Goal: Task Accomplishment & Management: Manage account settings

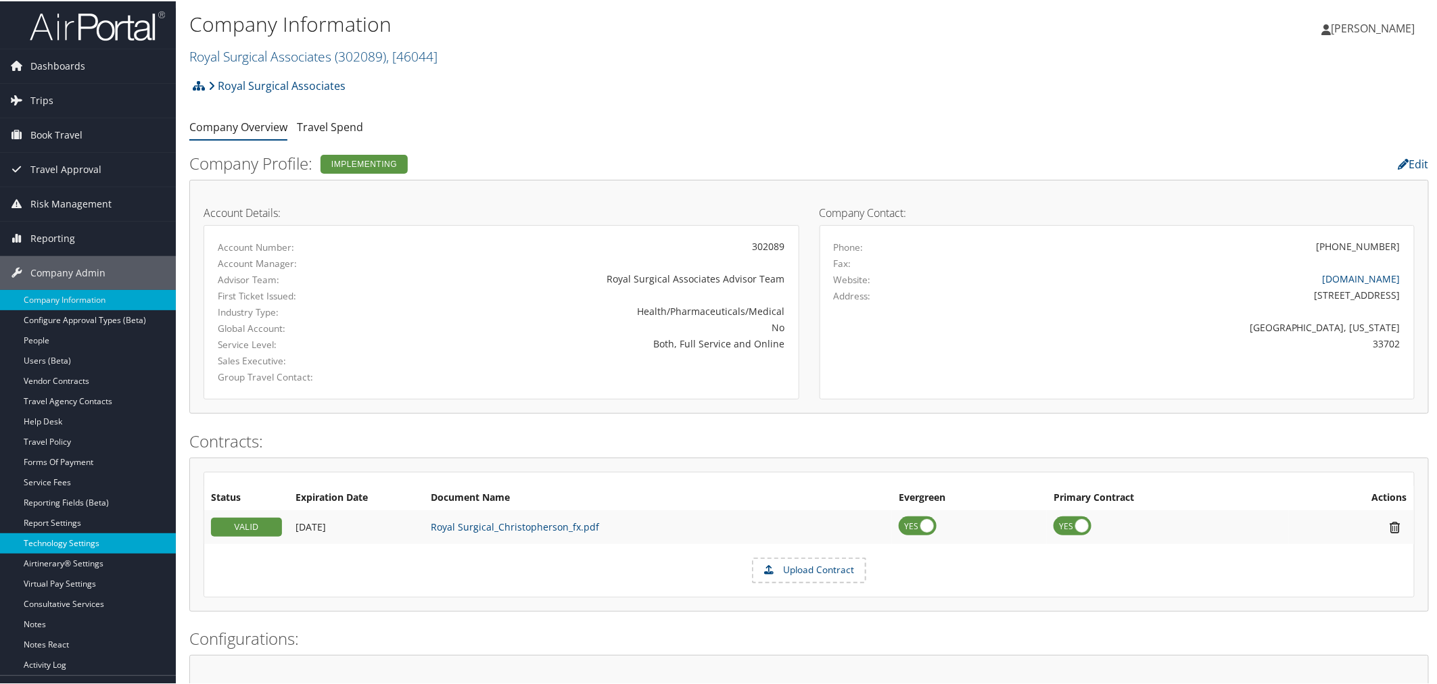
click at [78, 543] on link "Technology Settings" at bounding box center [88, 542] width 176 height 20
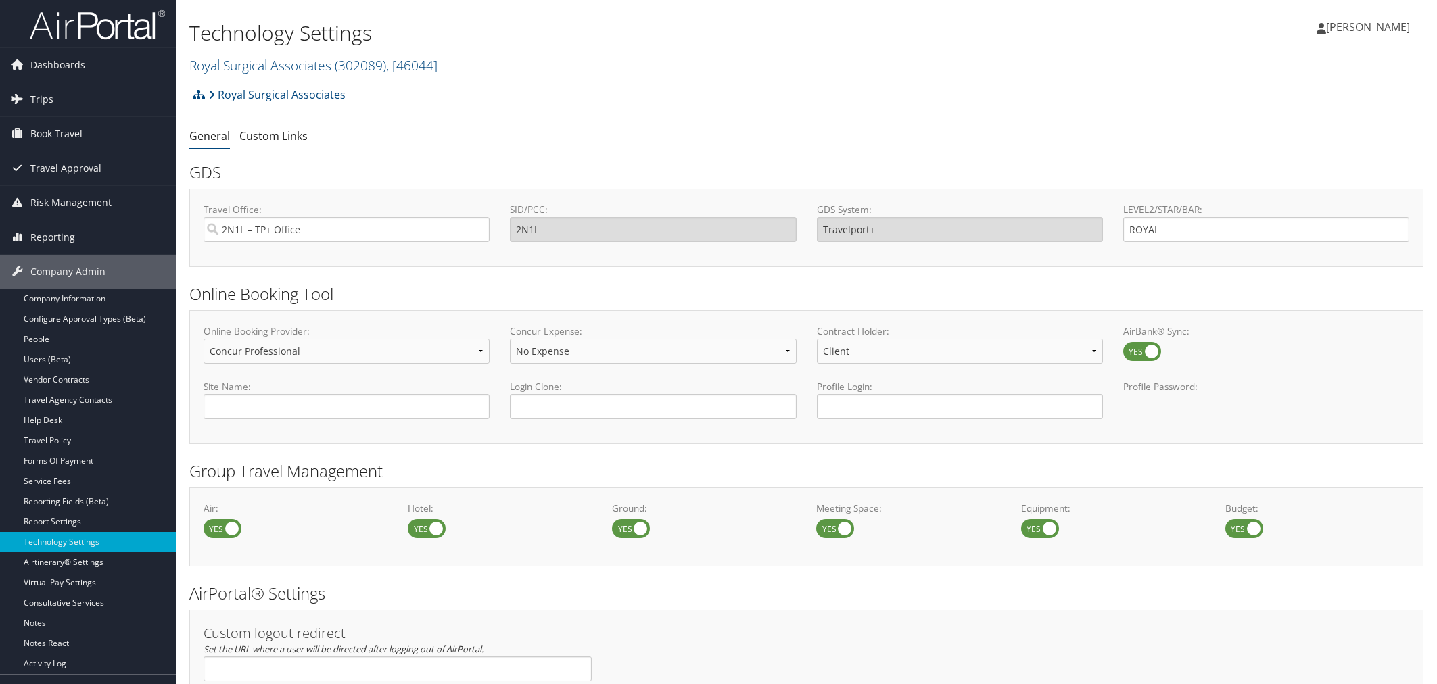
select select "4"
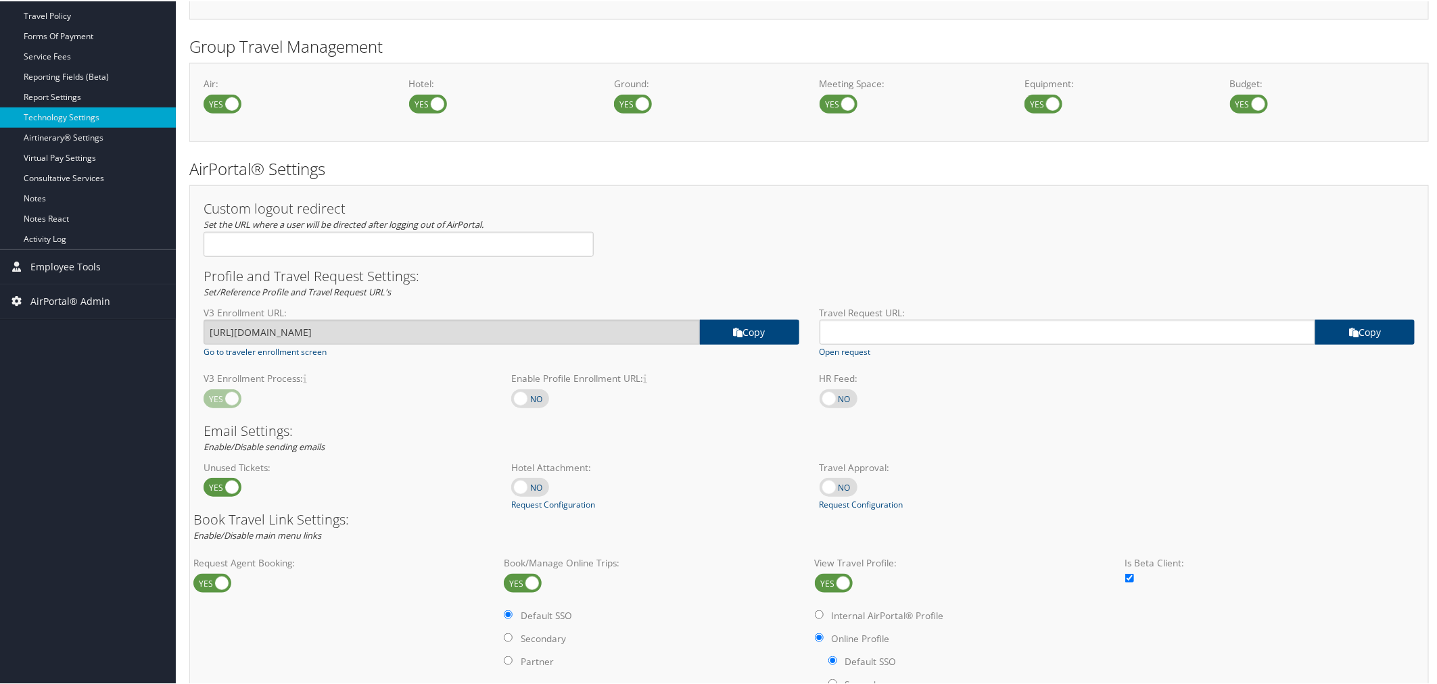
scroll to position [751, 0]
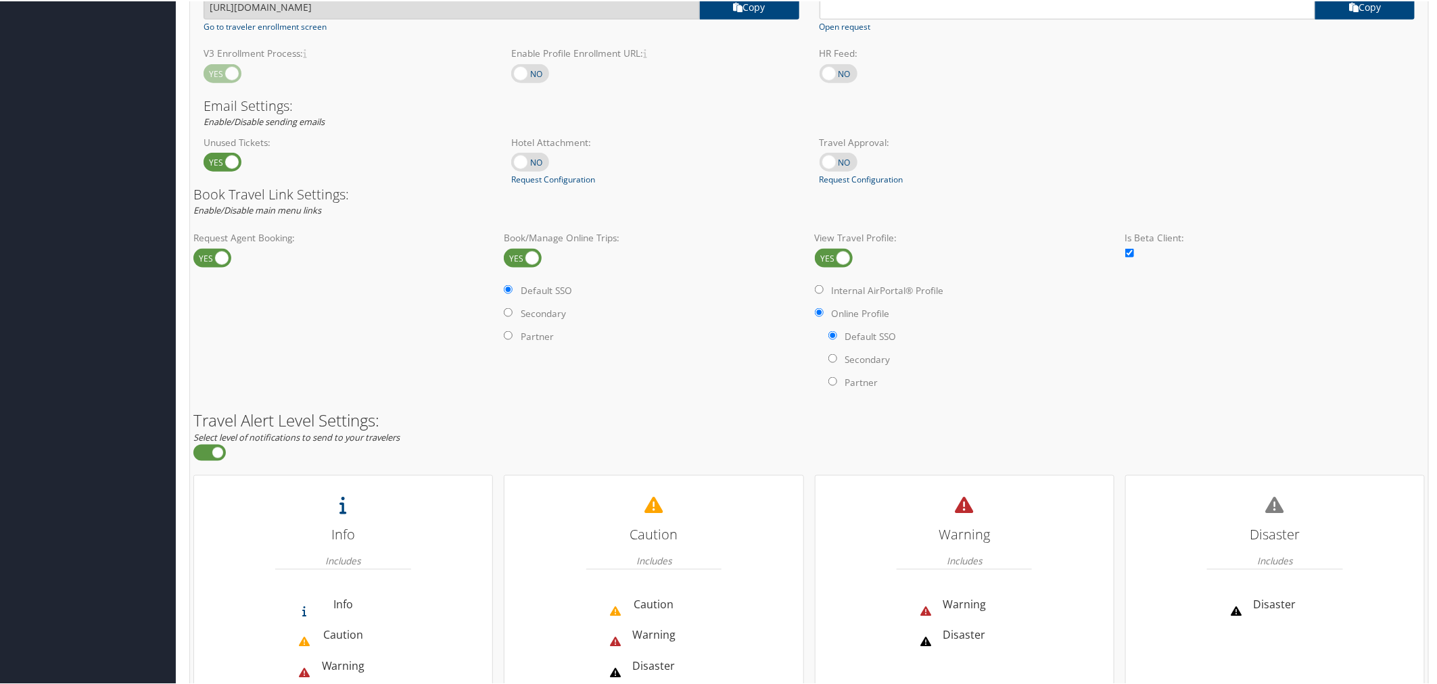
click at [525, 258] on label at bounding box center [523, 257] width 38 height 19
click at [519, 258] on input "checkbox" at bounding box center [515, 258] width 9 height 9
checkbox input "false"
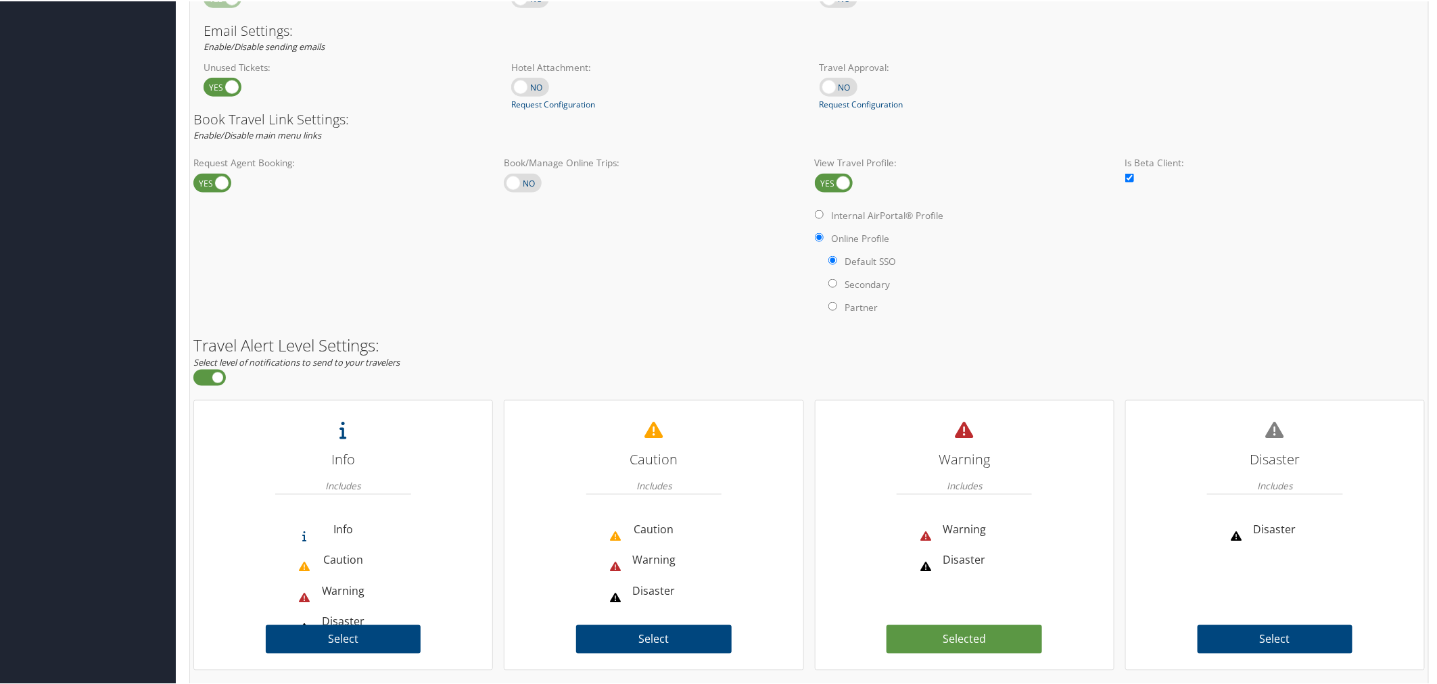
scroll to position [877, 0]
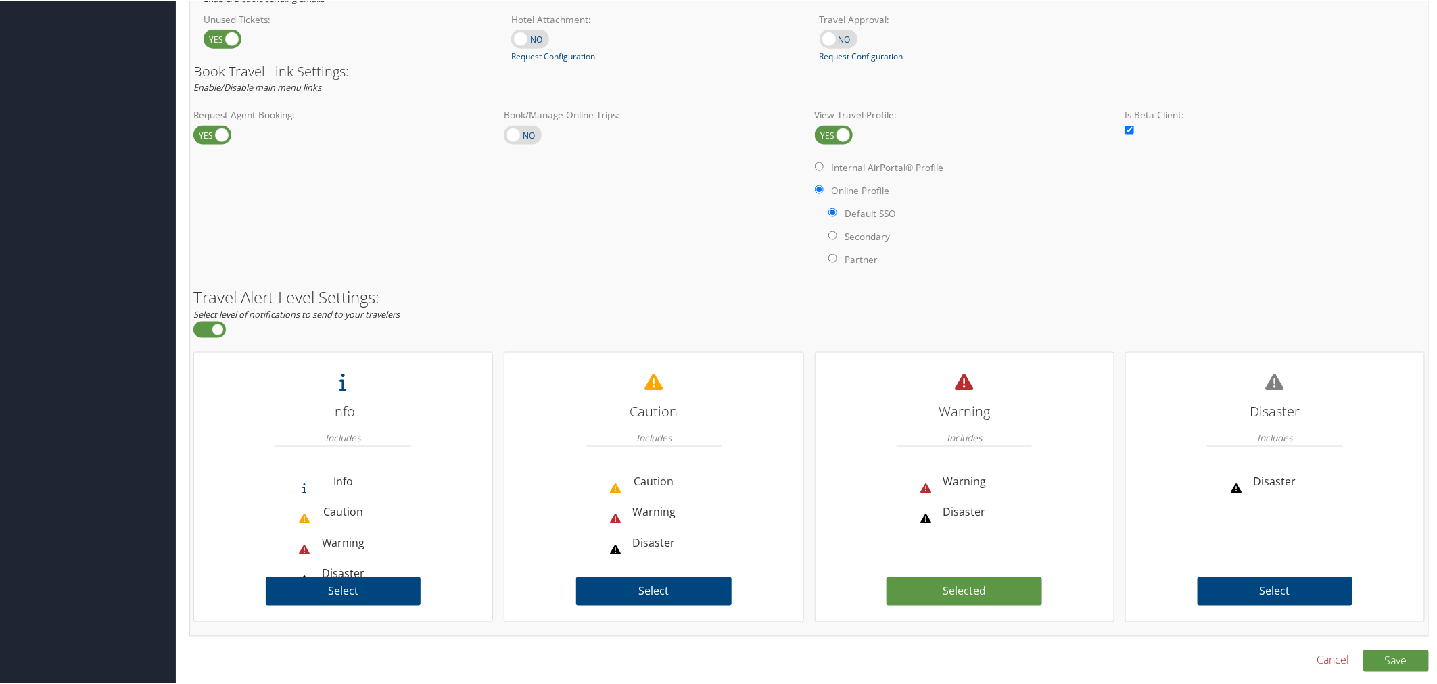
click at [816, 164] on input "Internal AirPortal® Profile" at bounding box center [819, 165] width 9 height 9
radio input "true"
radio input "false"
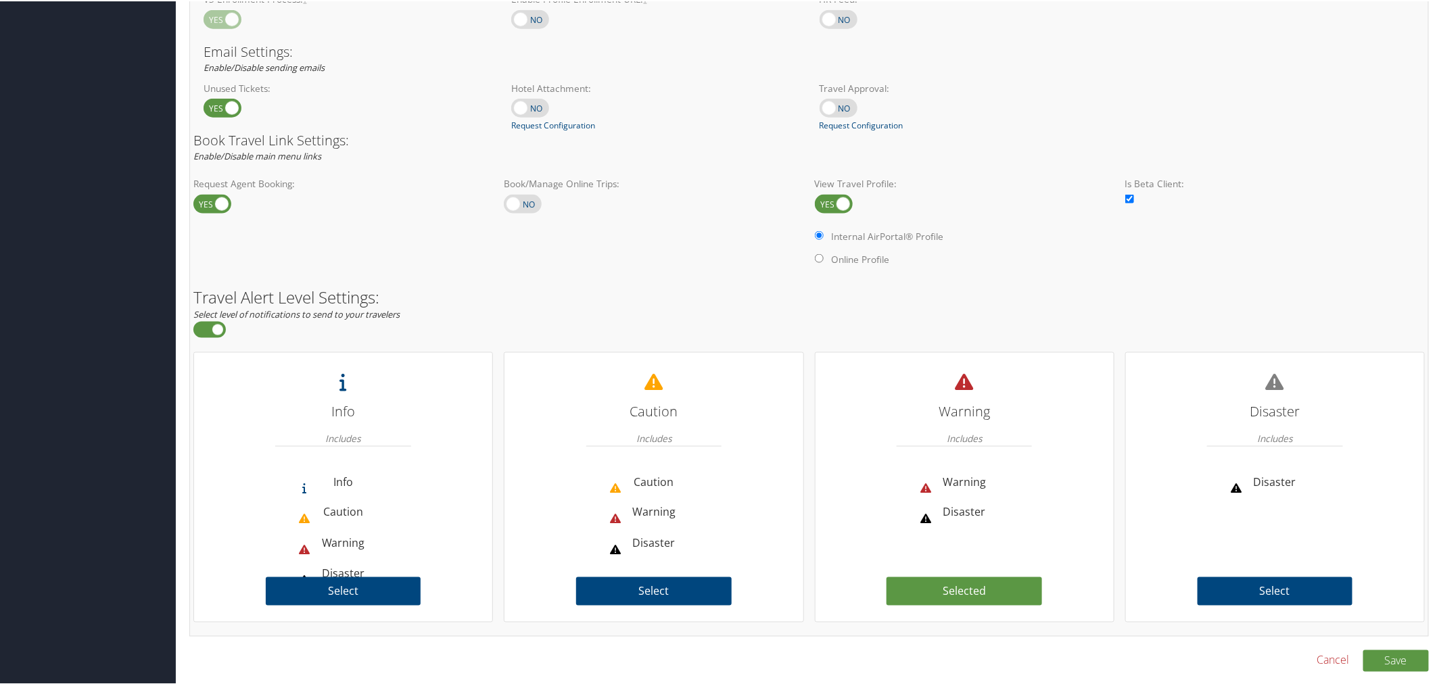
scroll to position [807, 0]
click at [1389, 657] on button "Save" at bounding box center [1396, 660] width 66 height 22
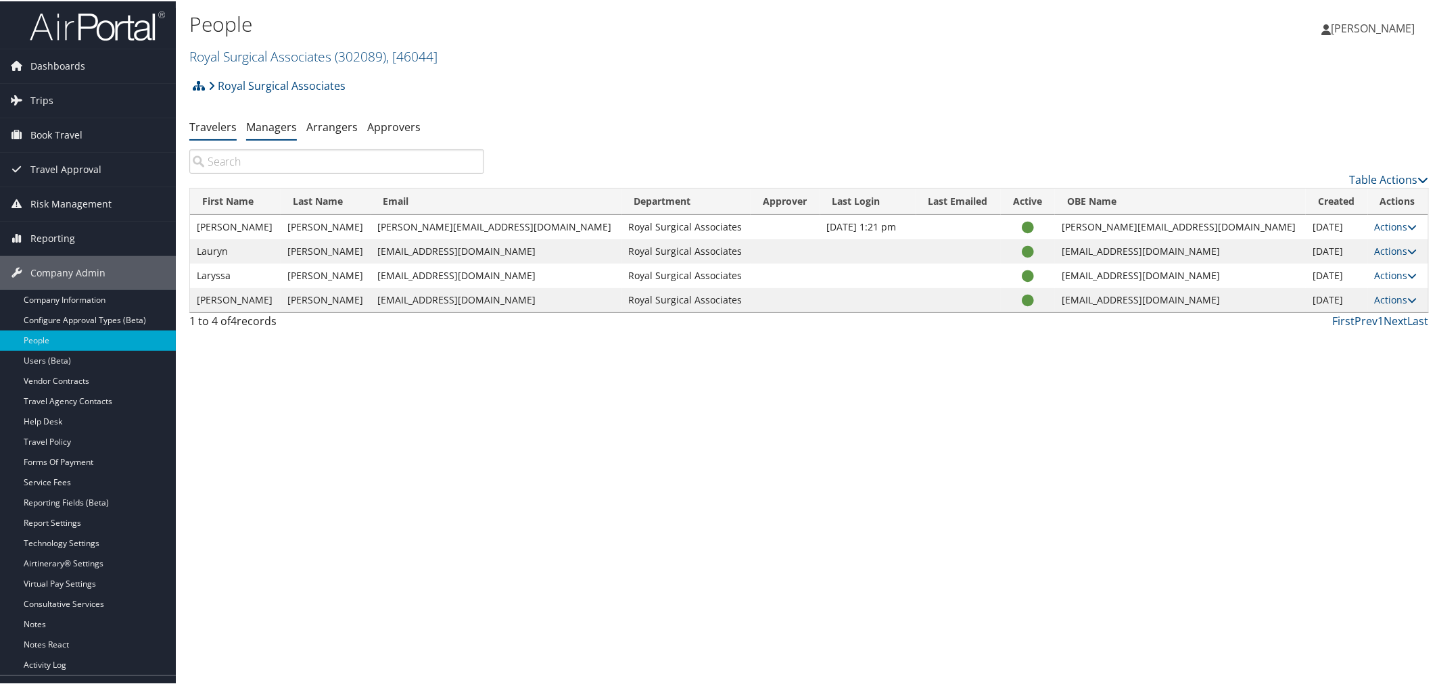
click at [268, 128] on link "Managers" at bounding box center [271, 125] width 51 height 15
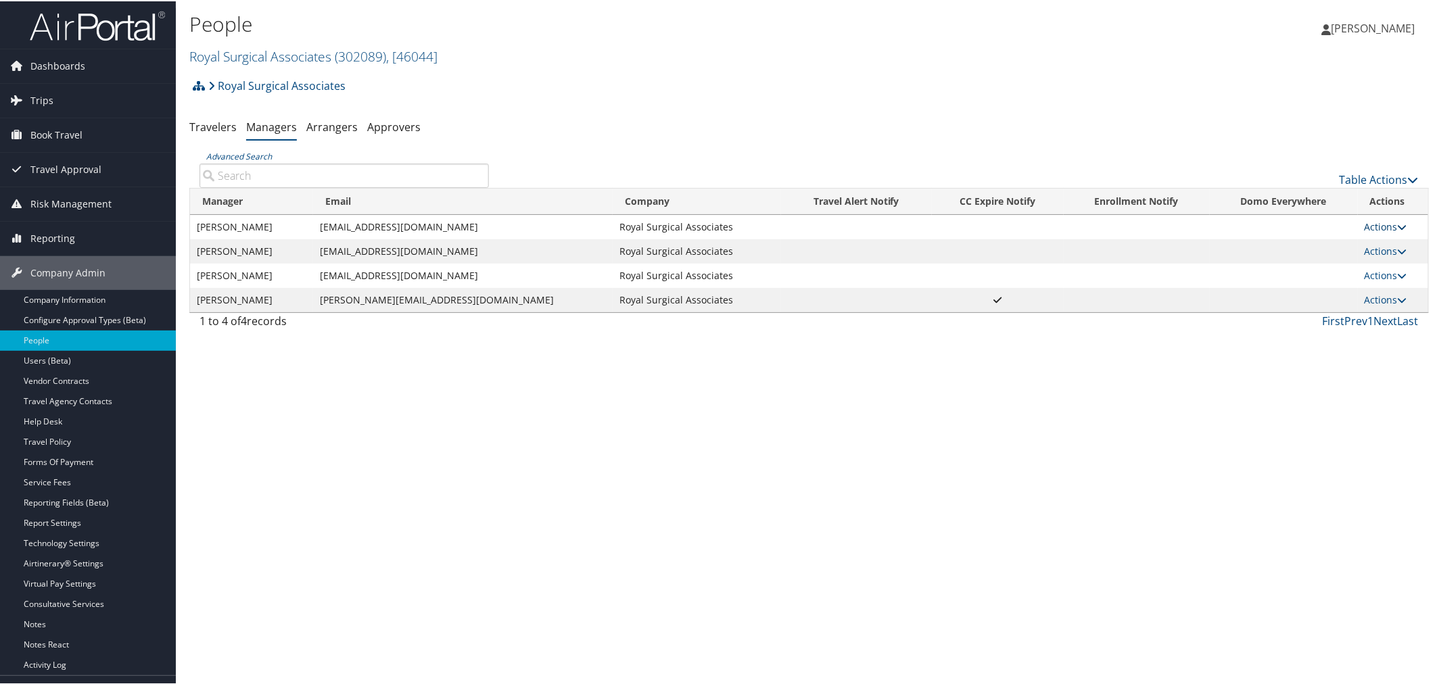
click at [1381, 225] on link "Actions" at bounding box center [1386, 225] width 43 height 13
click at [1319, 244] on link "User Settings" at bounding box center [1330, 245] width 139 height 23
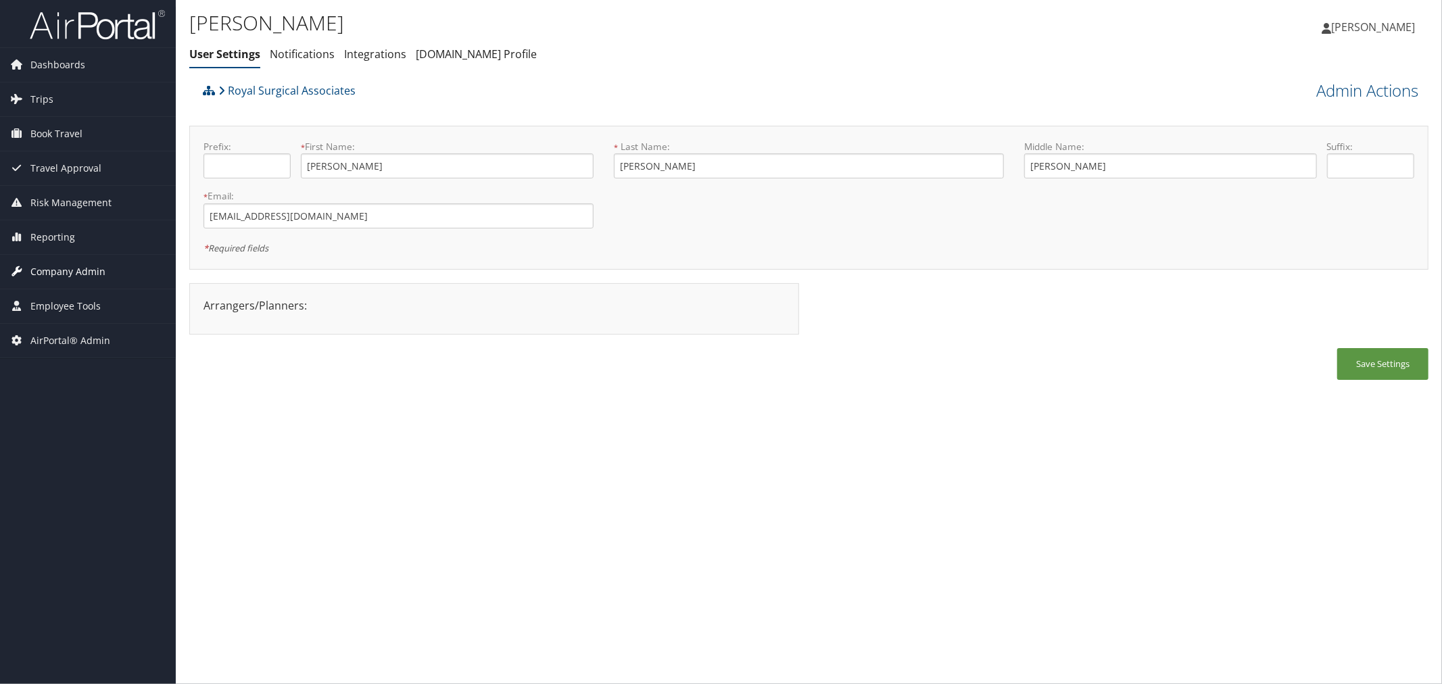
click at [49, 273] on span "Company Admin" at bounding box center [67, 272] width 75 height 34
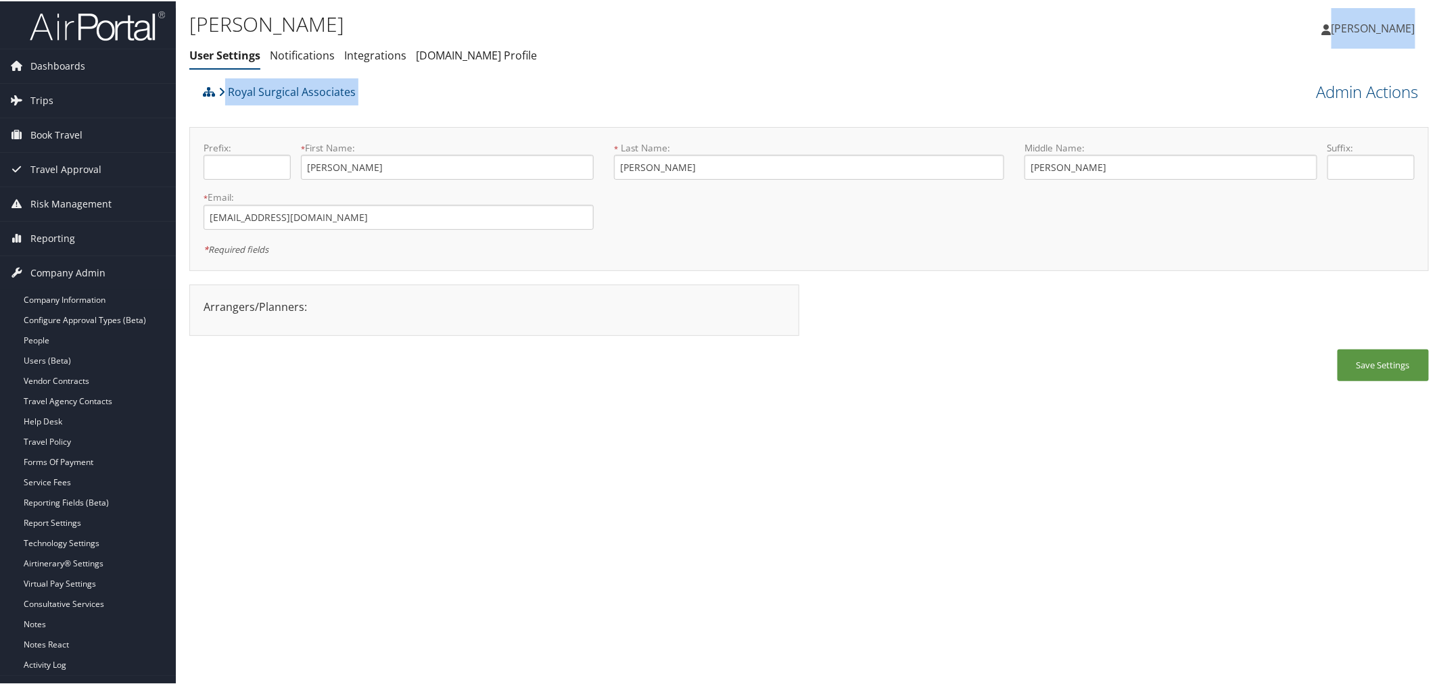
click at [1329, 78] on div "James Hensley User Settings Notifications Integrations AndavoVacations.com Prof…" at bounding box center [809, 342] width 1267 height 684
click at [1329, 87] on link "Admin Actions" at bounding box center [1368, 90] width 102 height 23
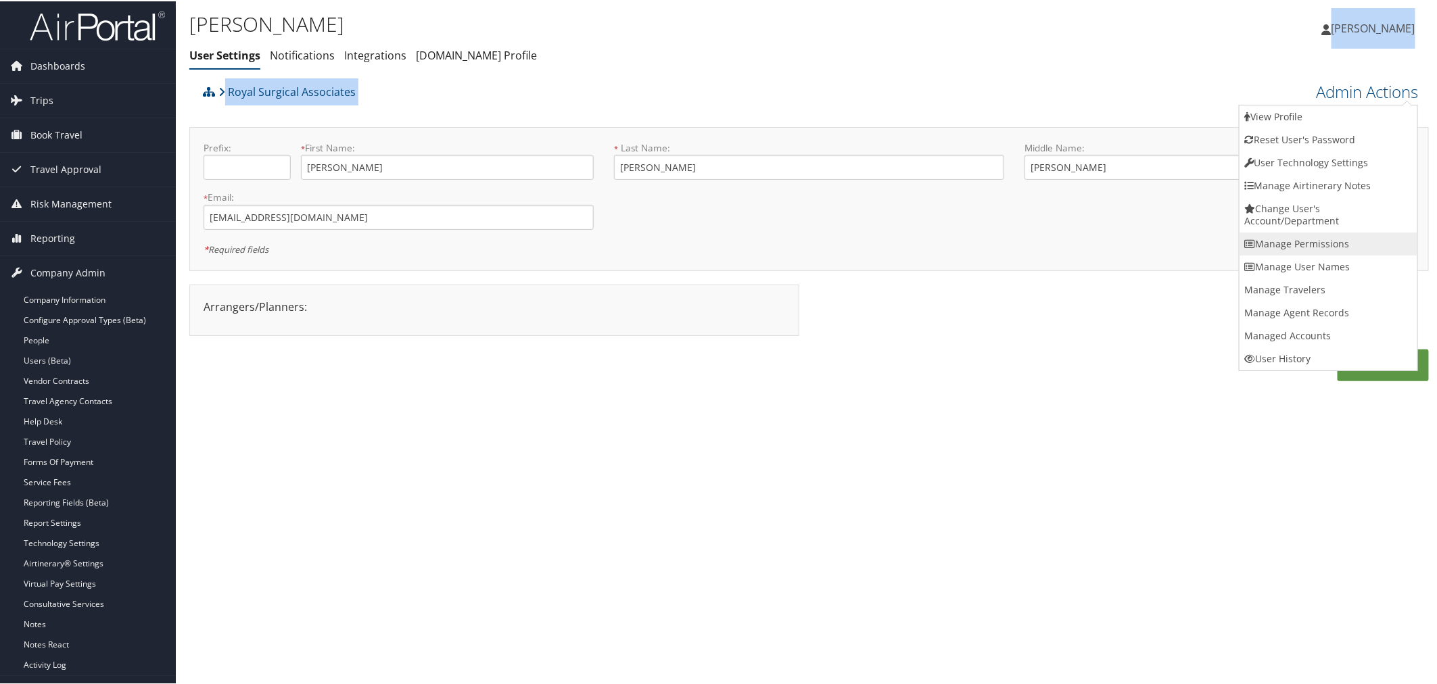
click at [1298, 245] on link "Manage Permissions" at bounding box center [1329, 242] width 178 height 23
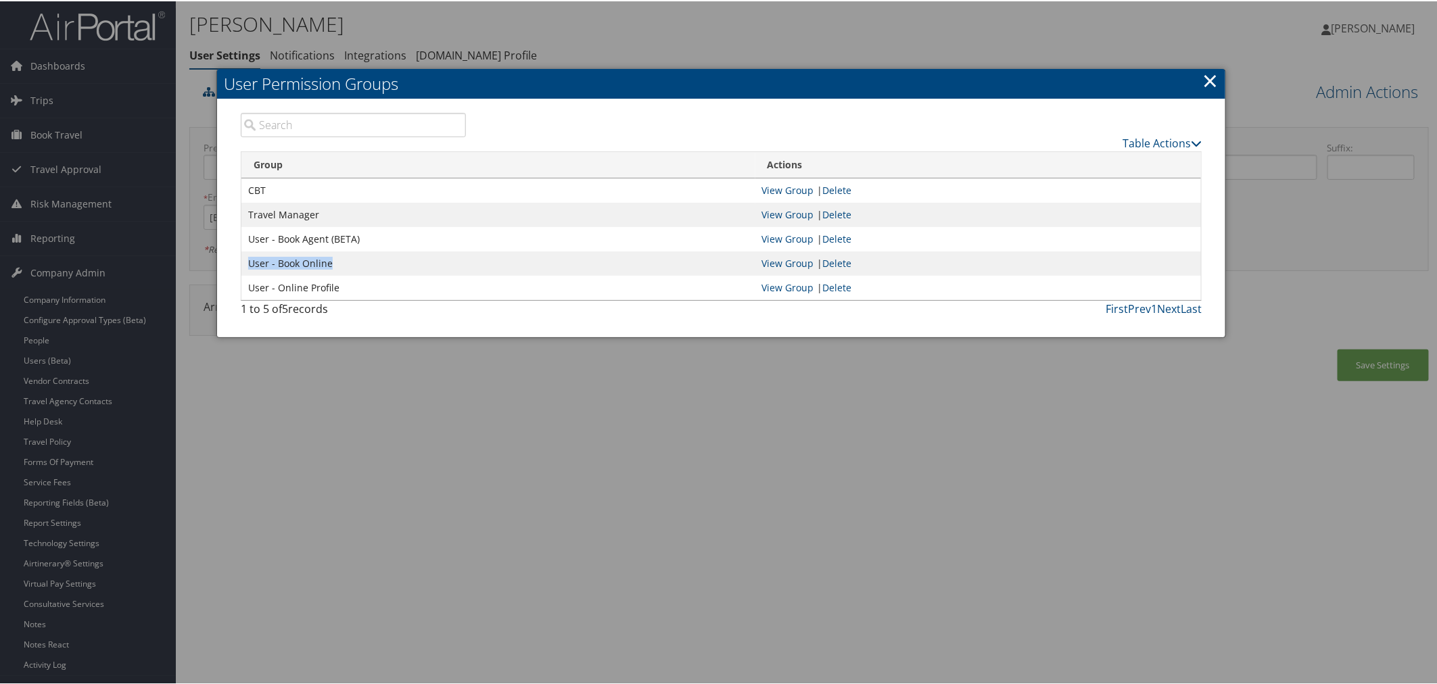
drag, startPoint x: 335, startPoint y: 262, endPoint x: 245, endPoint y: 264, distance: 89.9
click at [245, 264] on td "User - Book Online" at bounding box center [498, 262] width 514 height 24
copy td "User - Book Online"
click at [623, 16] on div at bounding box center [721, 342] width 1442 height 684
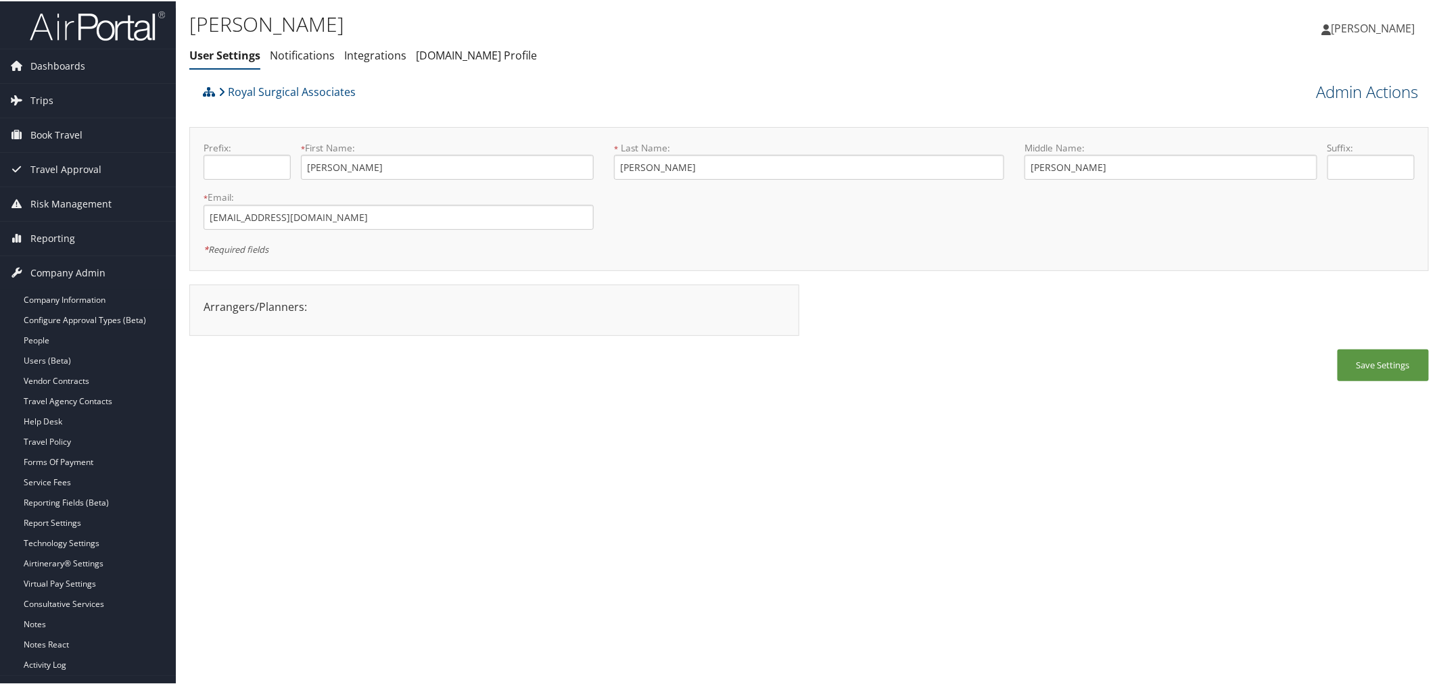
click at [1321, 91] on link "Admin Actions" at bounding box center [1368, 90] width 102 height 23
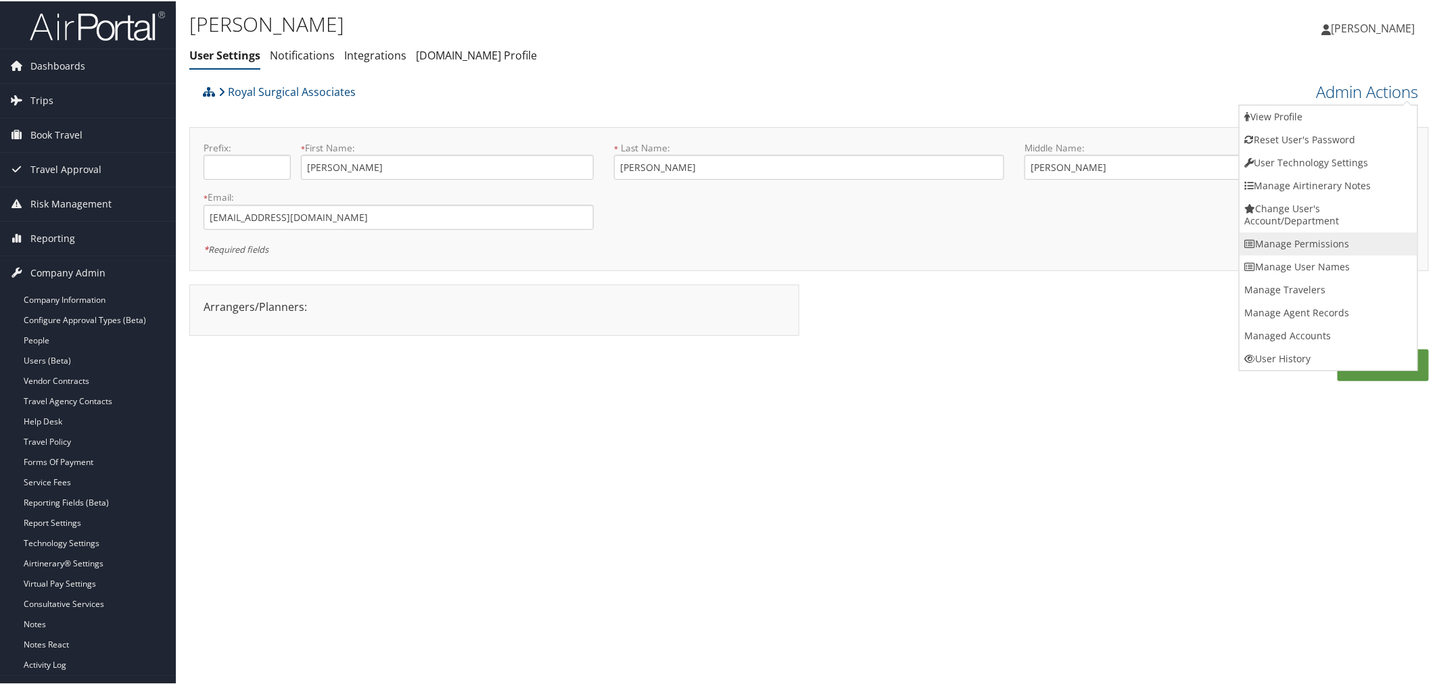
click at [1279, 247] on link "Manage Permissions" at bounding box center [1329, 242] width 178 height 23
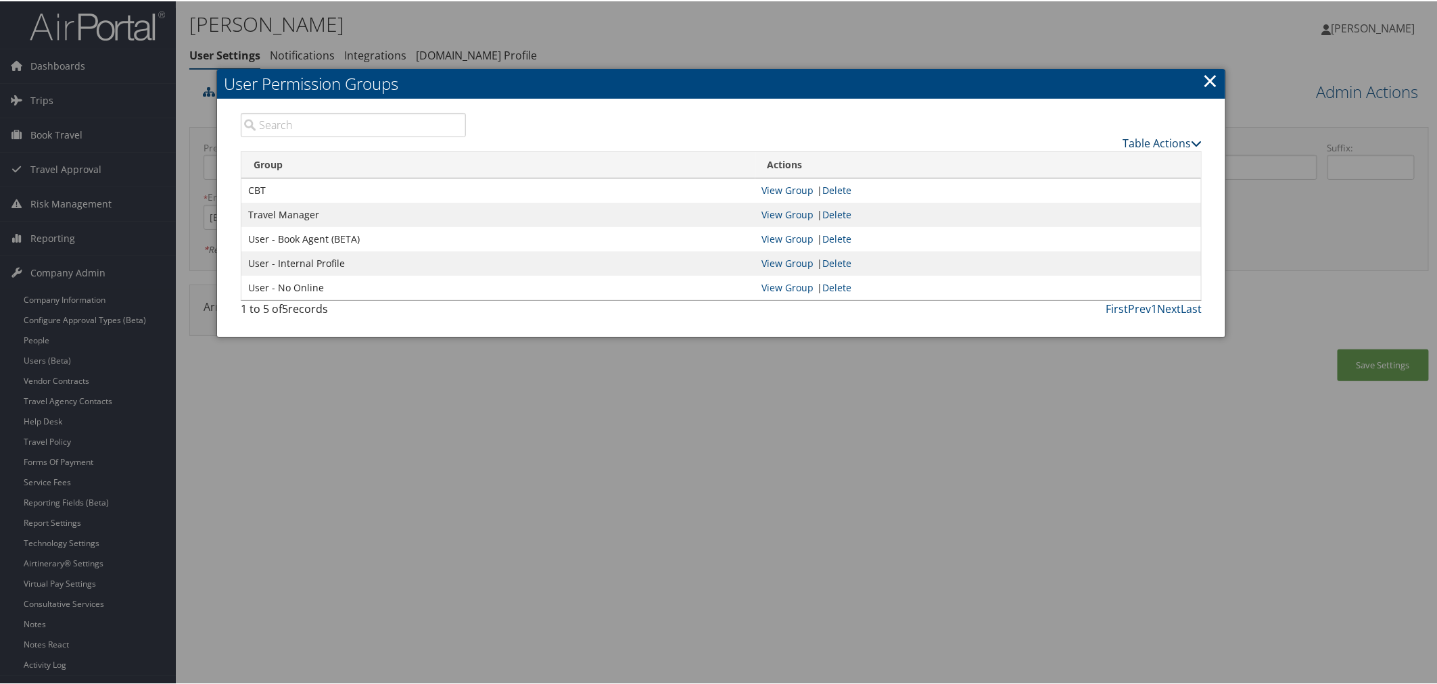
click at [1144, 138] on link "Table Actions" at bounding box center [1162, 142] width 79 height 15
click at [1055, 158] on link "New Record" at bounding box center [1108, 162] width 178 height 23
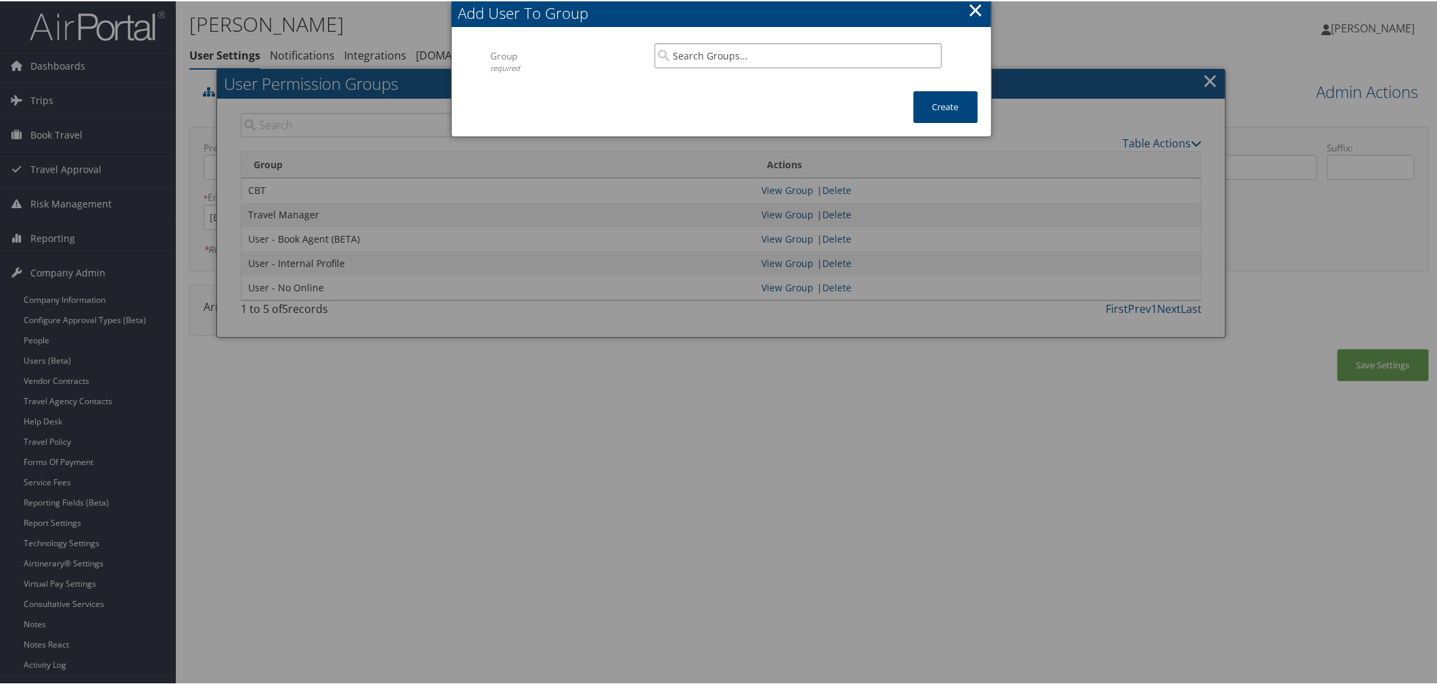
click at [694, 62] on input "search" at bounding box center [798, 54] width 287 height 25
paste input "User - Book Online"
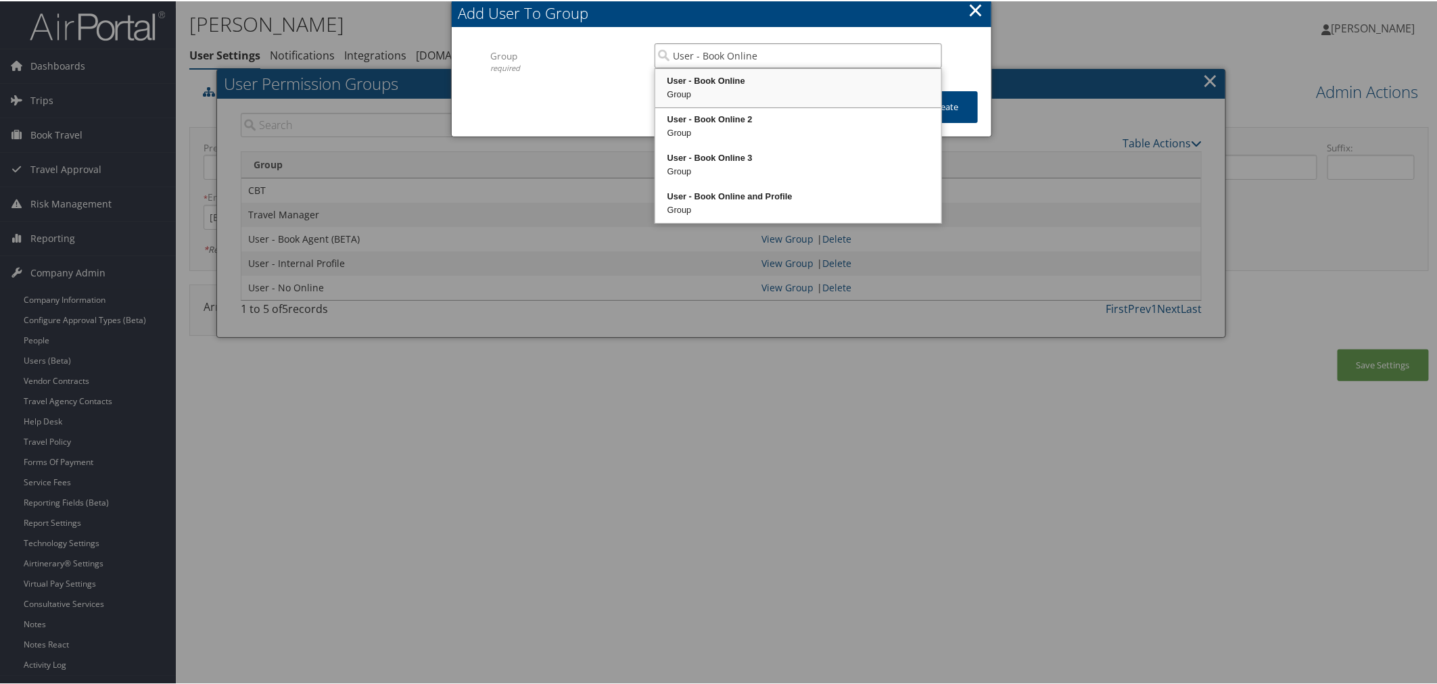
drag, startPoint x: 720, startPoint y: 89, endPoint x: 866, endPoint y: 87, distance: 146.8
click at [720, 89] on div "Group" at bounding box center [798, 94] width 282 height 14
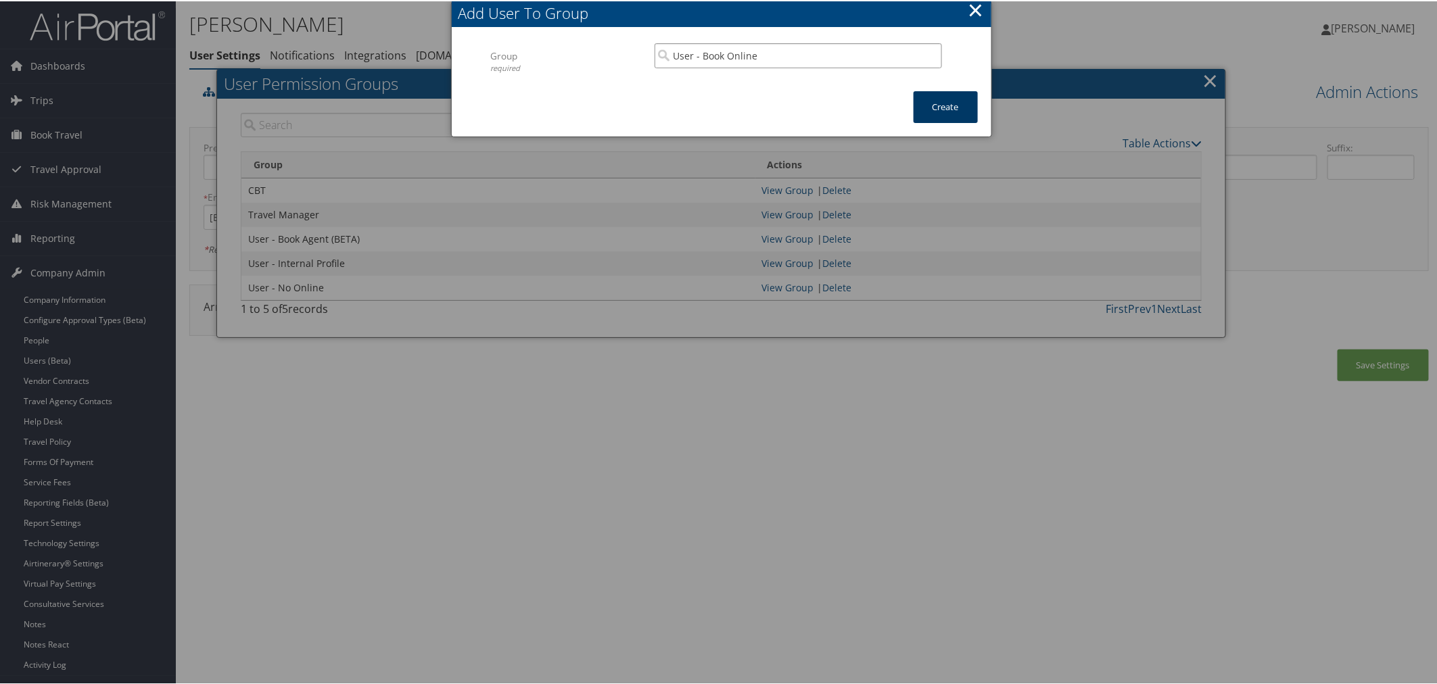
type input "User - Book Online"
drag, startPoint x: 944, startPoint y: 97, endPoint x: 936, endPoint y: 101, distance: 9.1
click at [943, 97] on button "Create" at bounding box center [946, 106] width 64 height 32
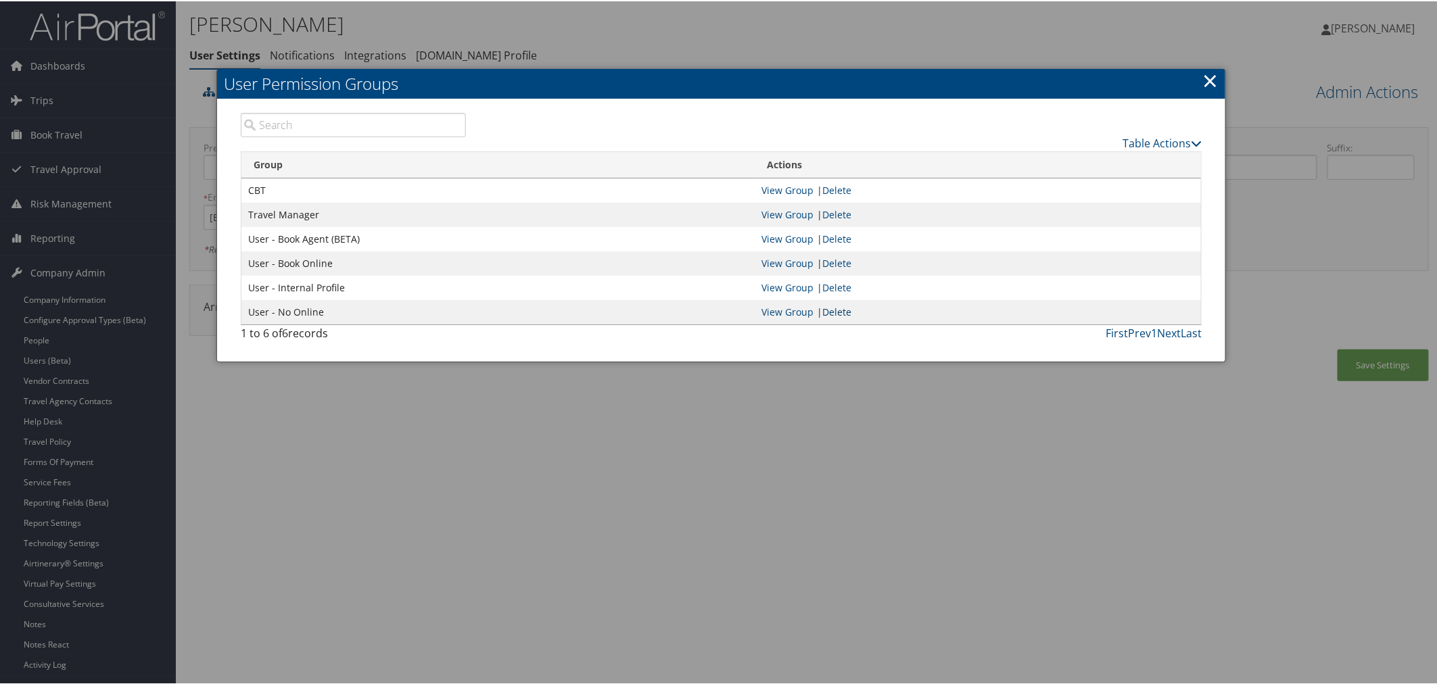
click at [839, 307] on link "Delete" at bounding box center [837, 310] width 29 height 13
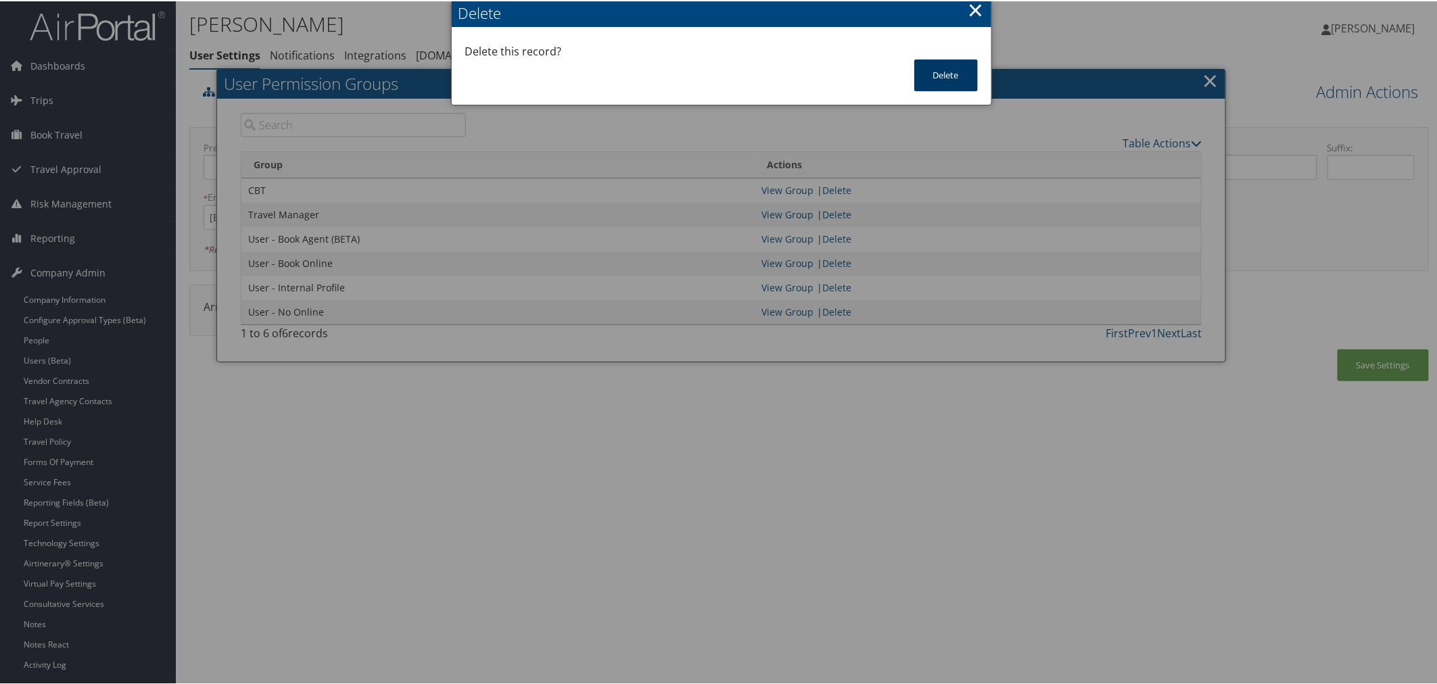
click at [937, 76] on button "Delete" at bounding box center [946, 74] width 64 height 32
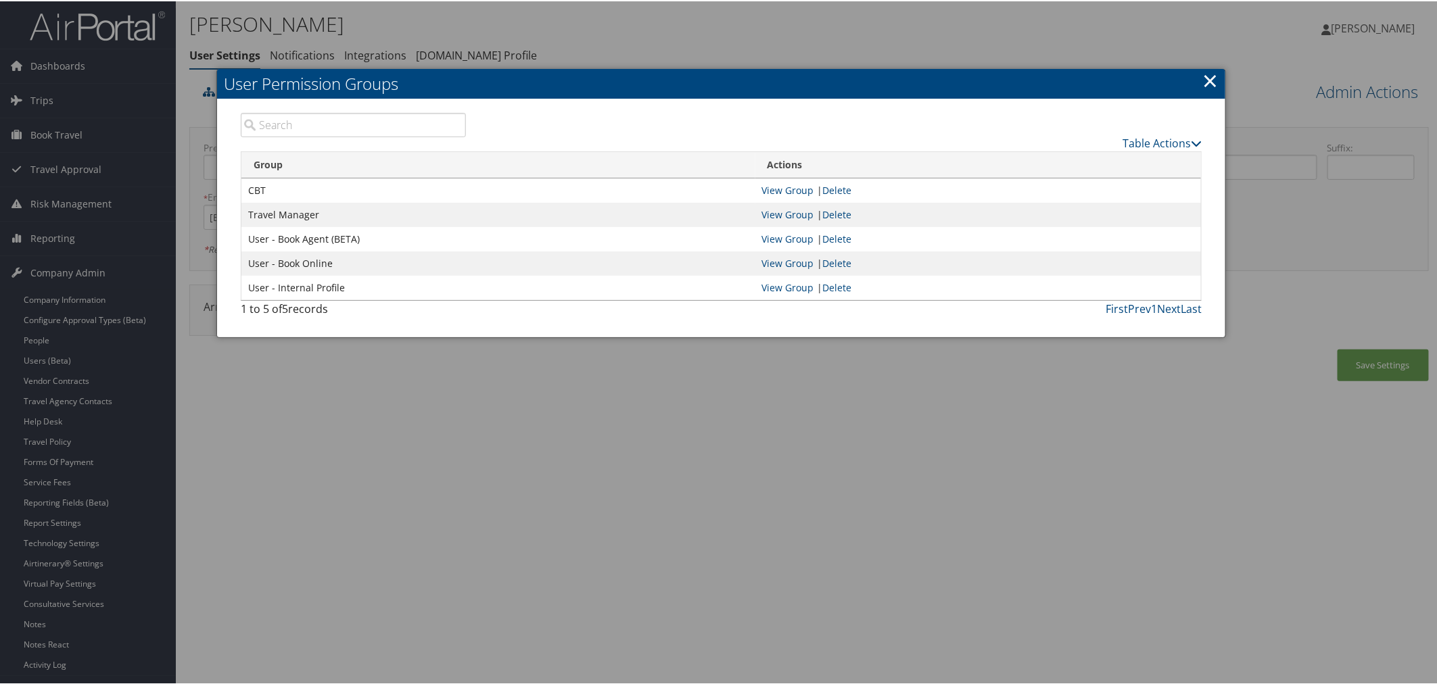
click at [955, 51] on div at bounding box center [721, 342] width 1442 height 684
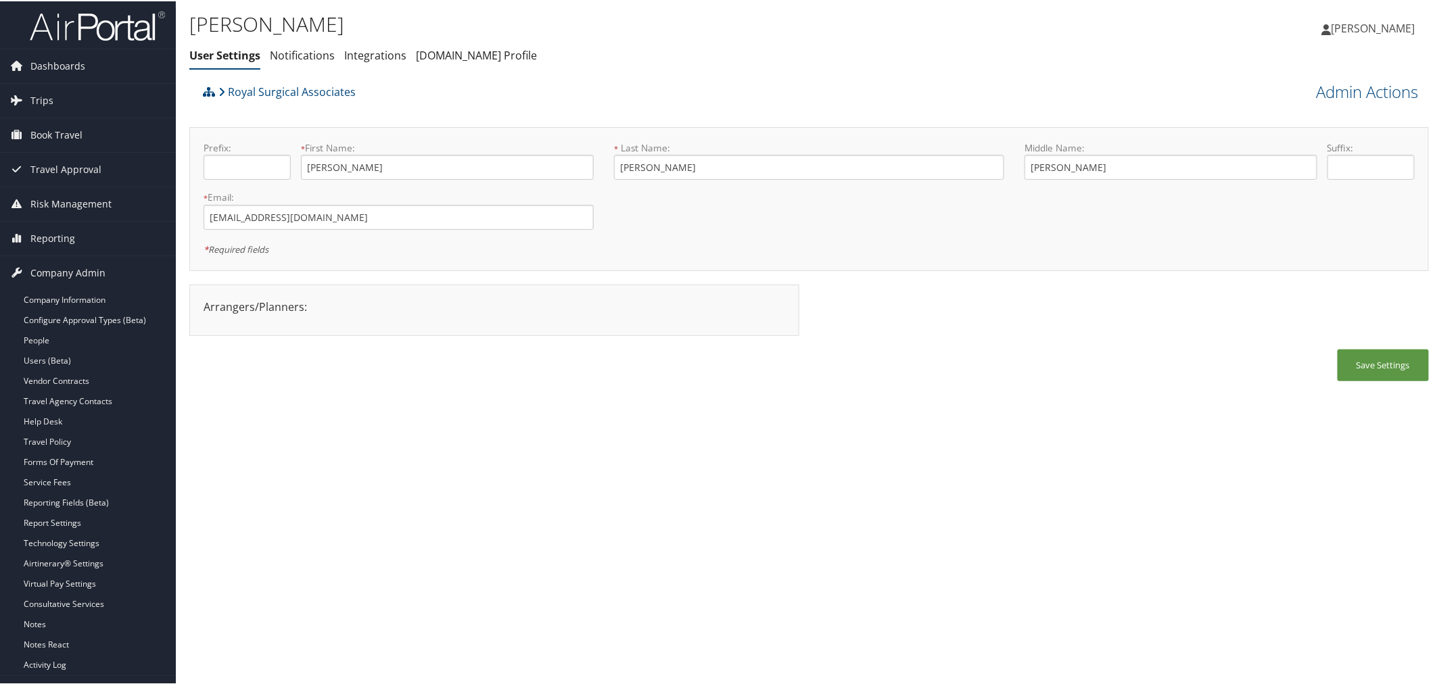
click at [1303, 87] on div "Admin Actions View Profile Reset User's Password Confirm Reset User's Password …" at bounding box center [1274, 89] width 310 height 25
click at [1335, 89] on link "Admin Actions" at bounding box center [1368, 90] width 102 height 23
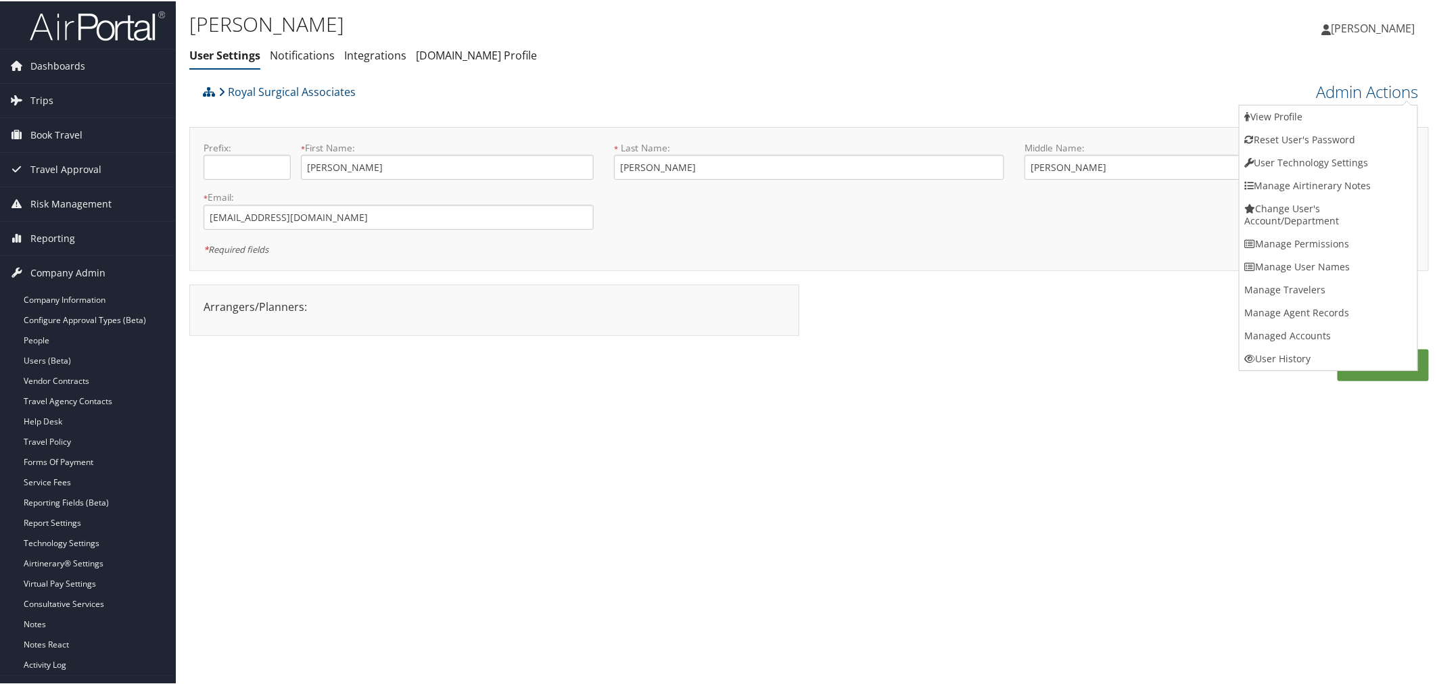
click at [1273, 238] on link "Manage Permissions" at bounding box center [1329, 242] width 178 height 23
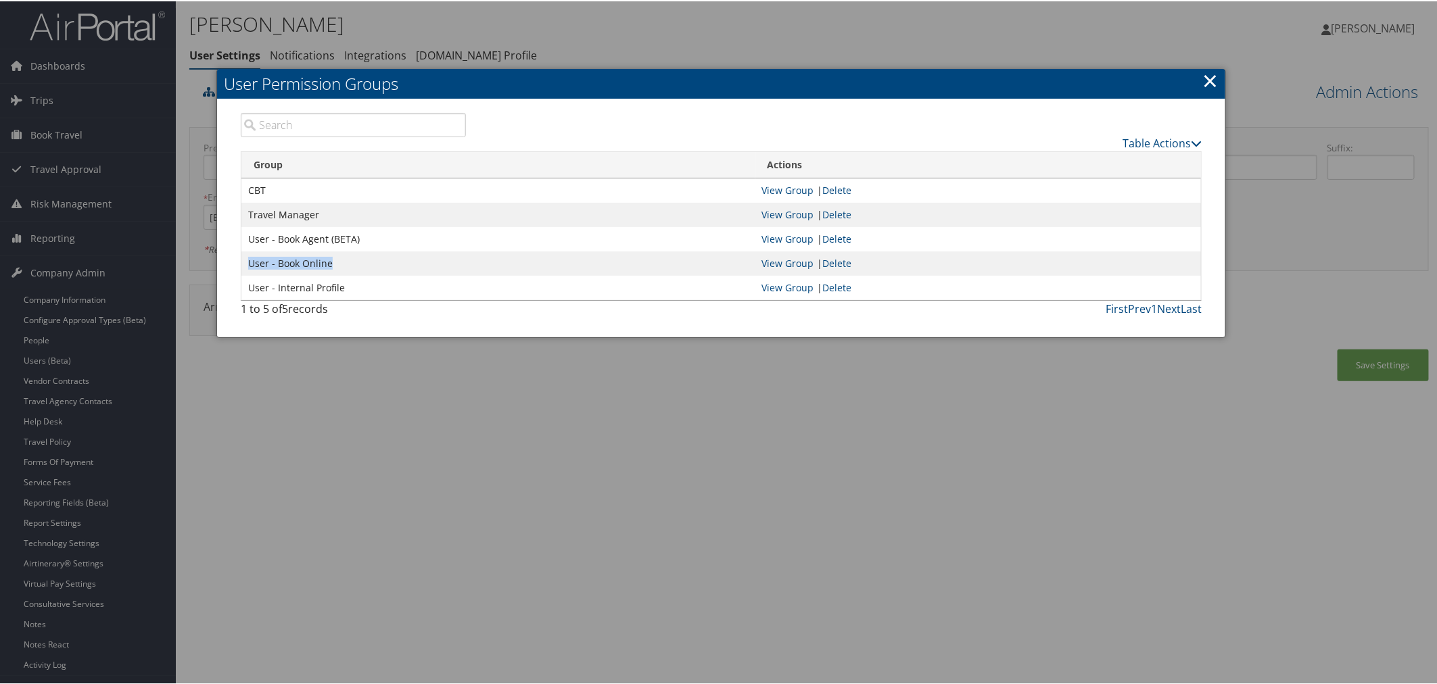
drag, startPoint x: 322, startPoint y: 266, endPoint x: 247, endPoint y: 267, distance: 75.1
click at [247, 267] on td "User - Book Online" at bounding box center [498, 262] width 514 height 24
copy td "User - Book Online"
drag, startPoint x: 332, startPoint y: 0, endPoint x: 616, endPoint y: 24, distance: 285.1
click at [616, 24] on div at bounding box center [721, 342] width 1442 height 684
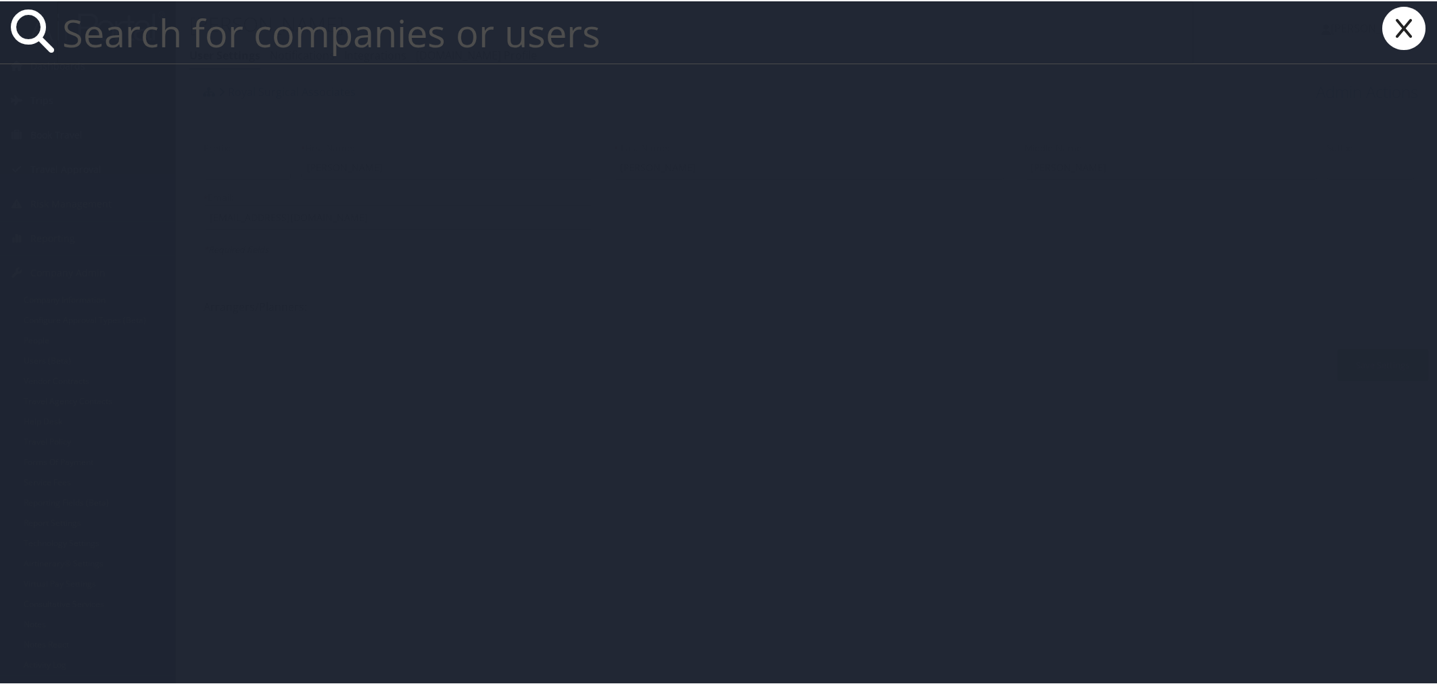
paste input "kelly.rich@autoliv.com"
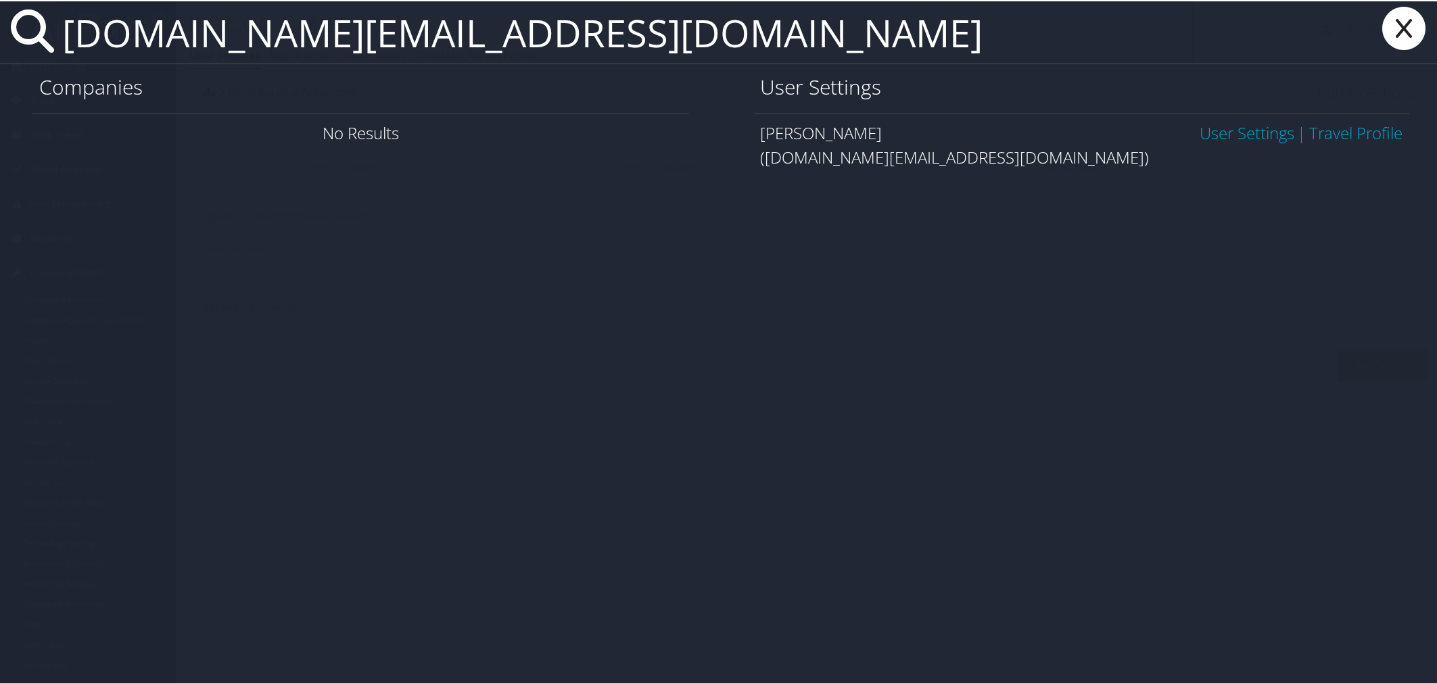
type input "kelly.rich@autoliv.com"
click at [1200, 128] on link "User Settings" at bounding box center [1247, 131] width 95 height 22
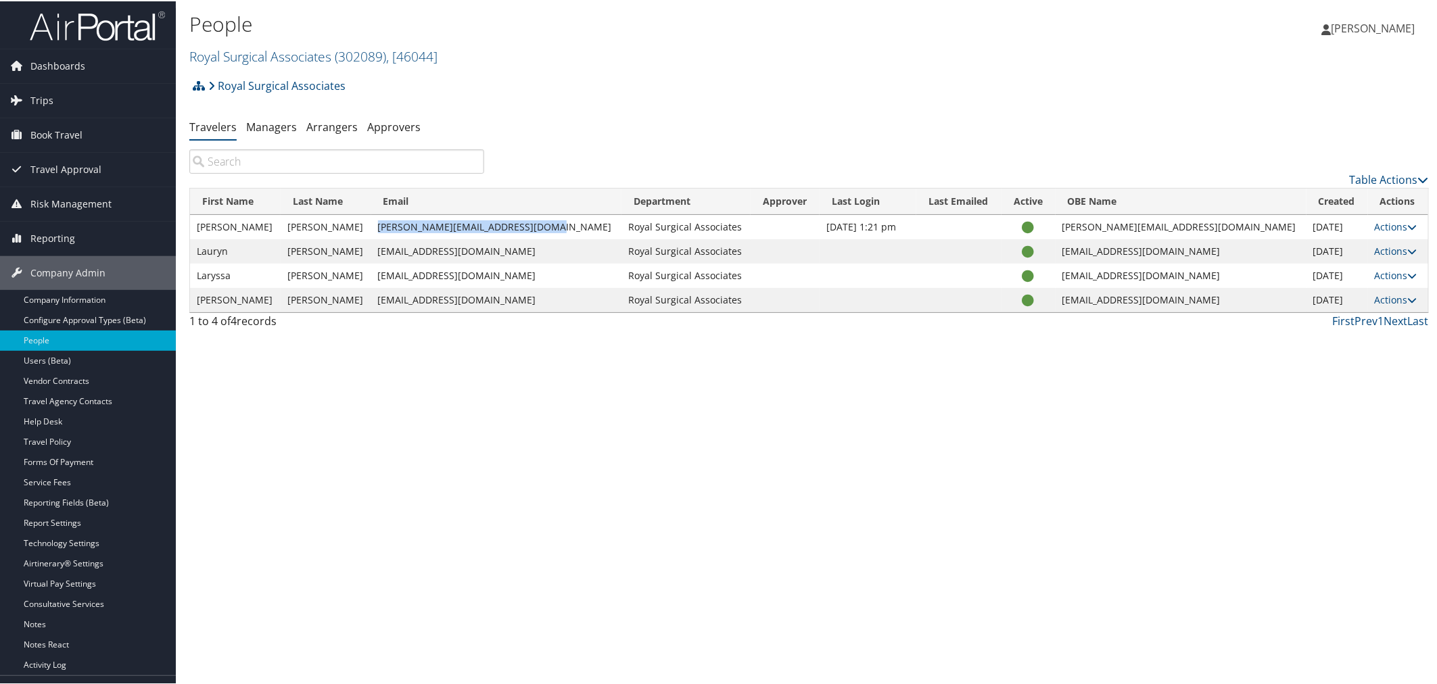
drag, startPoint x: 522, startPoint y: 223, endPoint x: 362, endPoint y: 225, distance: 159.6
click at [371, 225] on td "[PERSON_NAME][EMAIL_ADDRESS][DOMAIN_NAME]" at bounding box center [496, 226] width 251 height 24
copy td "[PERSON_NAME][EMAIL_ADDRESS][DOMAIN_NAME]"
drag, startPoint x: 522, startPoint y: 273, endPoint x: 362, endPoint y: 278, distance: 159.7
click at [371, 278] on td "[EMAIL_ADDRESS][DOMAIN_NAME]" at bounding box center [496, 274] width 251 height 24
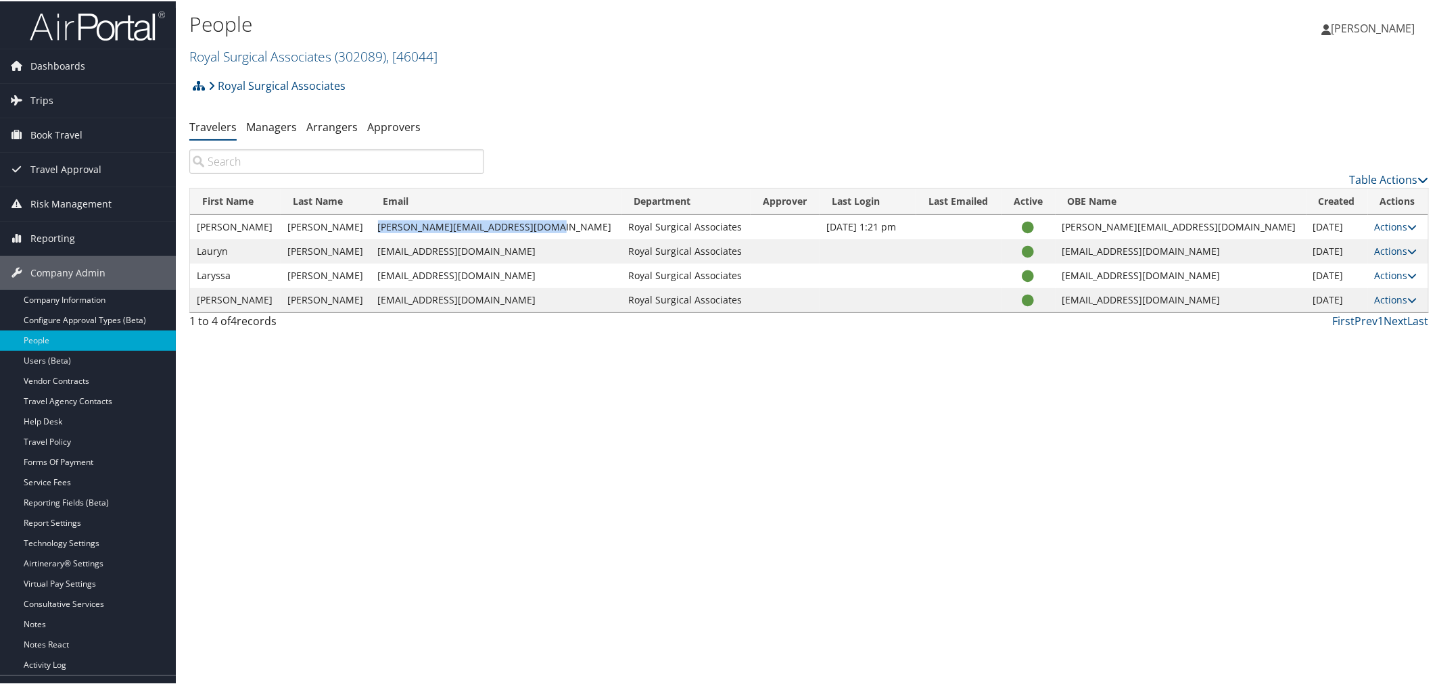
copy td "[EMAIL_ADDRESS][DOMAIN_NAME]"
drag, startPoint x: 196, startPoint y: 225, endPoint x: 230, endPoint y: 224, distance: 33.8
click at [230, 224] on td "Steven" at bounding box center [235, 226] width 91 height 24
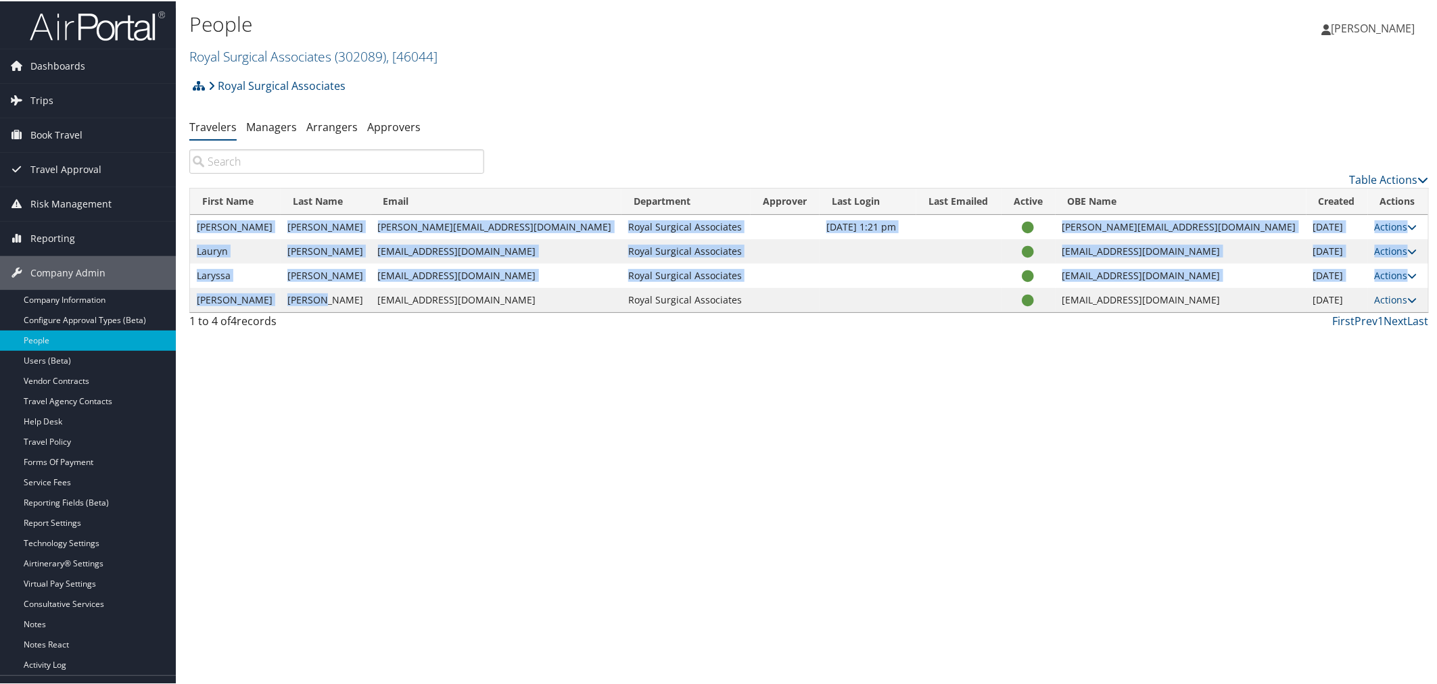
drag, startPoint x: 322, startPoint y: 301, endPoint x: 194, endPoint y: 225, distance: 148.9
click at [194, 225] on tbody "Steven Mastrocola steve@royalsurgicalassociates.com Royal Surgical Associates S…" at bounding box center [809, 262] width 1238 height 97
copy tbody "Steven Mastrocola steve@royalsurgicalassociates.com Royal Surgical Associates S…"
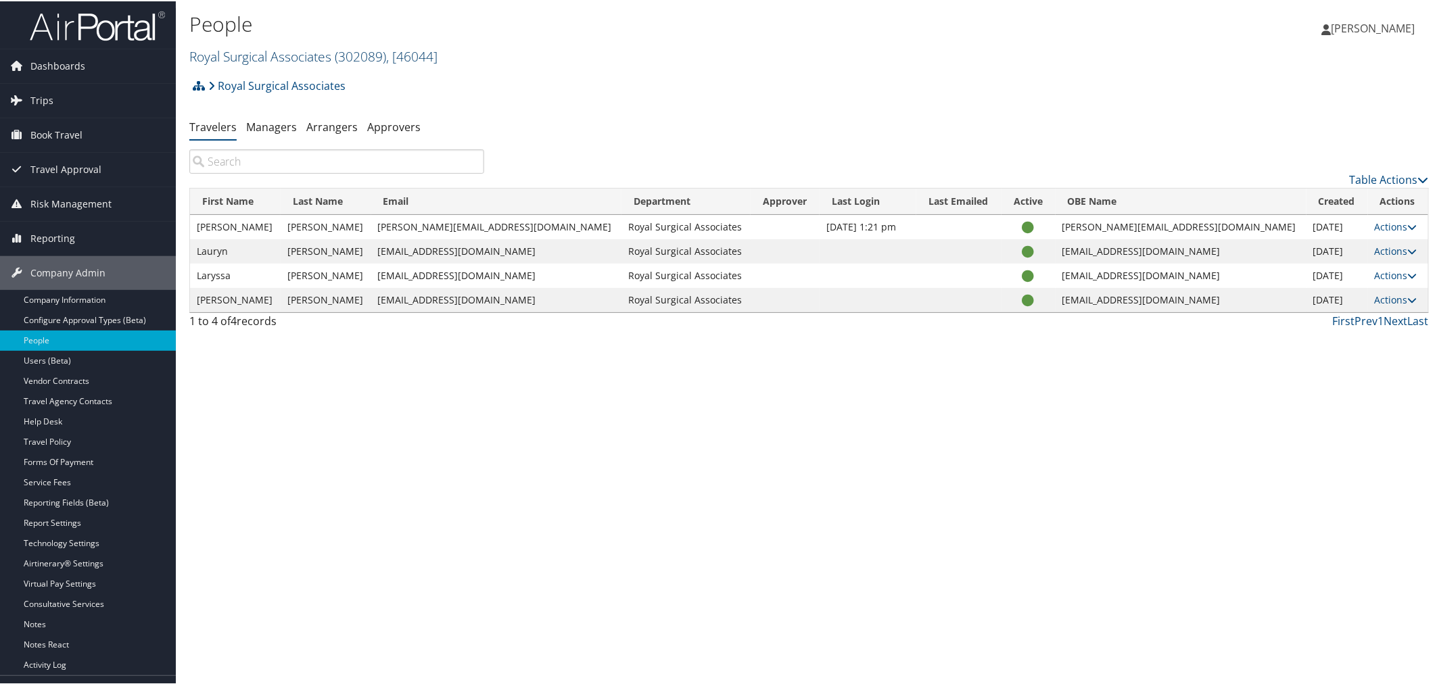
click at [260, 55] on link "Royal Surgical Associates ( 302089 ) , [ 46044 ]" at bounding box center [313, 55] width 248 height 18
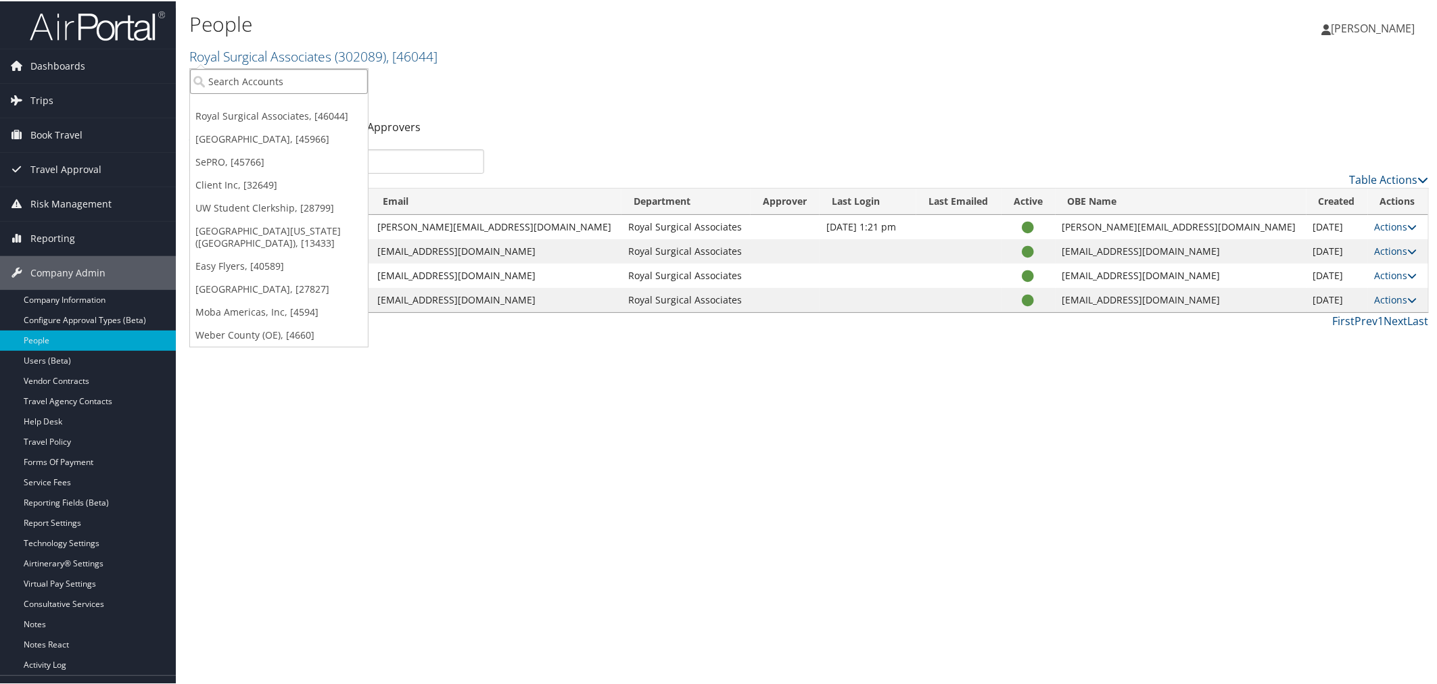
click at [259, 81] on input "search" at bounding box center [279, 80] width 178 height 25
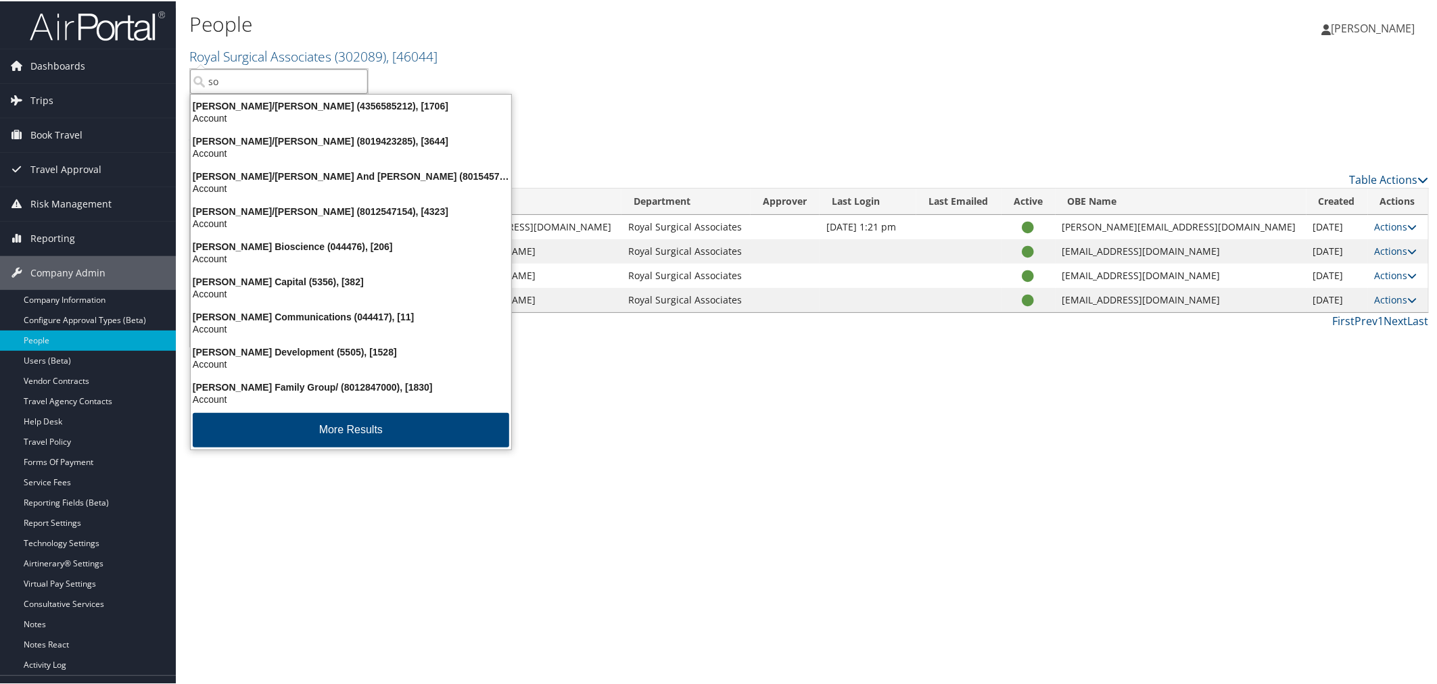
type input "s"
type input "Sor"
click at [283, 310] on div "Sorenson Communications (044417), [11]" at bounding box center [351, 316] width 337 height 12
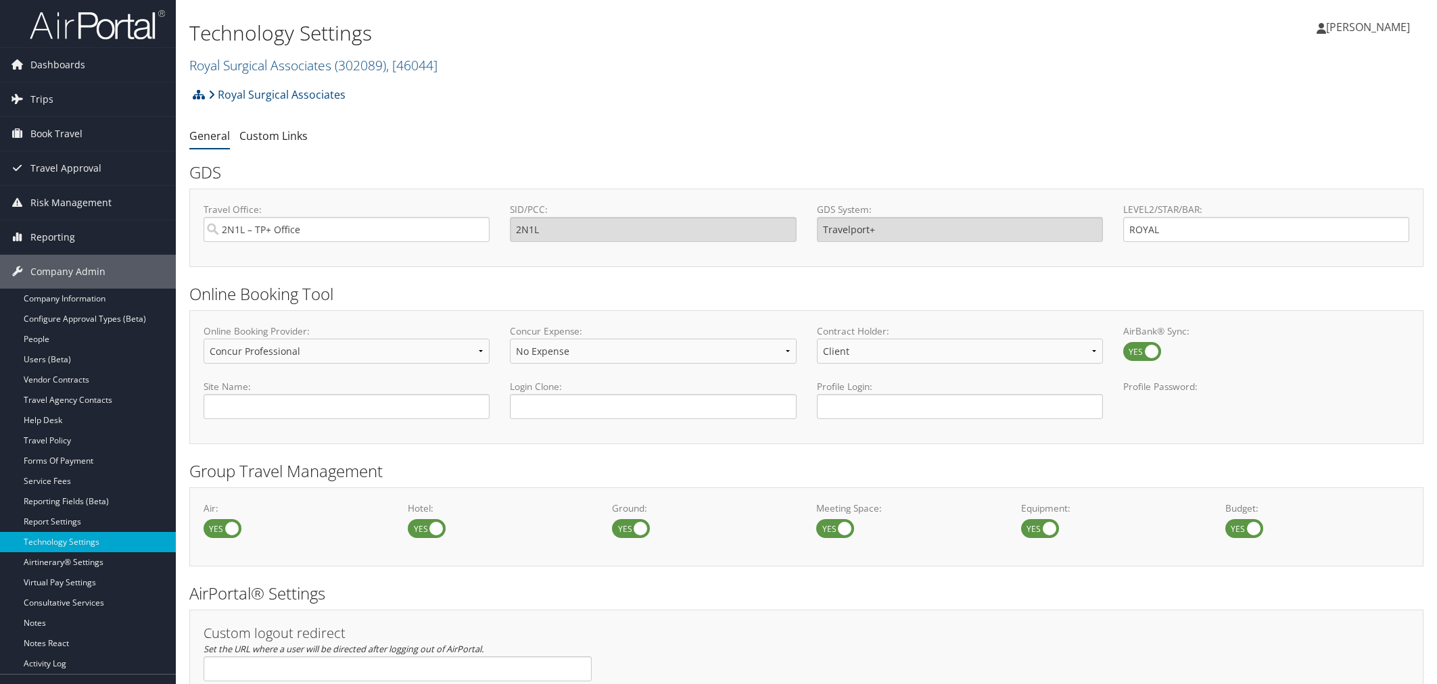
select select "4"
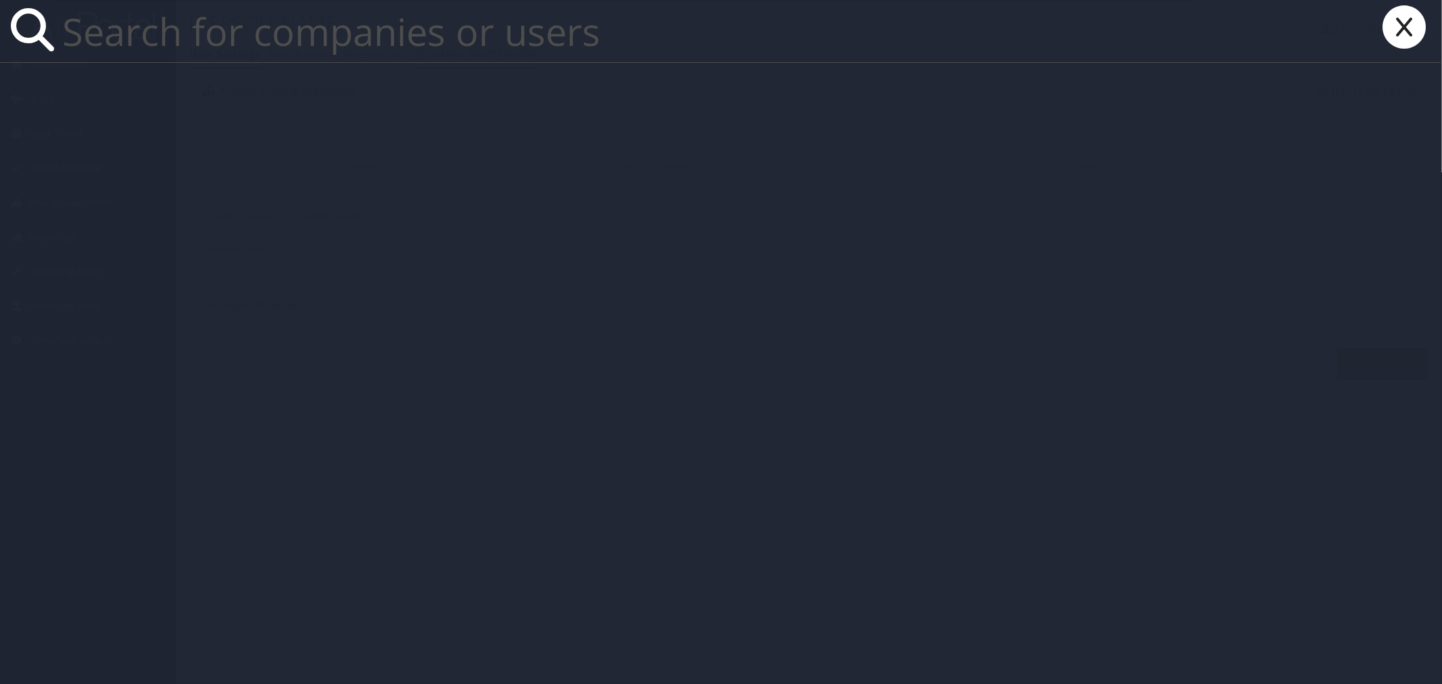
paste input "[PERSON_NAME][EMAIL_ADDRESS][DOMAIN_NAME]"
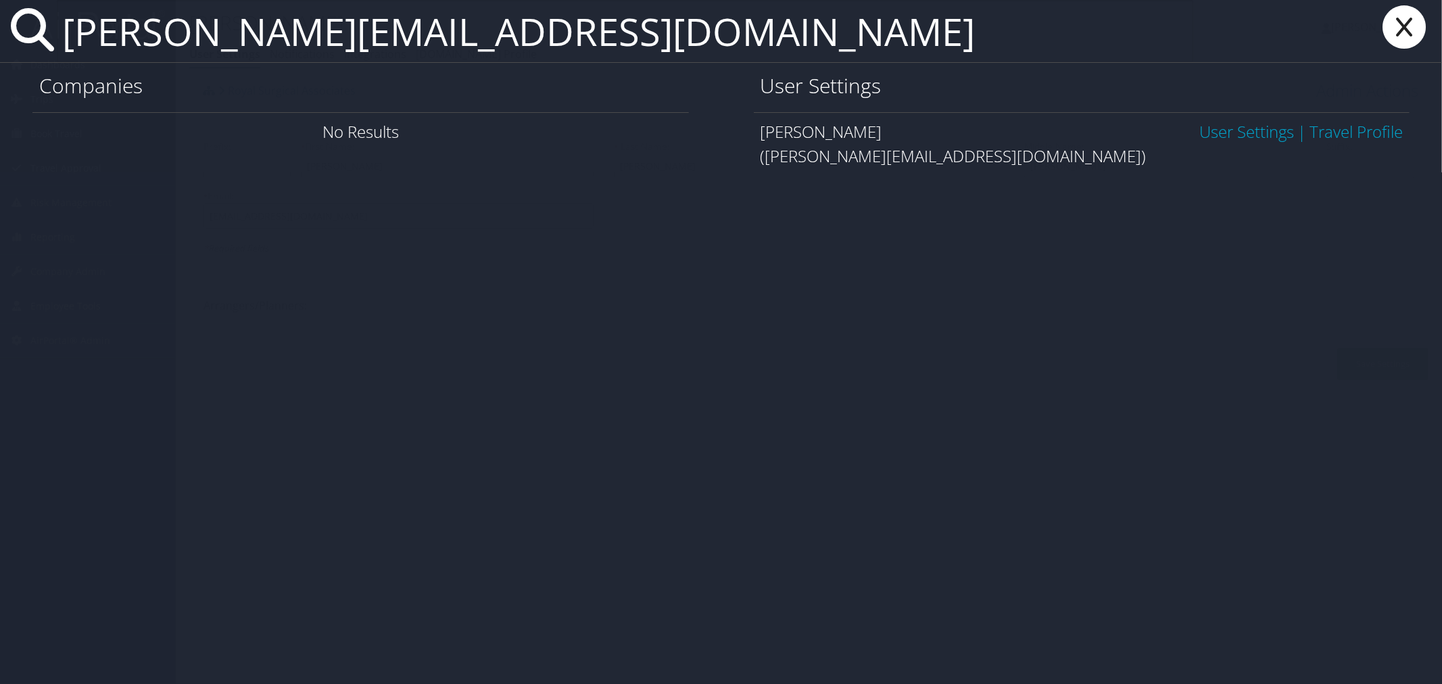
type input "[PERSON_NAME][EMAIL_ADDRESS][DOMAIN_NAME]"
click at [1249, 128] on link "User Settings" at bounding box center [1247, 131] width 95 height 22
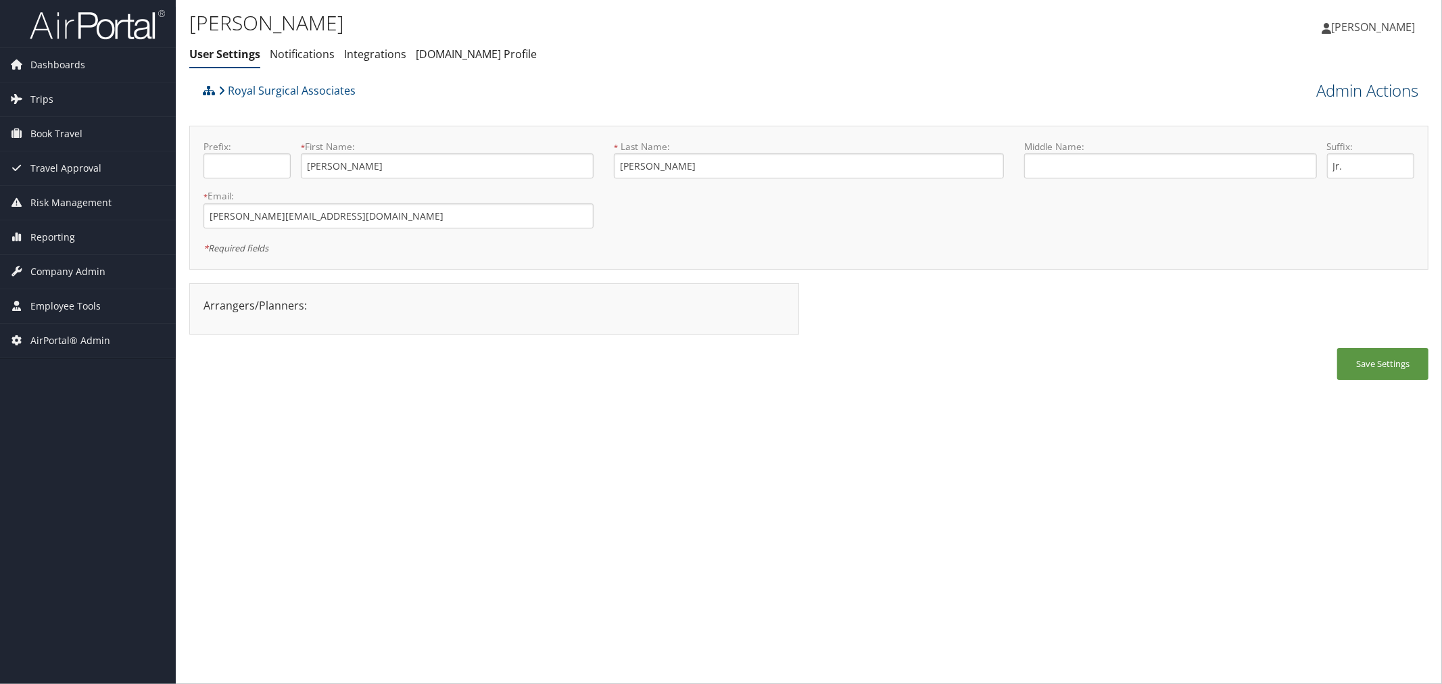
click at [1331, 85] on link "Admin Actions" at bounding box center [1368, 90] width 102 height 23
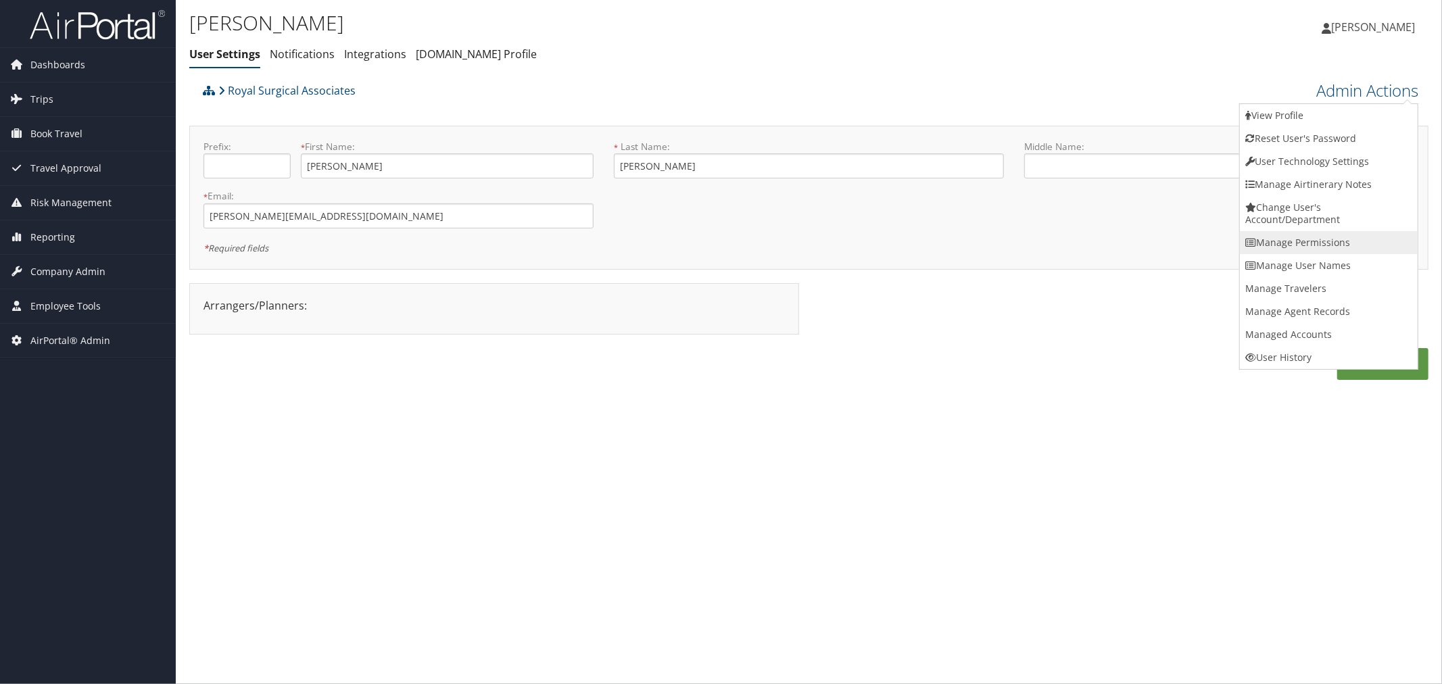
click at [1296, 237] on link "Manage Permissions" at bounding box center [1329, 242] width 178 height 23
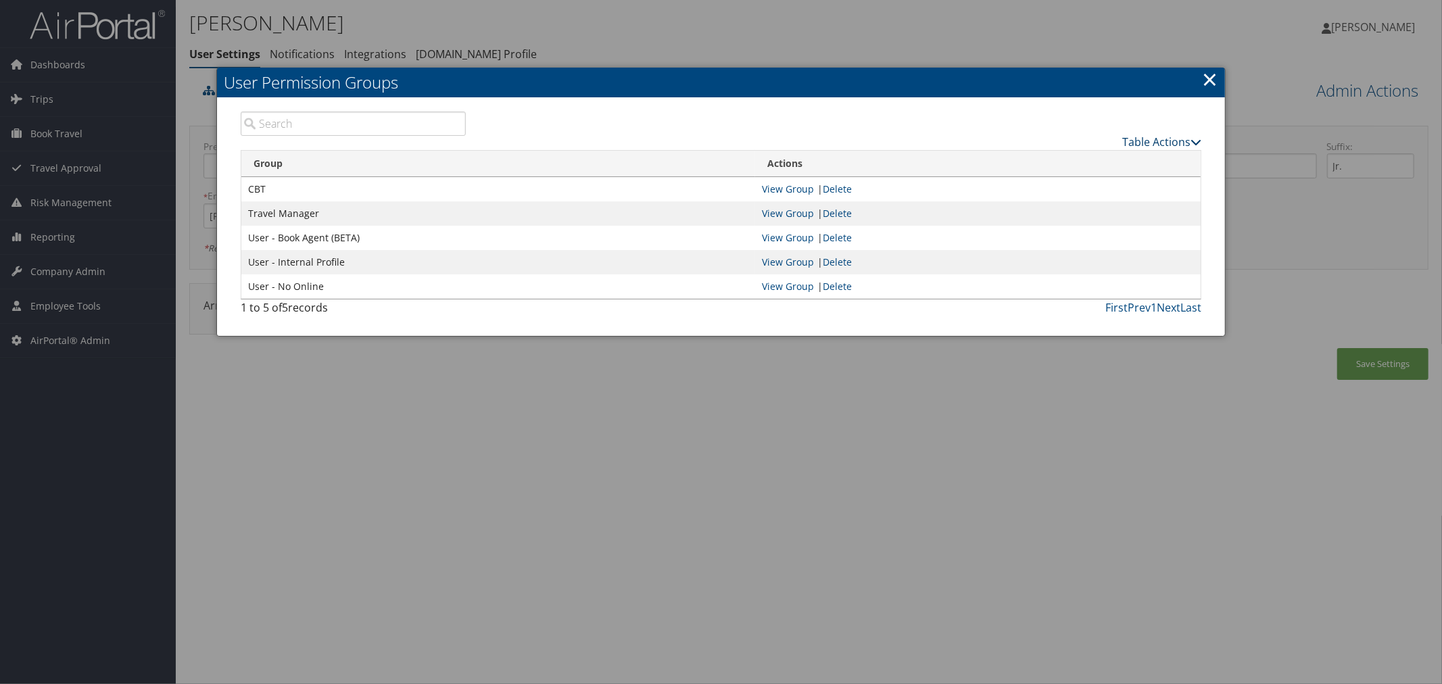
click at [1141, 137] on link "Table Actions" at bounding box center [1162, 142] width 79 height 15
click at [1087, 154] on link "New Record" at bounding box center [1112, 162] width 178 height 23
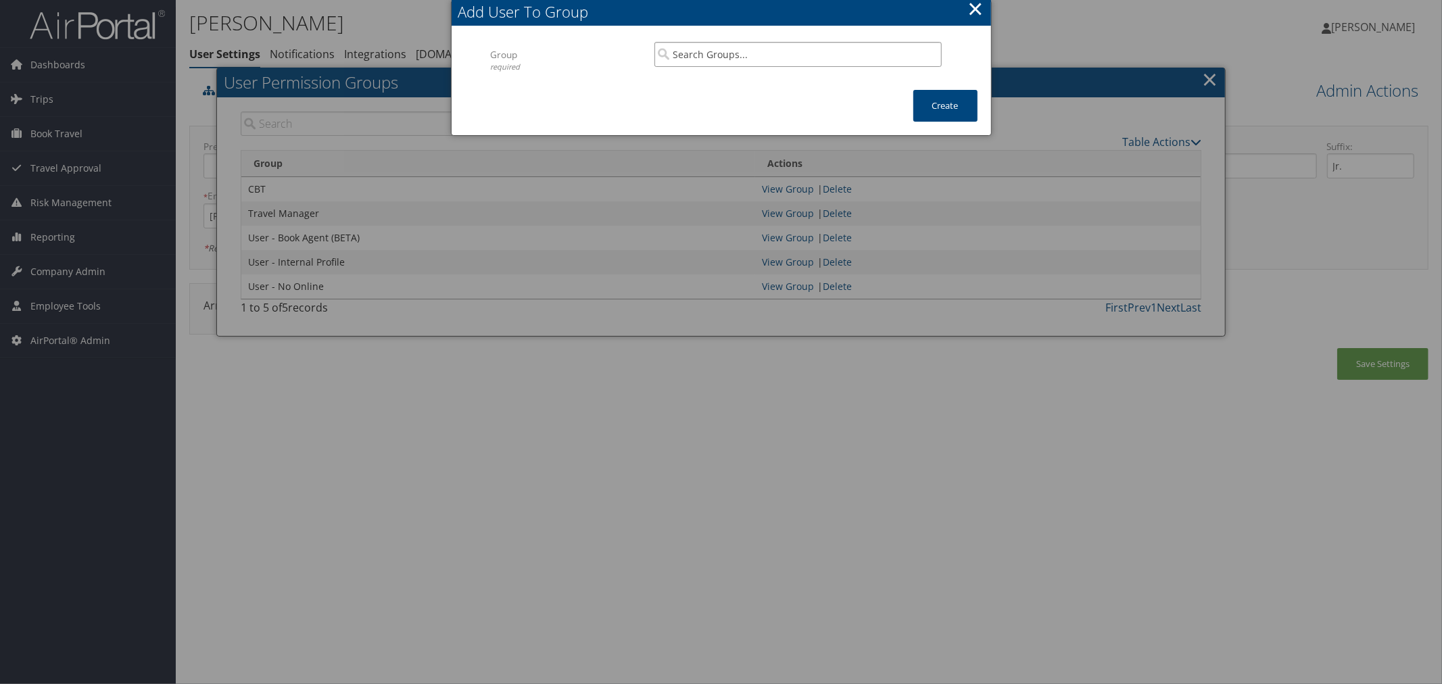
click at [712, 52] on input "search" at bounding box center [798, 54] width 287 height 25
paste input "User - Book Online"
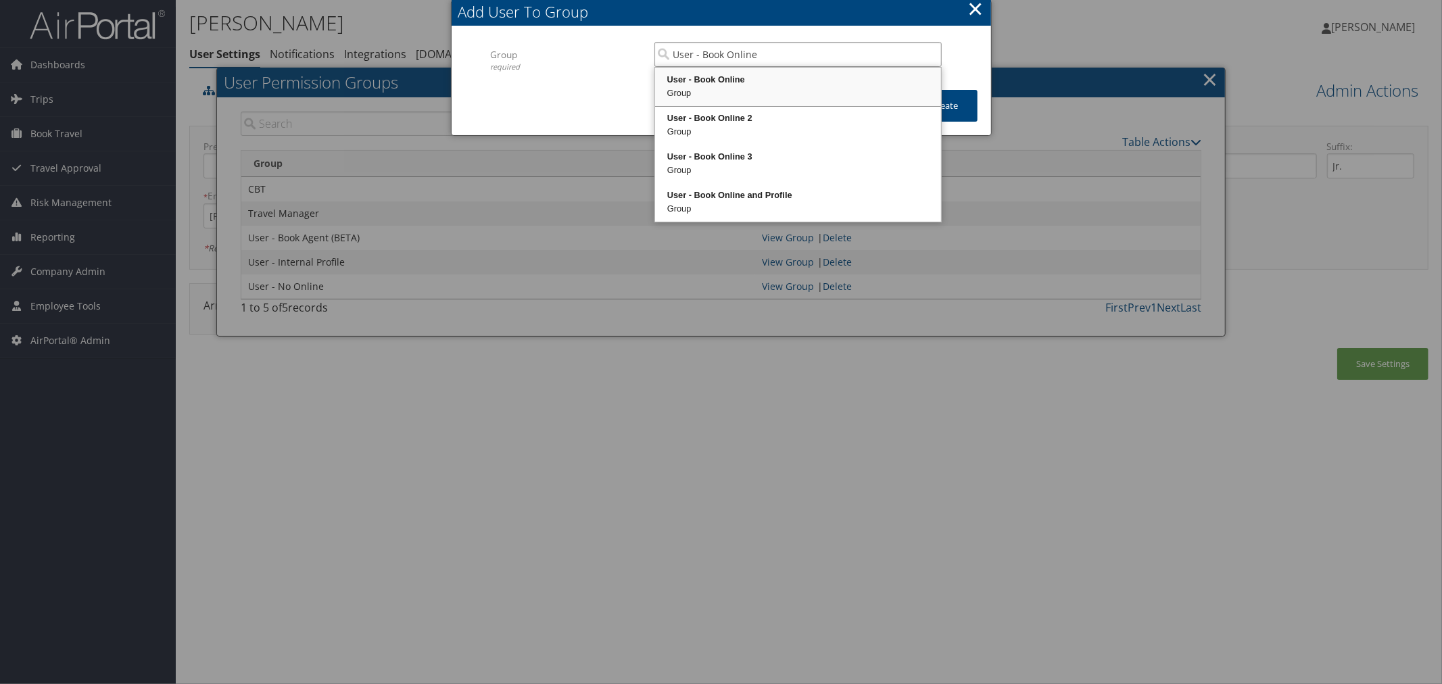
click at [724, 83] on div "User - Book Online" at bounding box center [798, 80] width 282 height 14
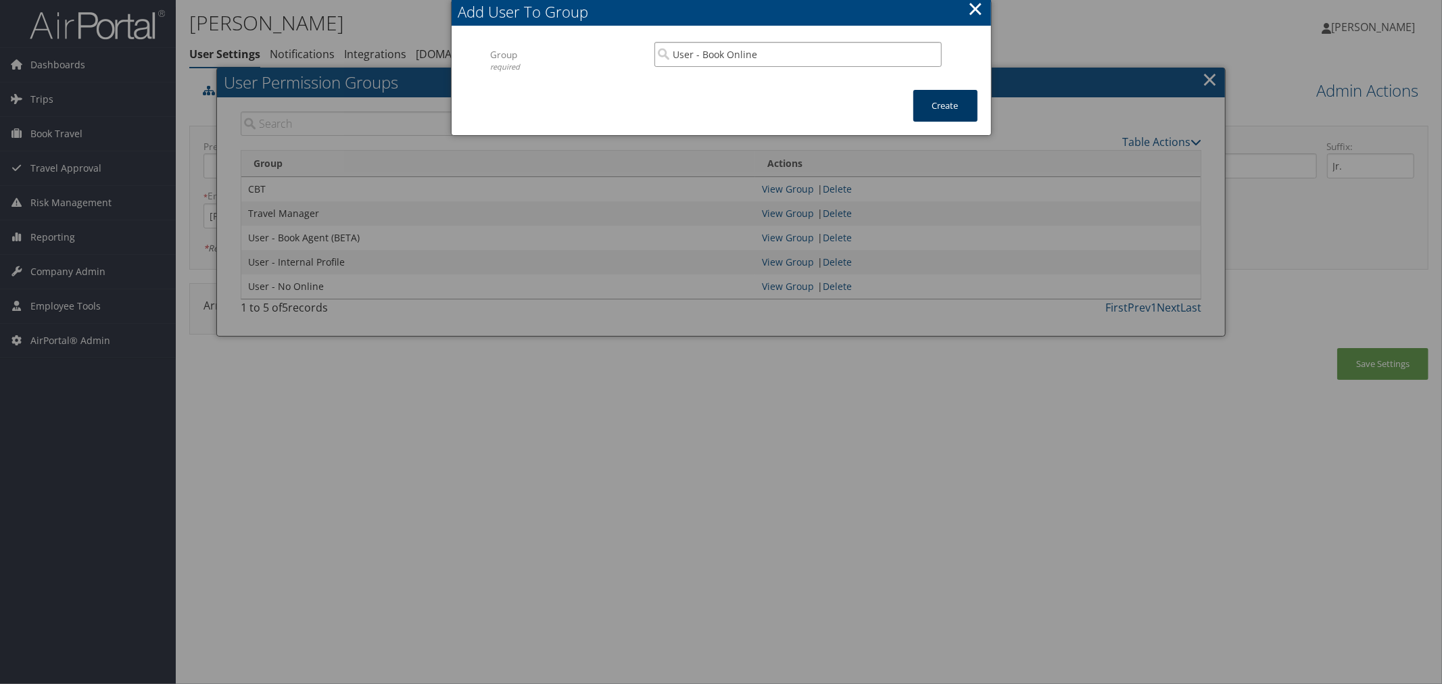
type input "User - Book Online"
click at [929, 97] on button "Create" at bounding box center [946, 106] width 64 height 32
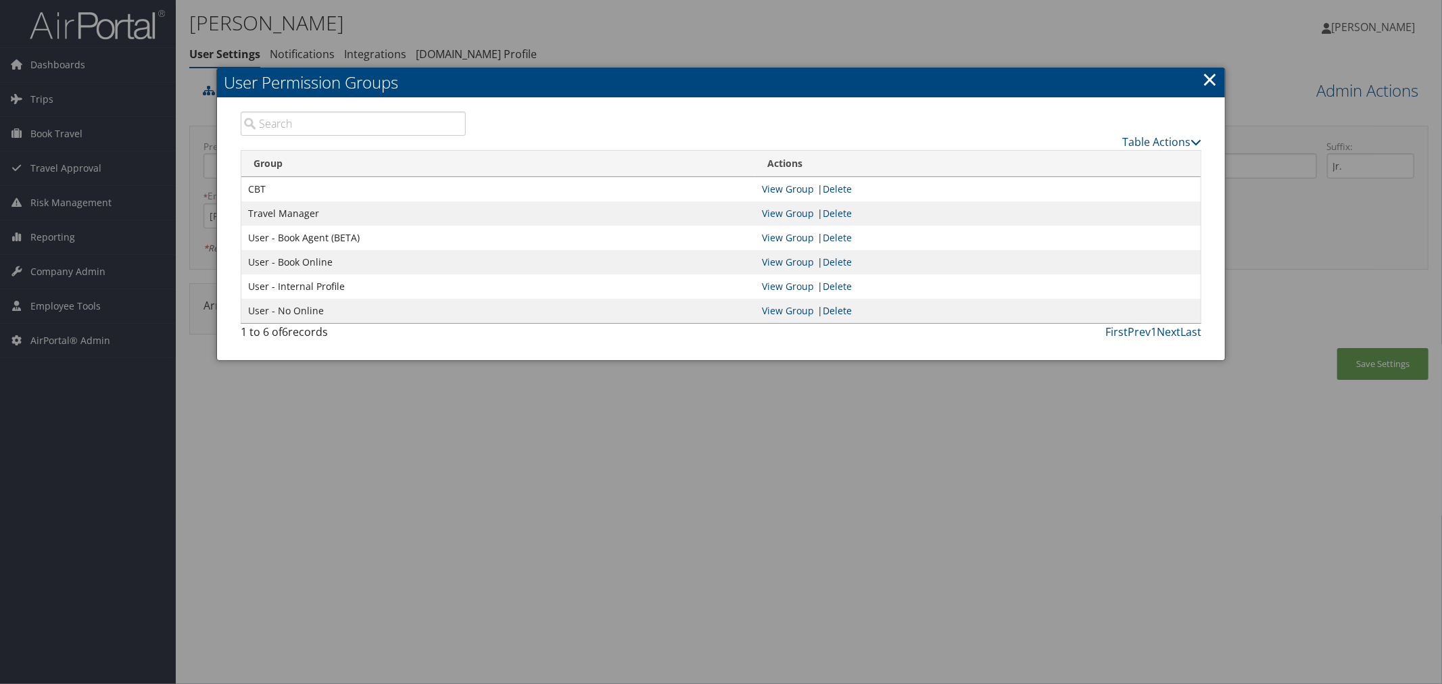
click at [834, 311] on link "Delete" at bounding box center [837, 310] width 29 height 13
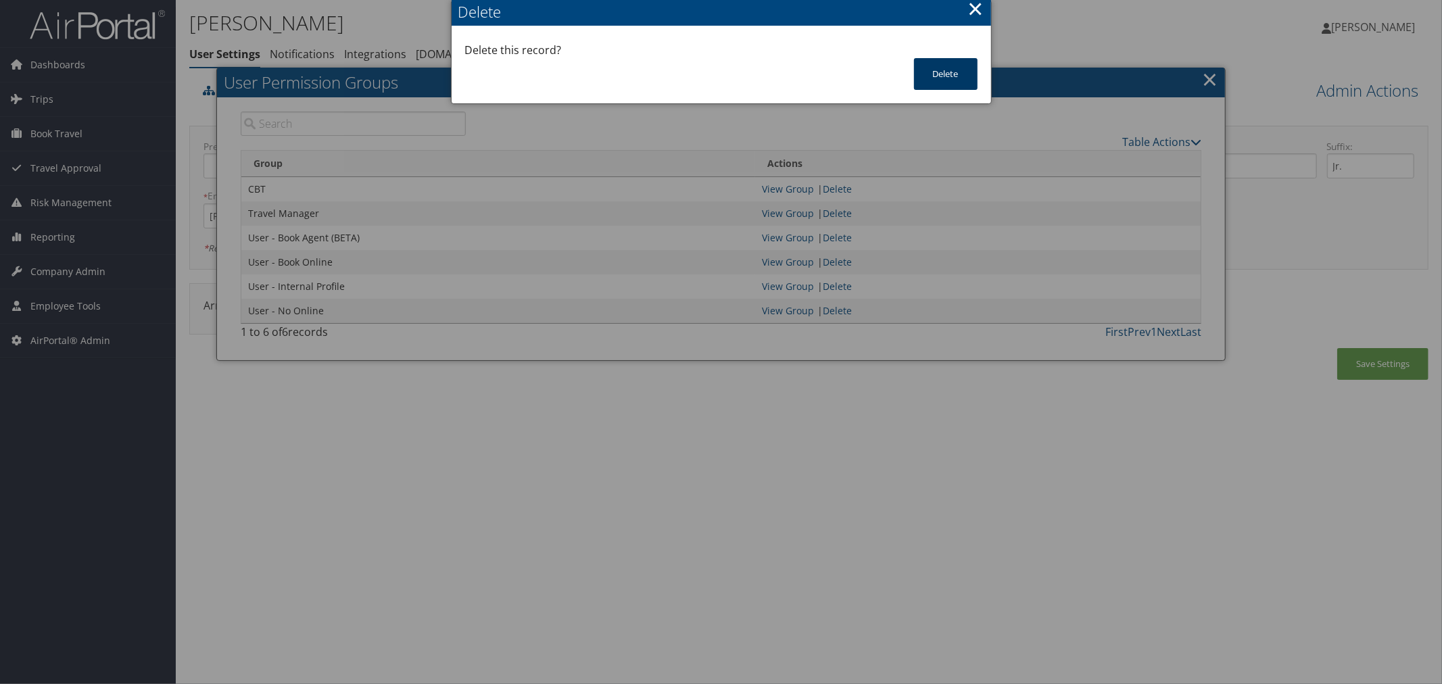
click at [956, 82] on button "Delete" at bounding box center [946, 74] width 64 height 32
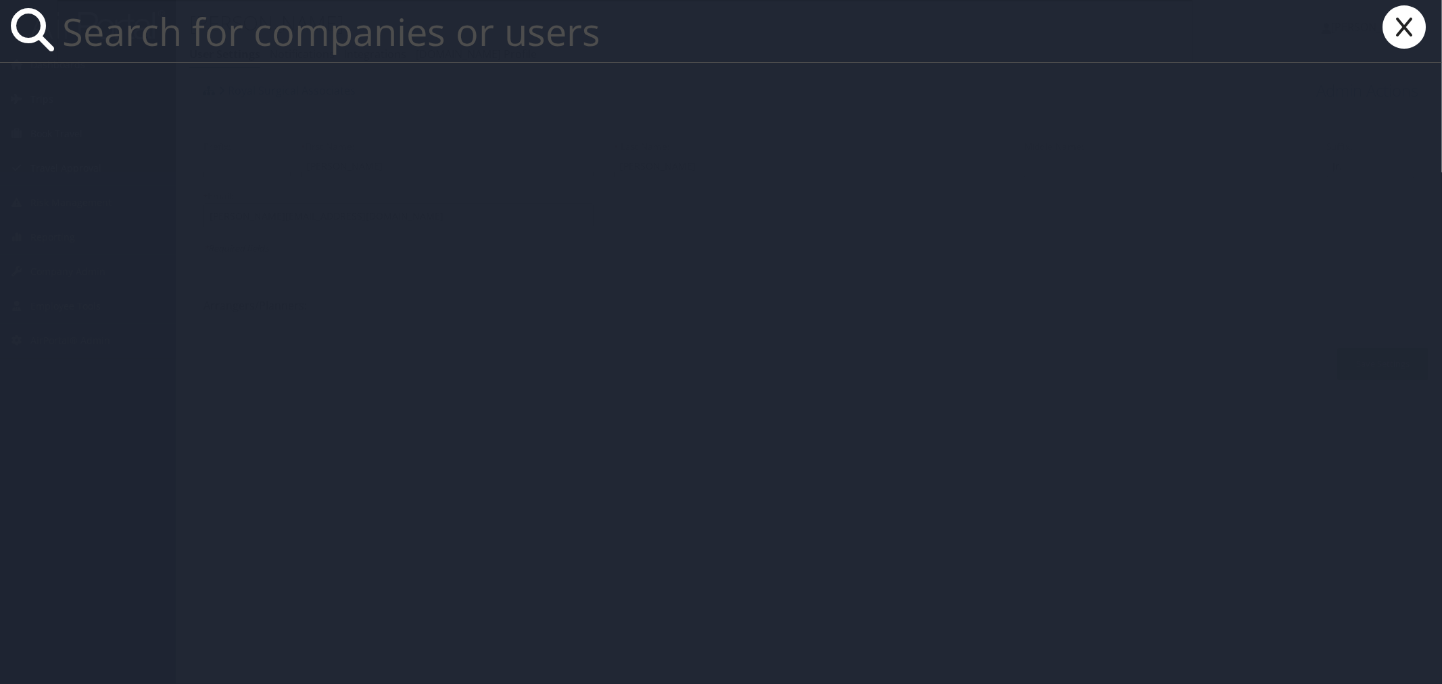
paste input "[EMAIL_ADDRESS][DOMAIN_NAME]"
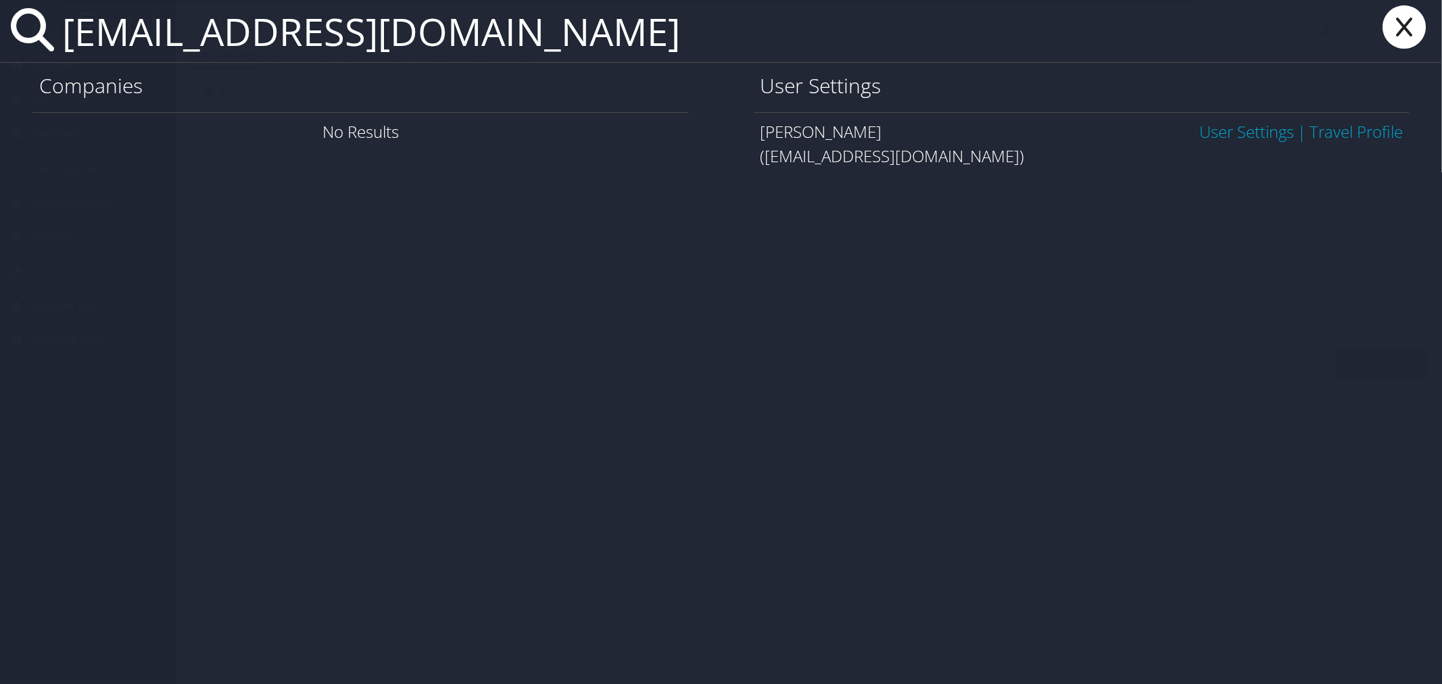
type input "[EMAIL_ADDRESS][DOMAIN_NAME]"
click at [1248, 128] on link "User Settings" at bounding box center [1247, 131] width 95 height 22
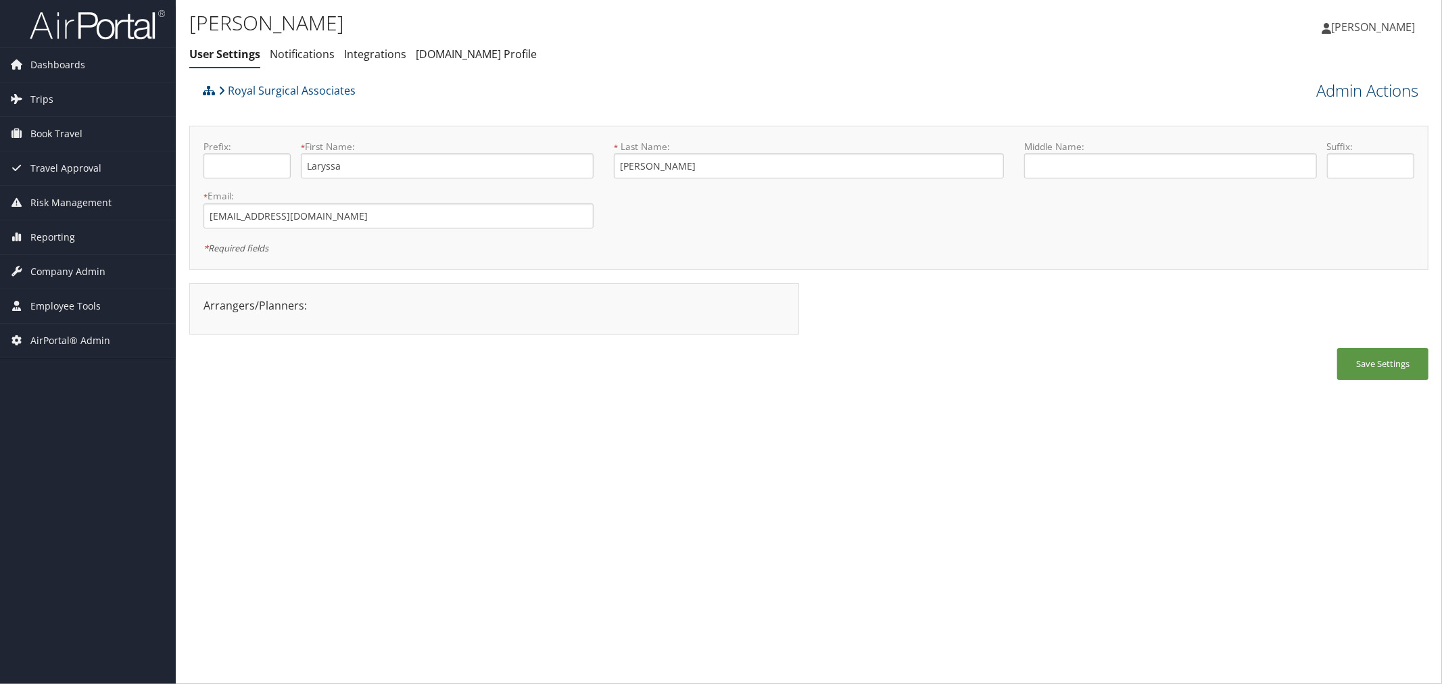
click at [1352, 97] on link "Admin Actions" at bounding box center [1368, 90] width 102 height 23
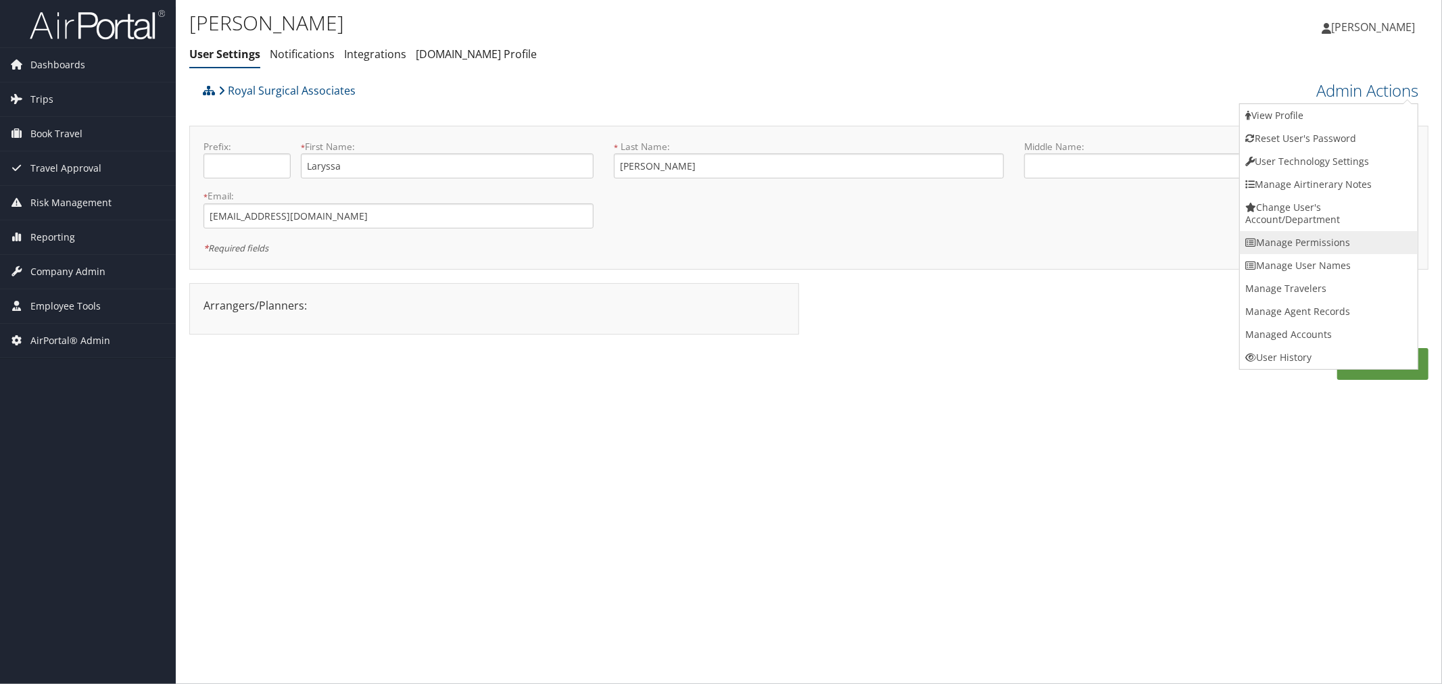
click at [1304, 245] on link "Manage Permissions" at bounding box center [1329, 242] width 178 height 23
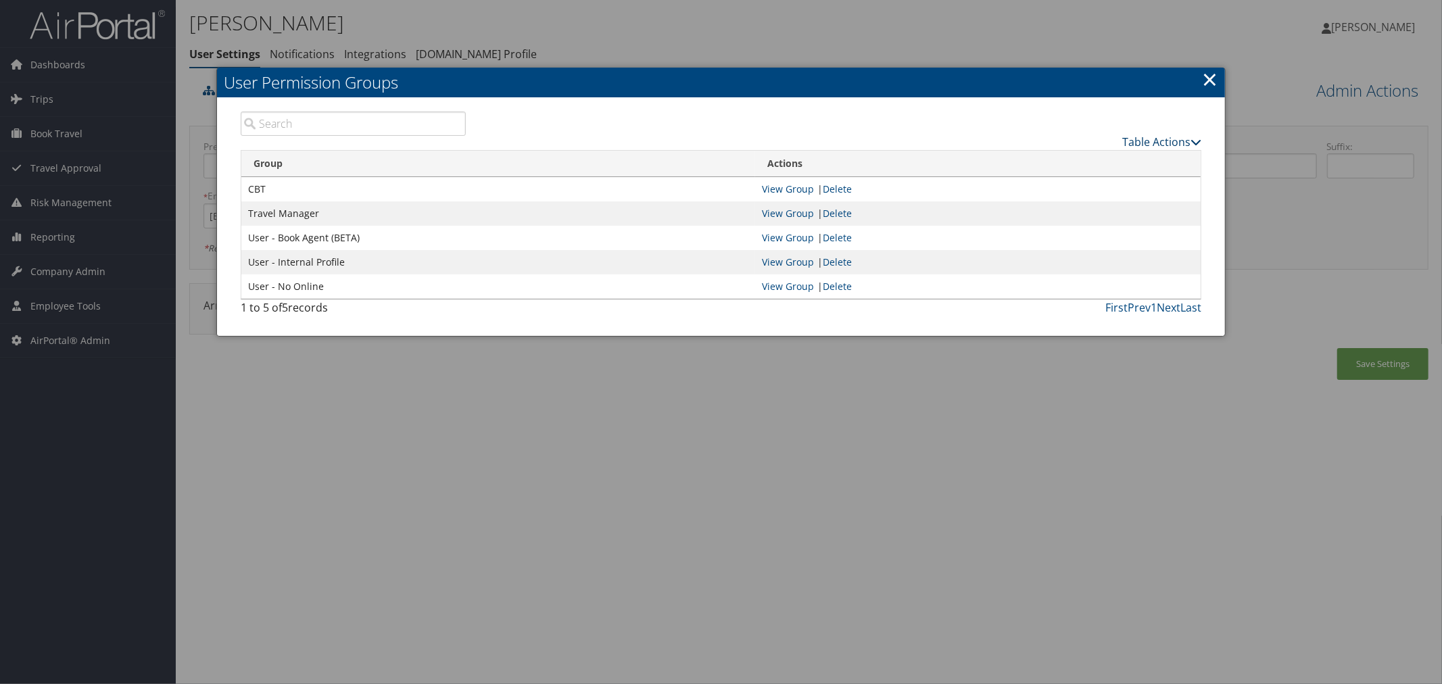
click at [1150, 142] on link "Table Actions" at bounding box center [1162, 142] width 79 height 15
click at [1096, 158] on link "New Record" at bounding box center [1112, 162] width 178 height 23
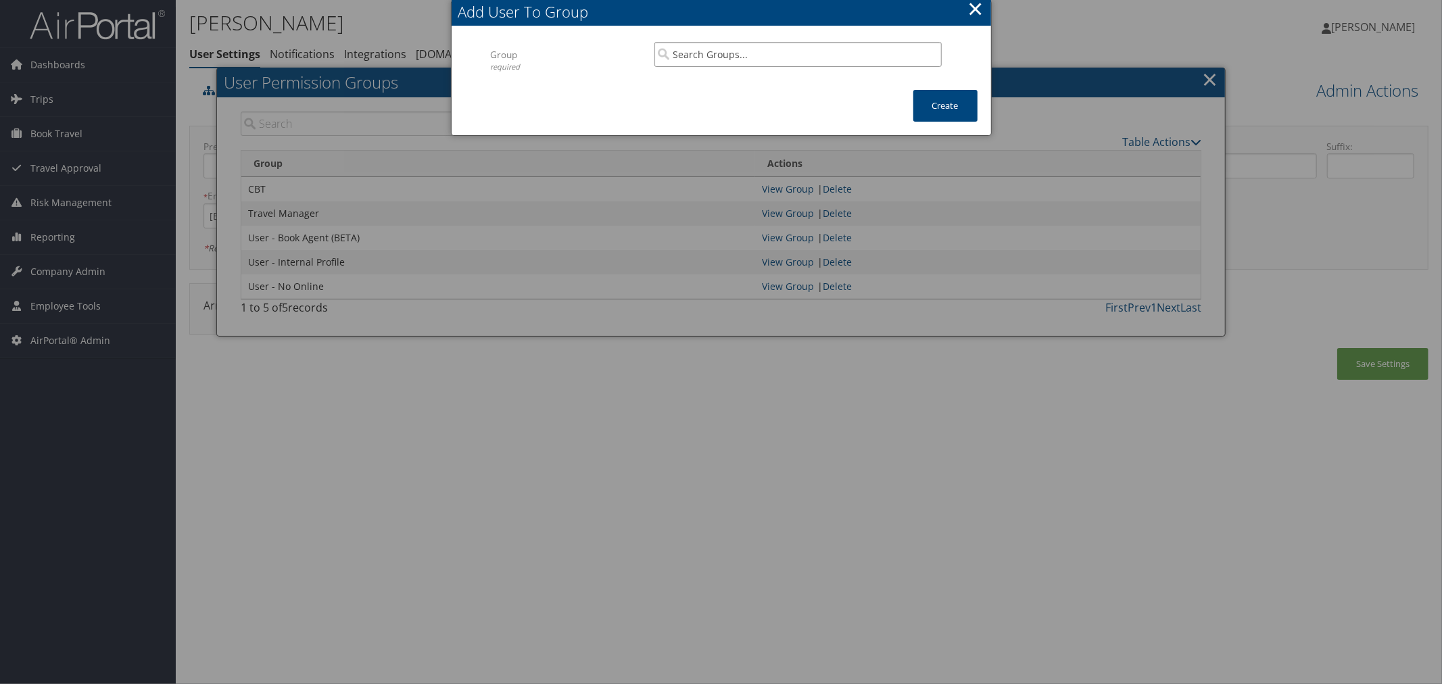
click at [780, 55] on input "search" at bounding box center [798, 54] width 287 height 25
paste input "User - Book Online"
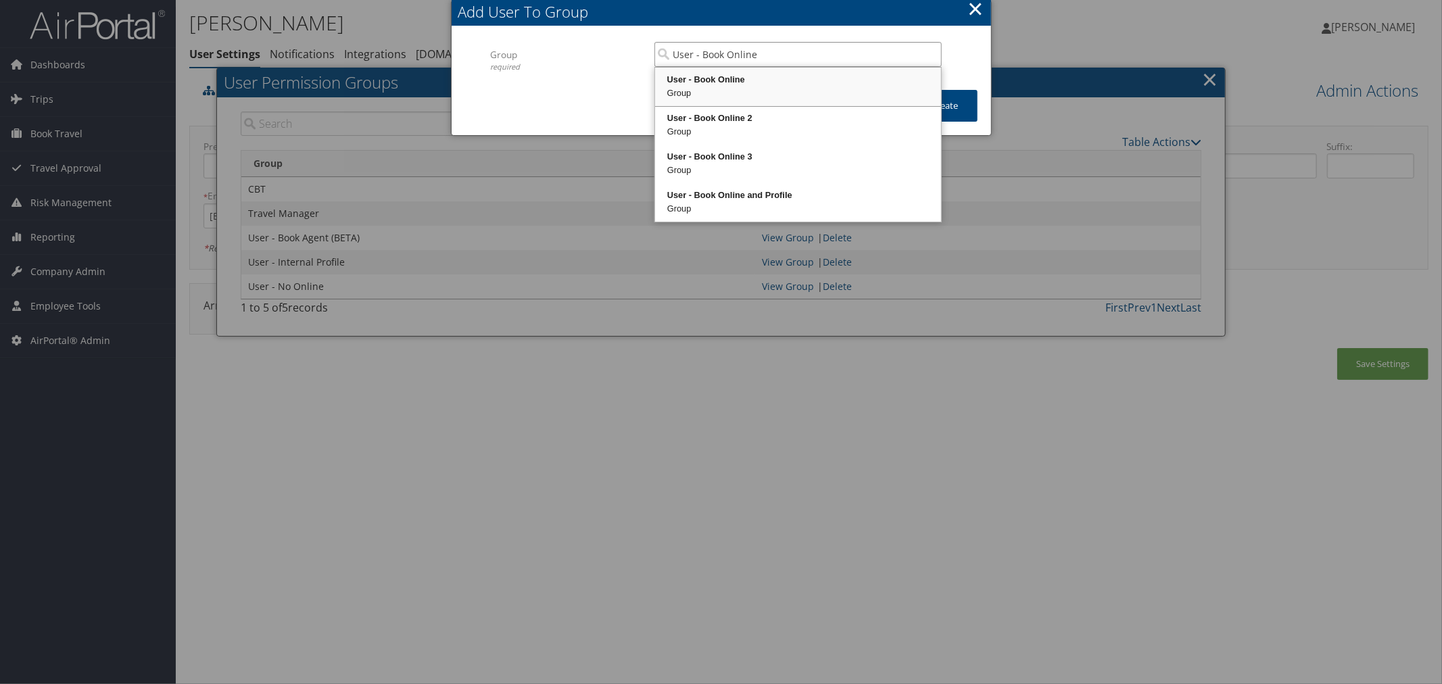
drag, startPoint x: 765, startPoint y: 76, endPoint x: 888, endPoint y: 83, distance: 123.3
click at [766, 76] on div "User - Book Online" at bounding box center [798, 80] width 282 height 14
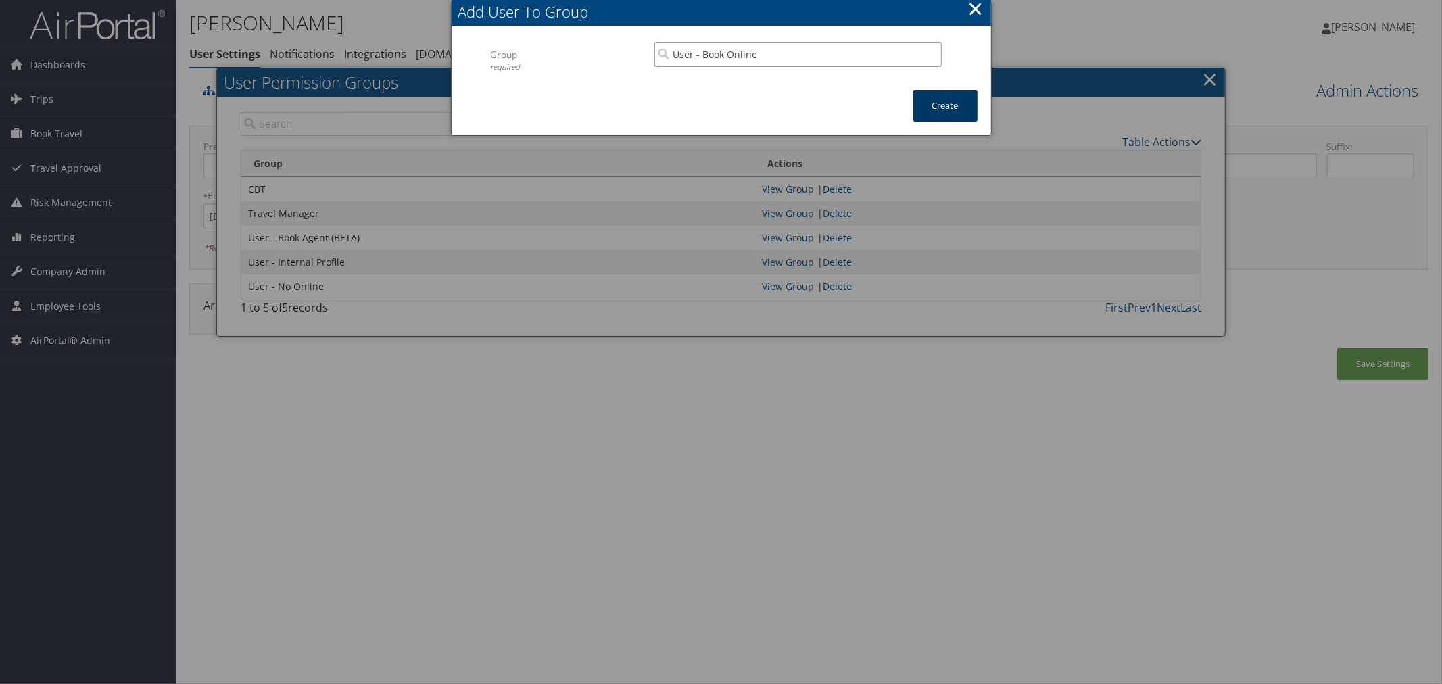
type input "User - Book Online"
click at [934, 96] on button "Create" at bounding box center [946, 106] width 64 height 32
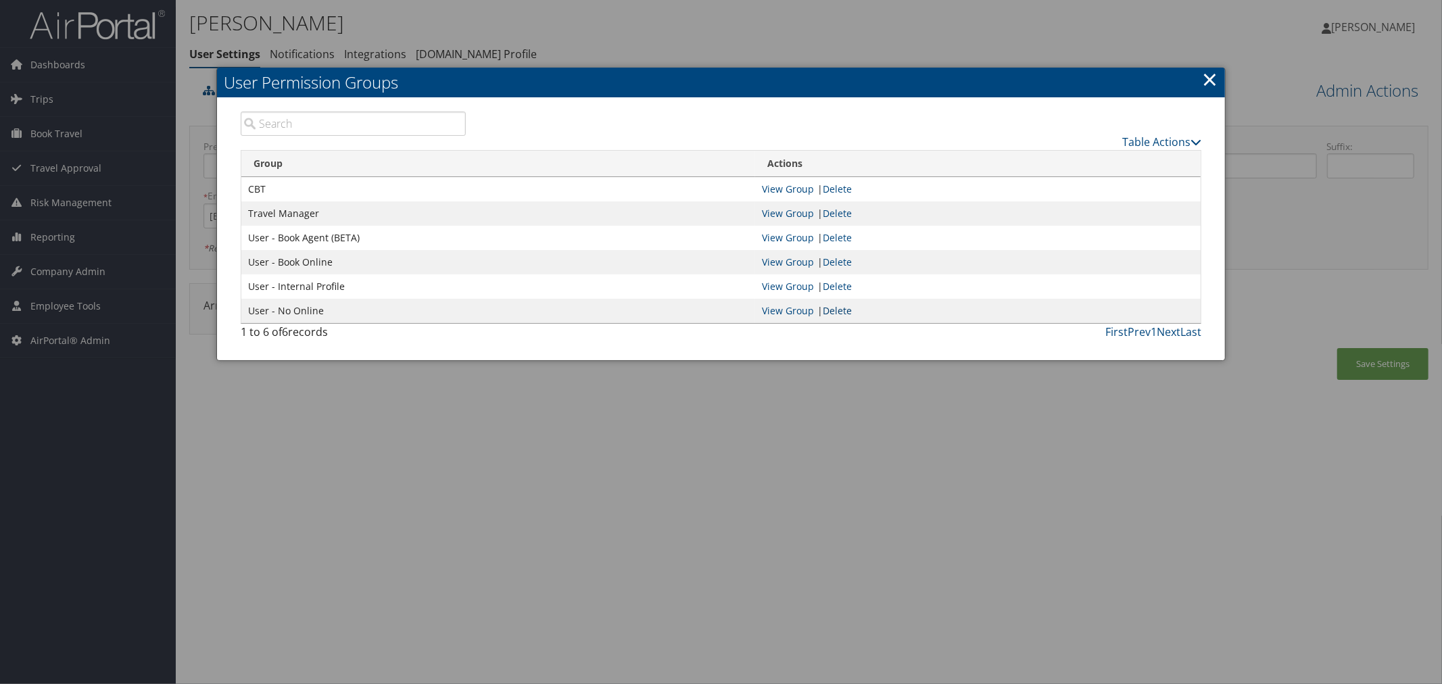
click at [837, 311] on link "Delete" at bounding box center [837, 310] width 29 height 13
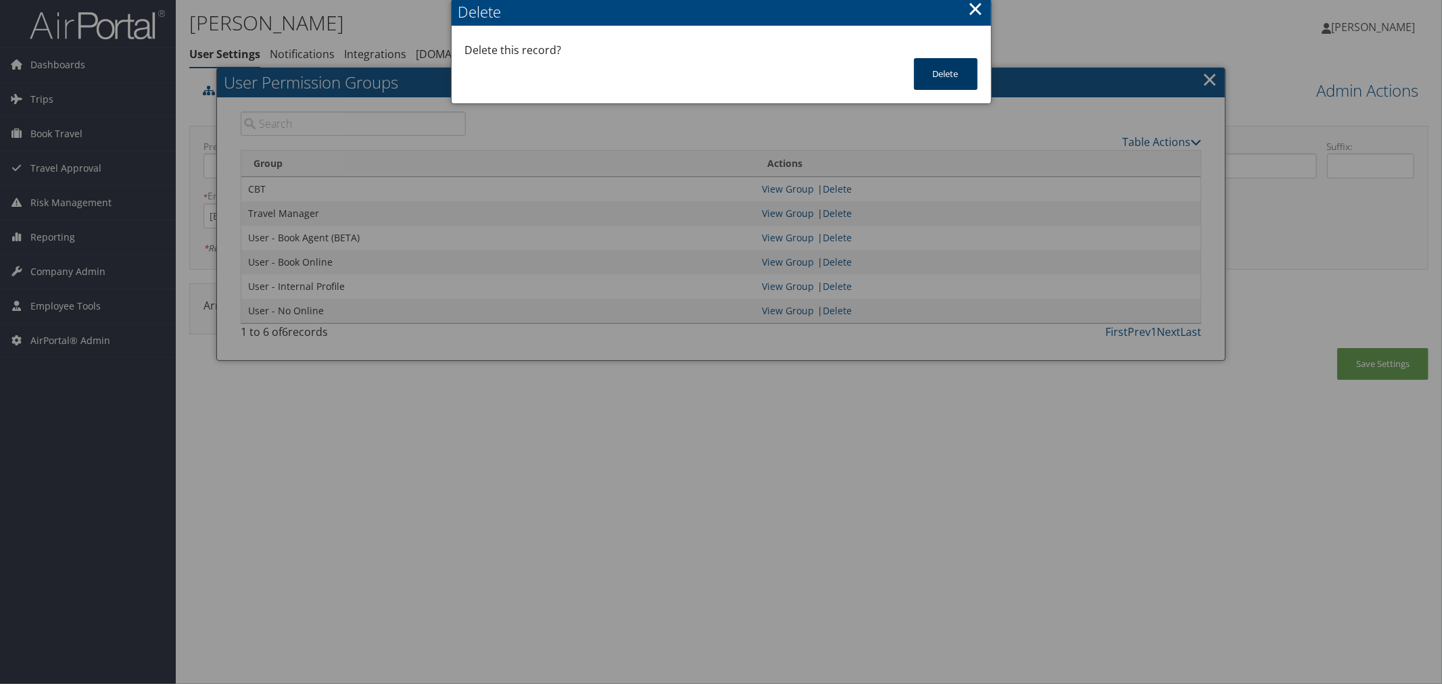
click at [937, 66] on button "Delete" at bounding box center [946, 74] width 64 height 32
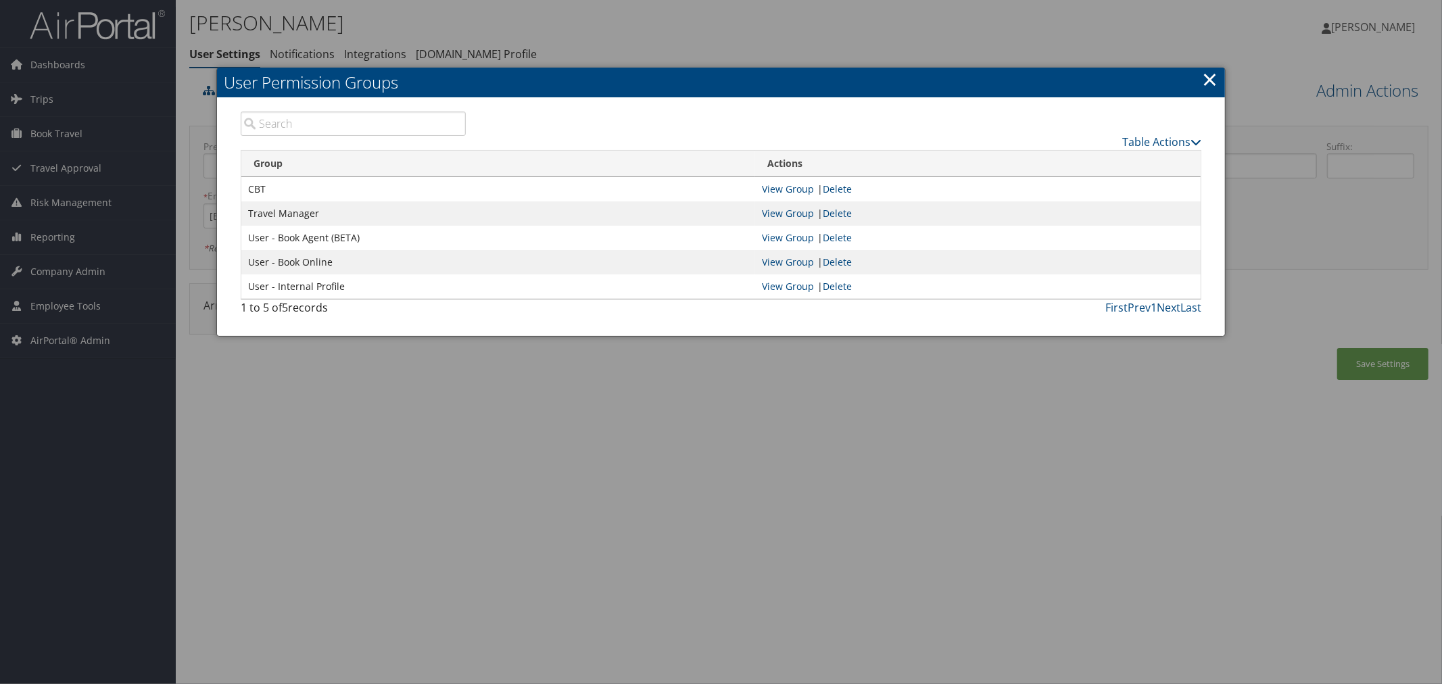
click at [630, 28] on div at bounding box center [721, 342] width 1442 height 684
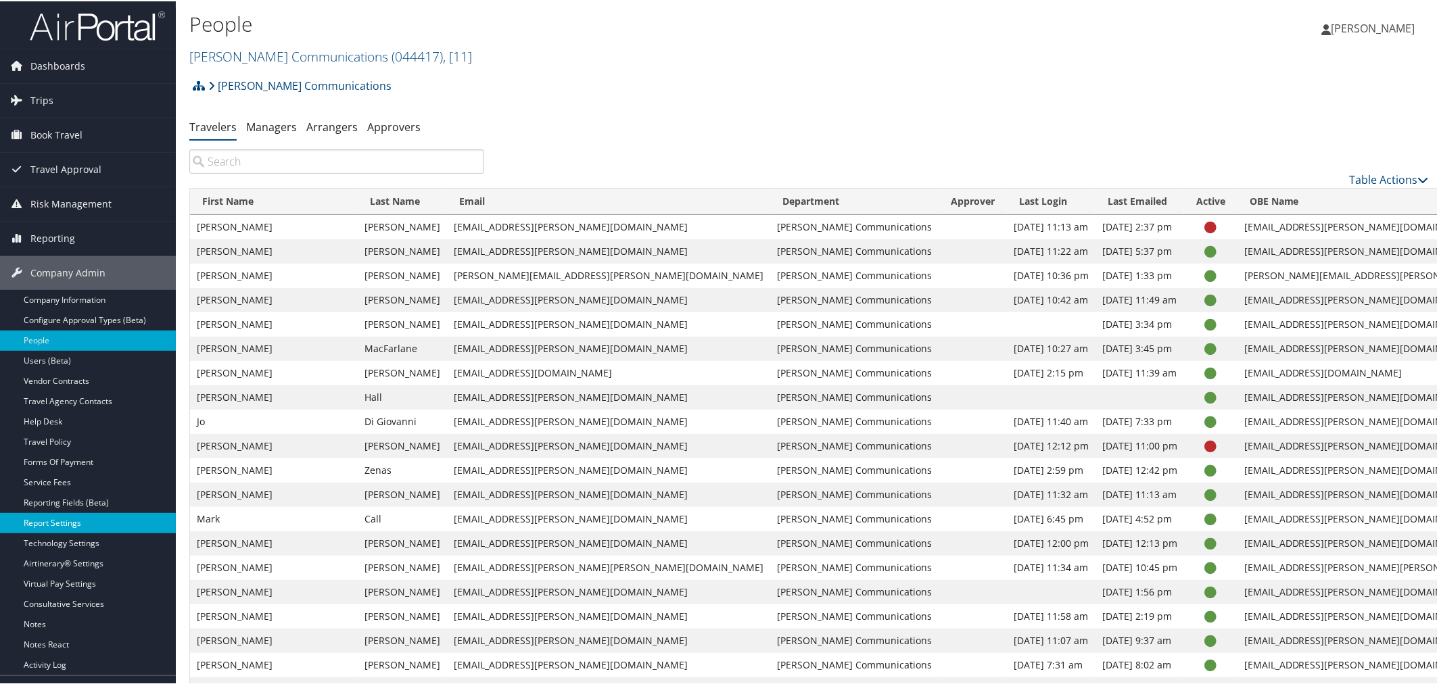
click at [56, 516] on link "Report Settings" at bounding box center [88, 522] width 176 height 20
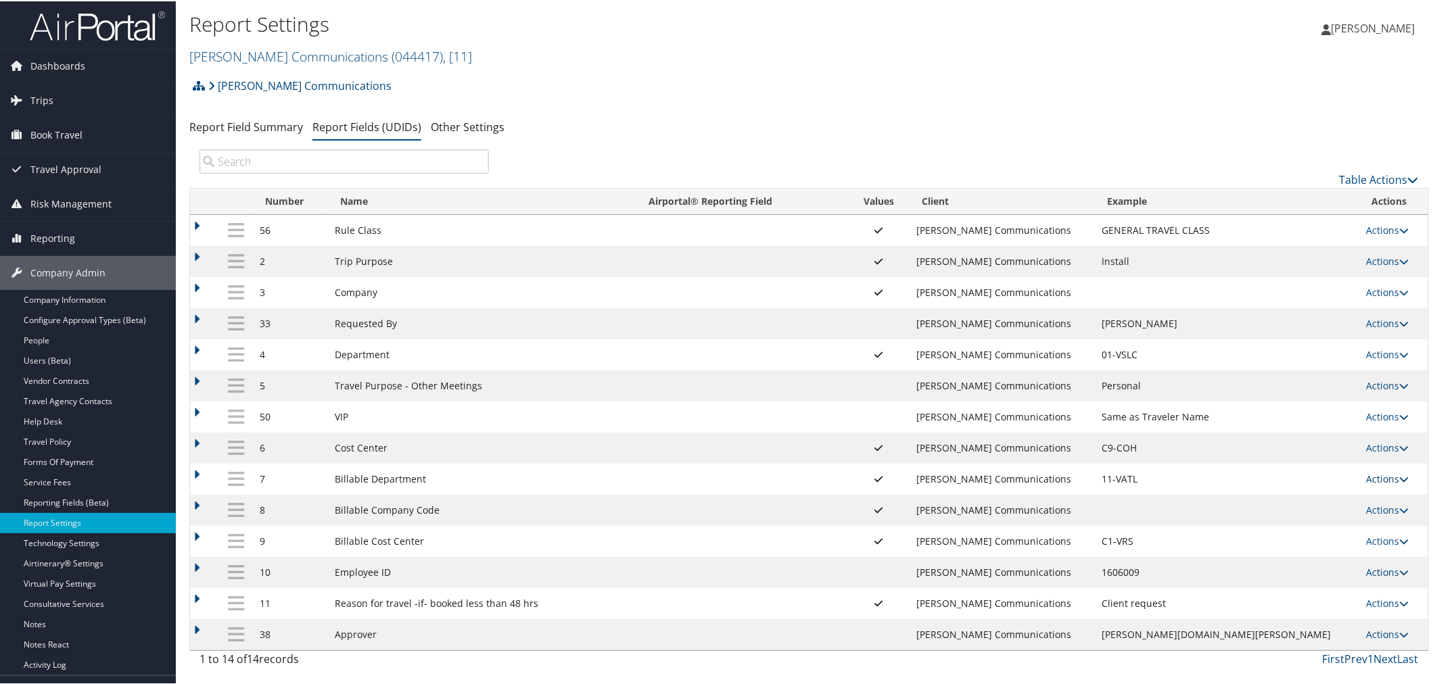
click at [1383, 480] on link "Actions" at bounding box center [1388, 477] width 43 height 13
click at [1336, 499] on link "Update Report Field Values" at bounding box center [1325, 505] width 146 height 23
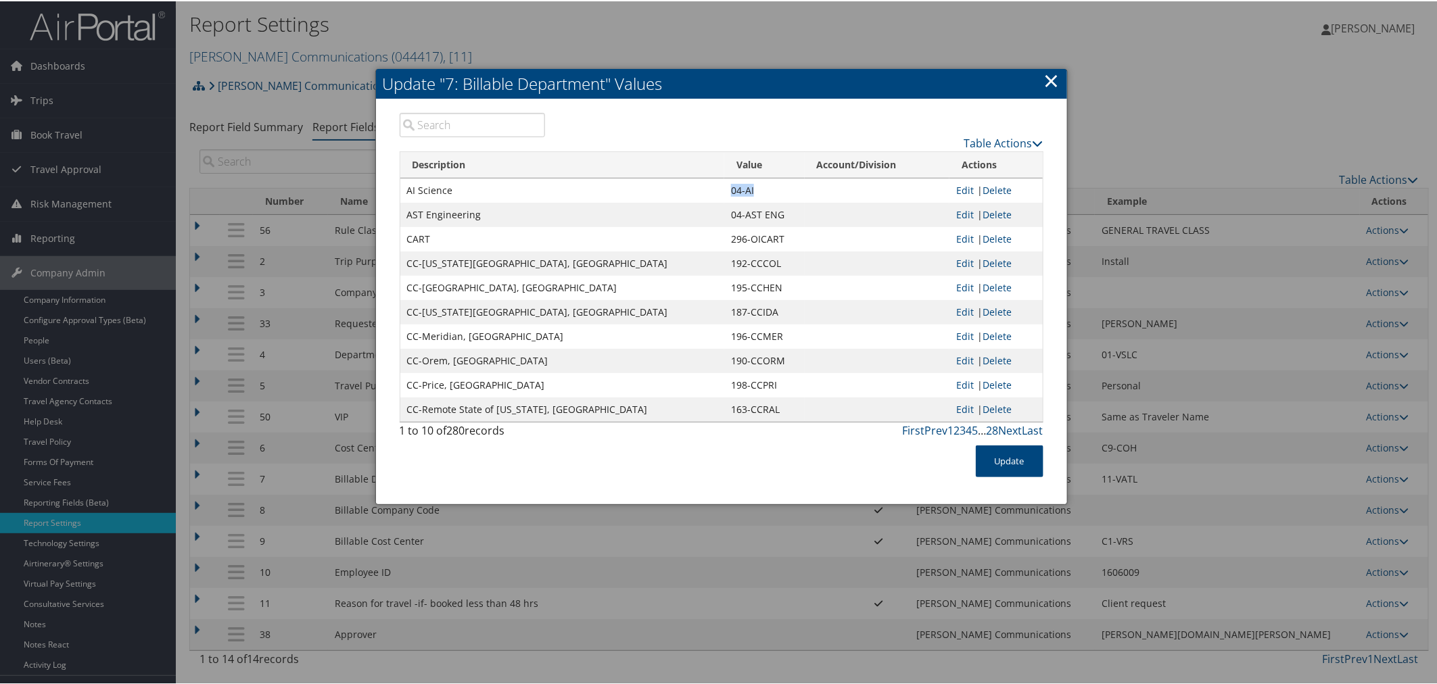
drag, startPoint x: 754, startPoint y: 187, endPoint x: 730, endPoint y: 185, distance: 23.8
click at [730, 185] on td "04-AI" at bounding box center [764, 189] width 80 height 24
copy td "04-AI"
click at [758, 186] on td "04-AI" at bounding box center [764, 189] width 80 height 24
drag, startPoint x: 759, startPoint y: 185, endPoint x: 408, endPoint y: 164, distance: 351.6
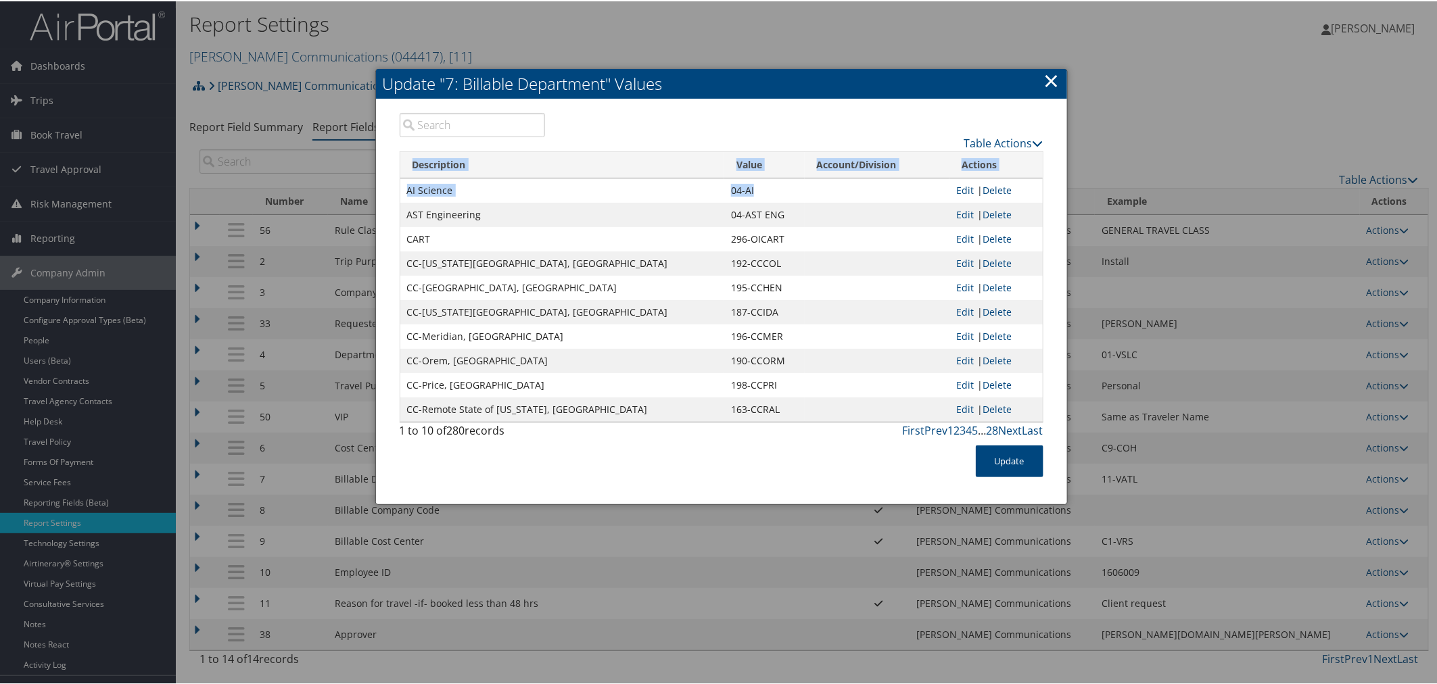
click at [408, 164] on table "Description Value Account/Division Actions AI Science 04-AI Edit | Delete AST E…" at bounding box center [722, 285] width 644 height 271
copy table "Description Value Account/Division Actions AI Science 04-AI"
click at [1051, 78] on link "×" at bounding box center [1052, 79] width 16 height 27
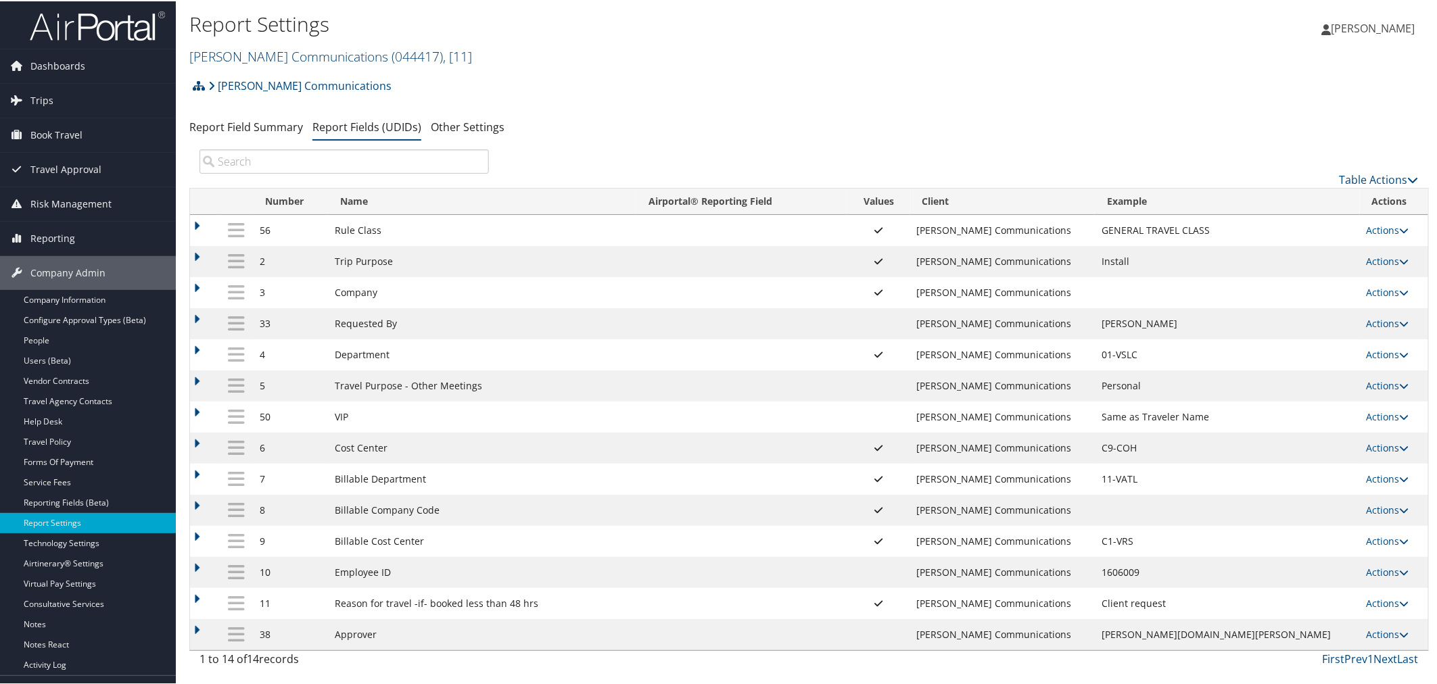
click at [289, 54] on link "Sorenson Communications ( 044417 ) , [ 11 ]" at bounding box center [330, 55] width 283 height 18
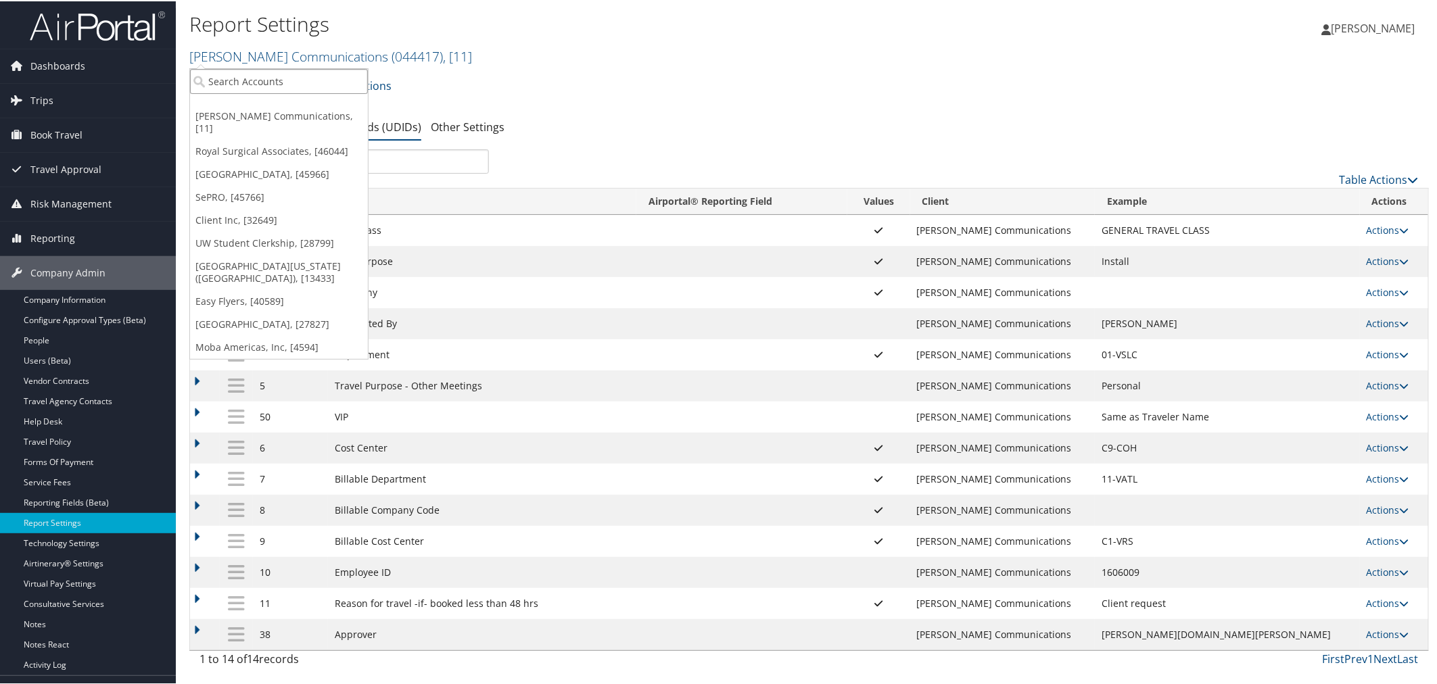
click at [280, 74] on input "search" at bounding box center [279, 80] width 178 height 25
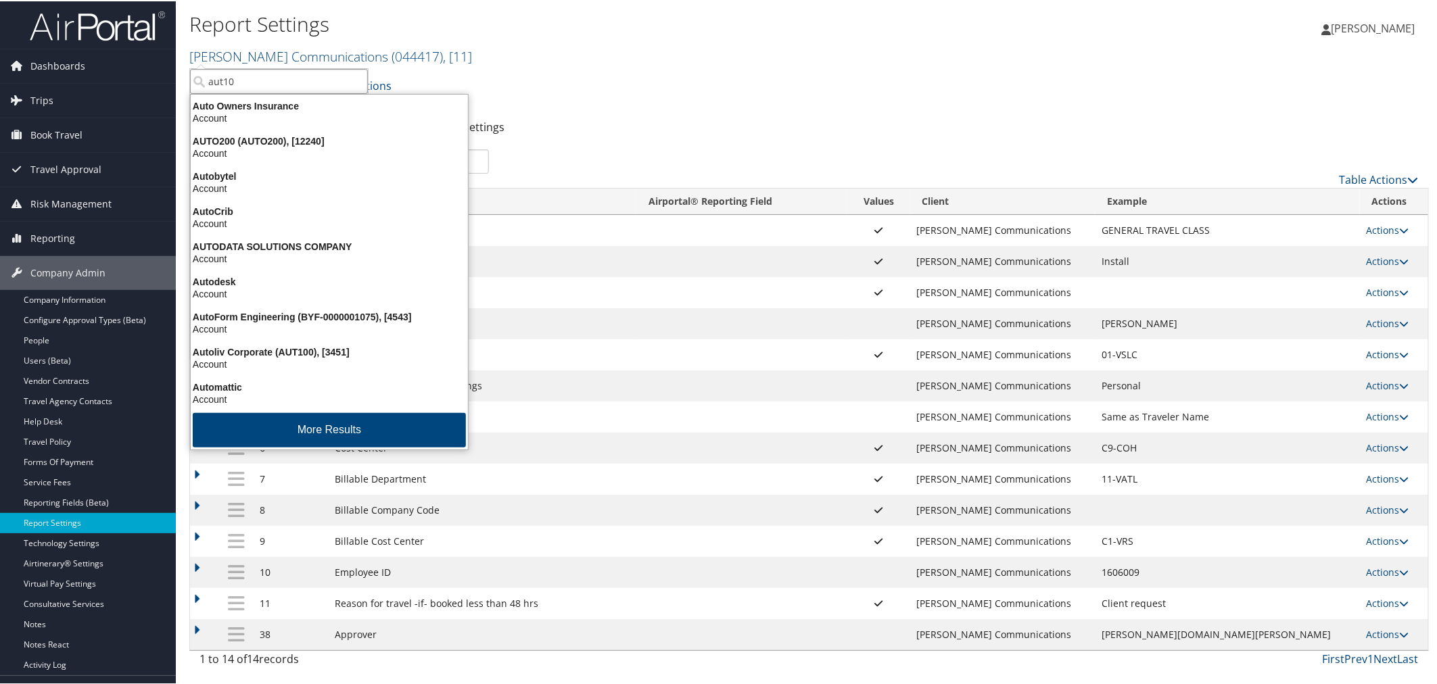
type input "aut100"
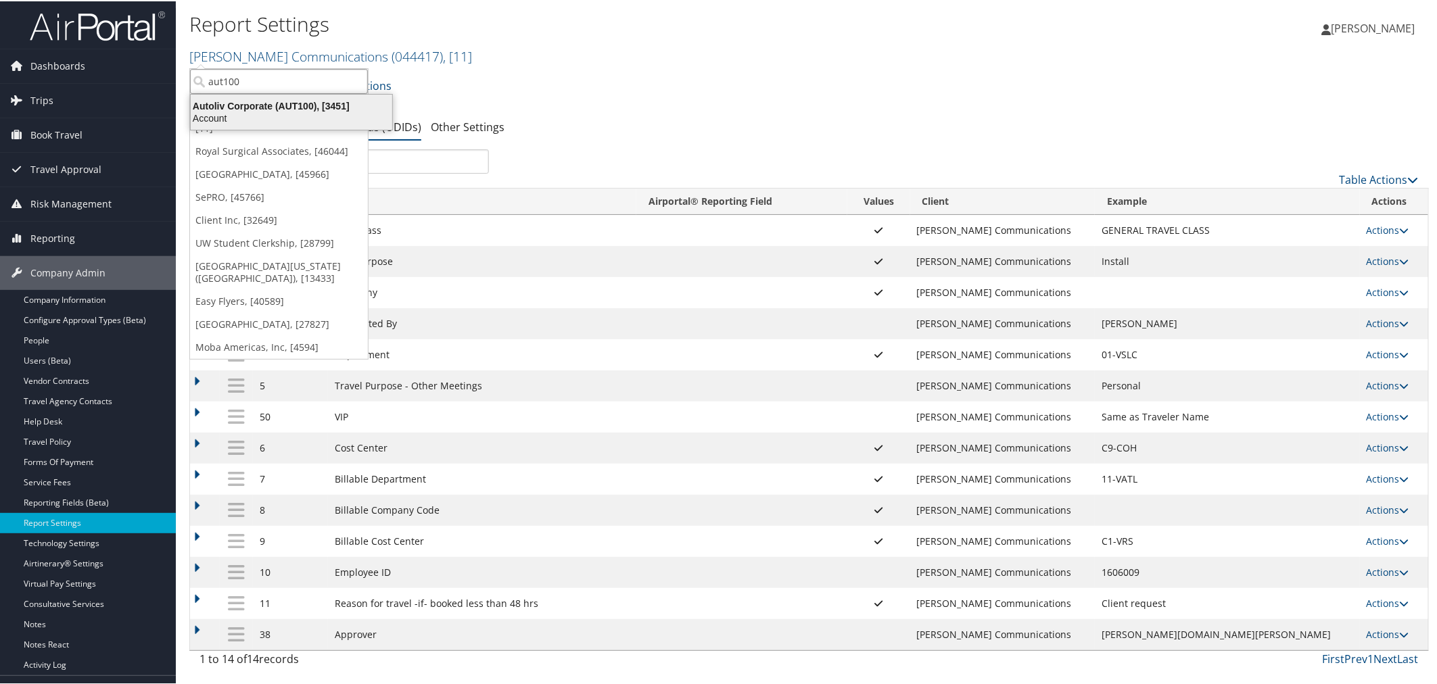
click at [283, 119] on div "Account" at bounding box center [292, 117] width 218 height 12
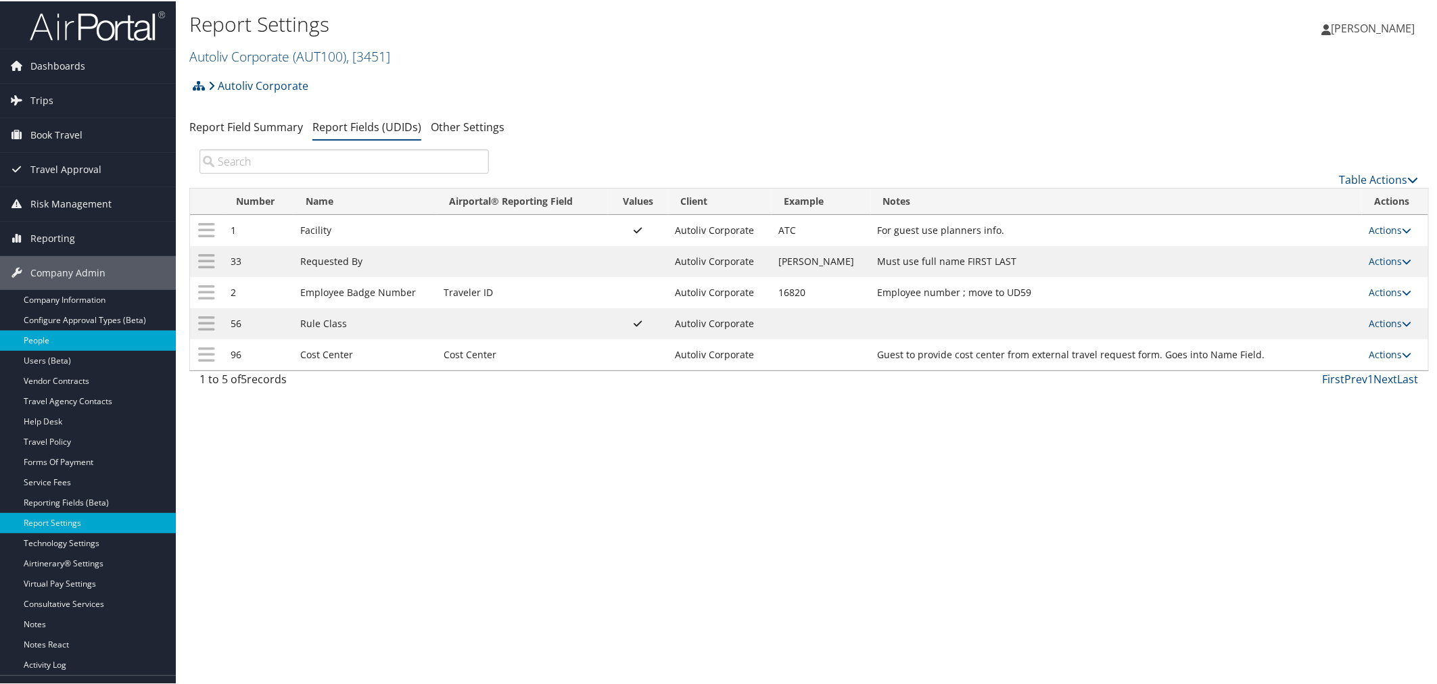
click at [51, 344] on link "People" at bounding box center [88, 339] width 176 height 20
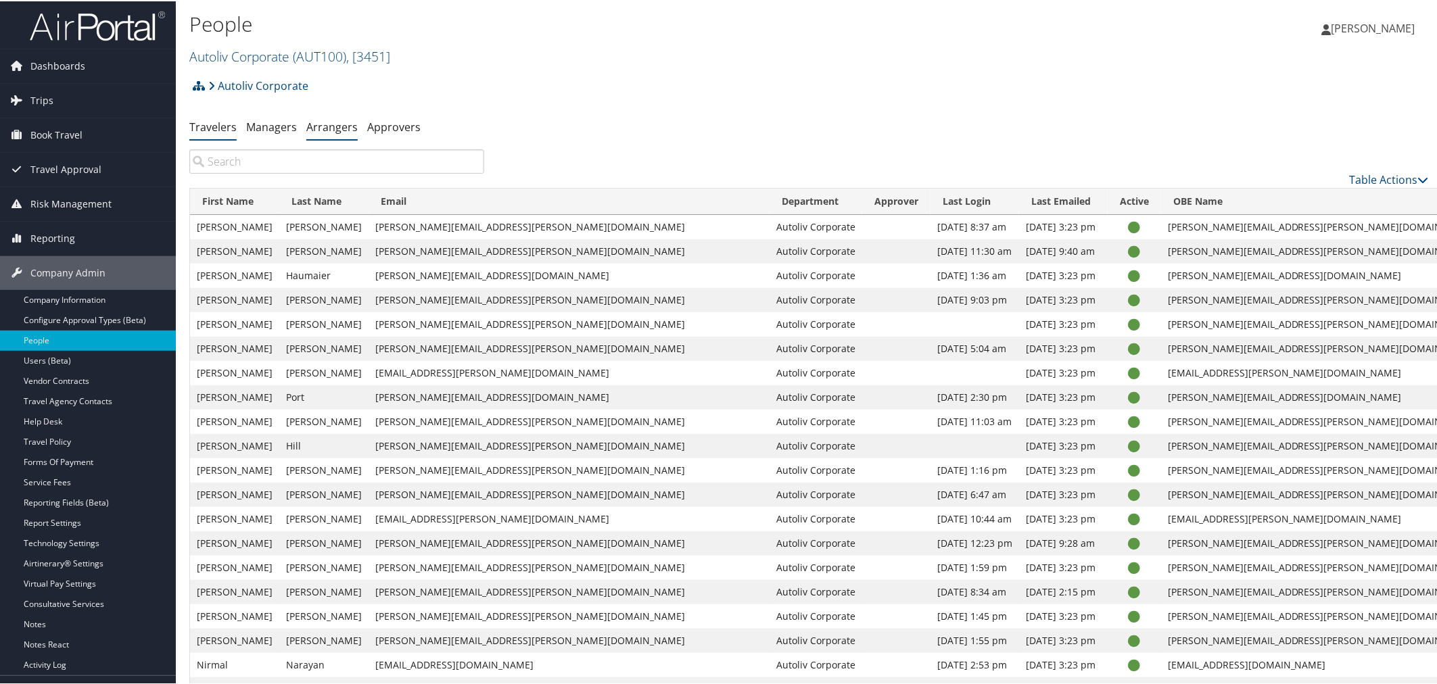
click at [347, 129] on link "Arrangers" at bounding box center [331, 125] width 51 height 15
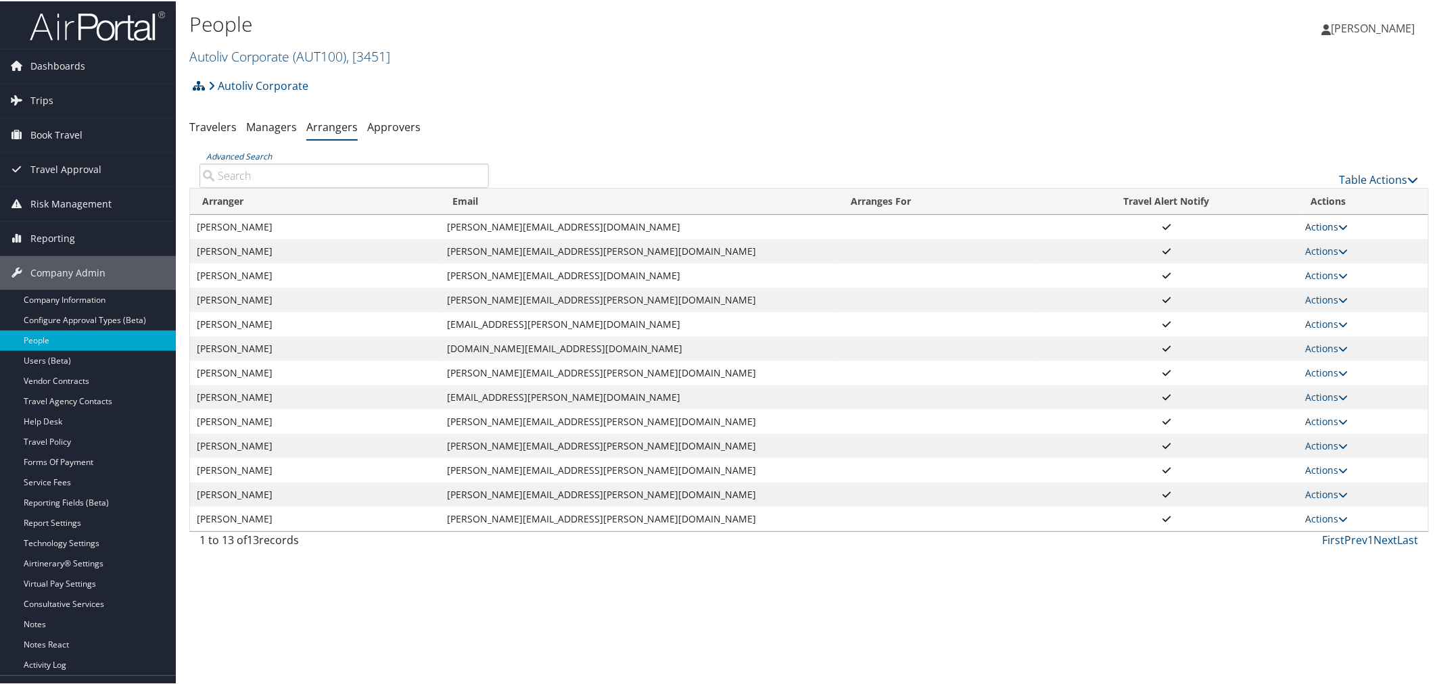
click at [1316, 227] on link "Actions" at bounding box center [1327, 225] width 43 height 13
click at [1327, 265] on link "View Group" at bounding box center [1339, 268] width 75 height 23
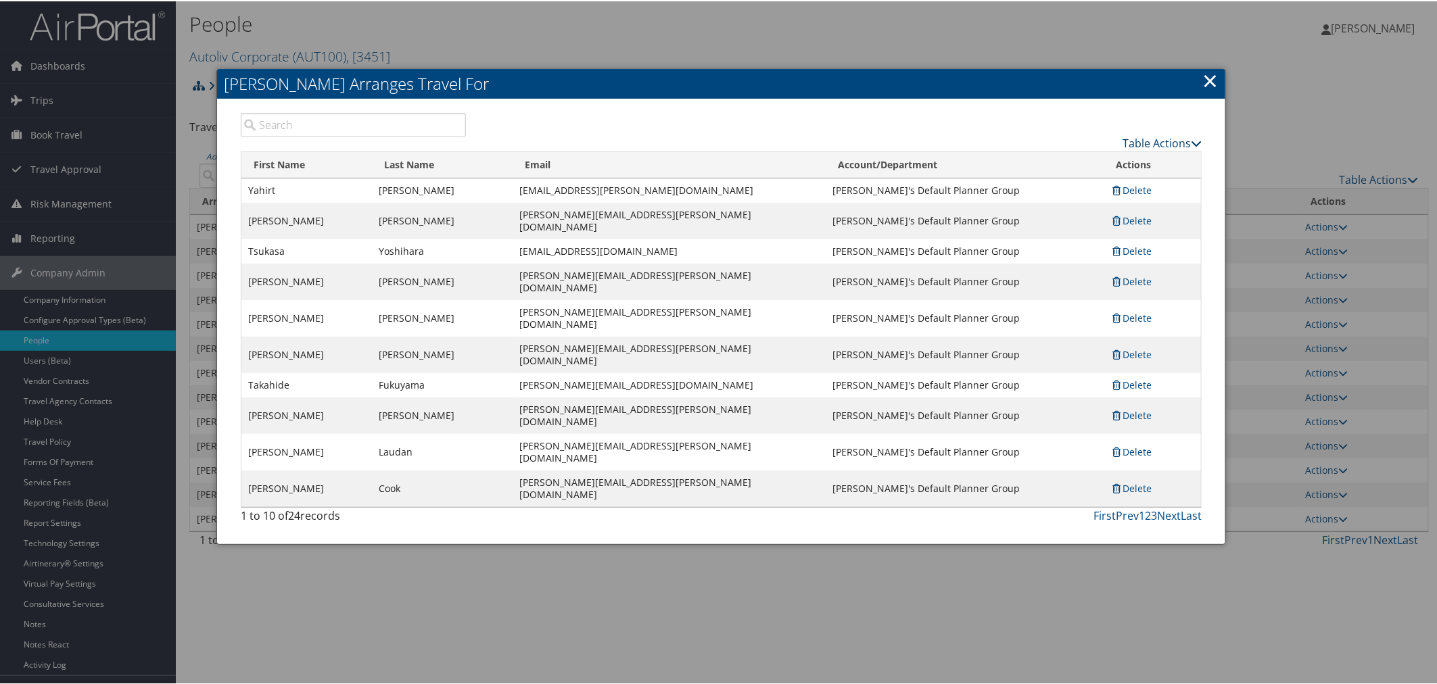
click at [1126, 139] on link "Table Actions" at bounding box center [1162, 142] width 79 height 15
click at [1062, 199] on link "Page Length" at bounding box center [1108, 208] width 178 height 23
click at [1031, 229] on link "100" at bounding box center [1108, 232] width 178 height 23
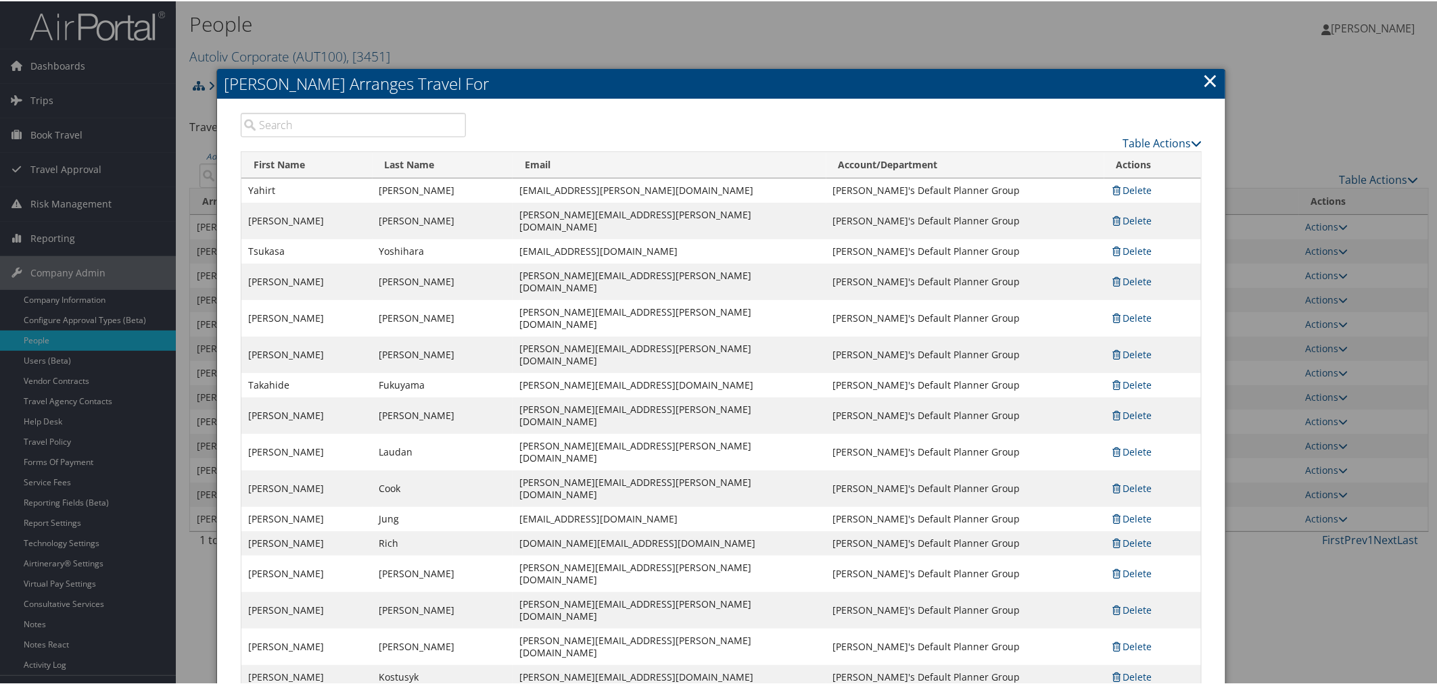
click at [811, 35] on div at bounding box center [721, 342] width 1442 height 684
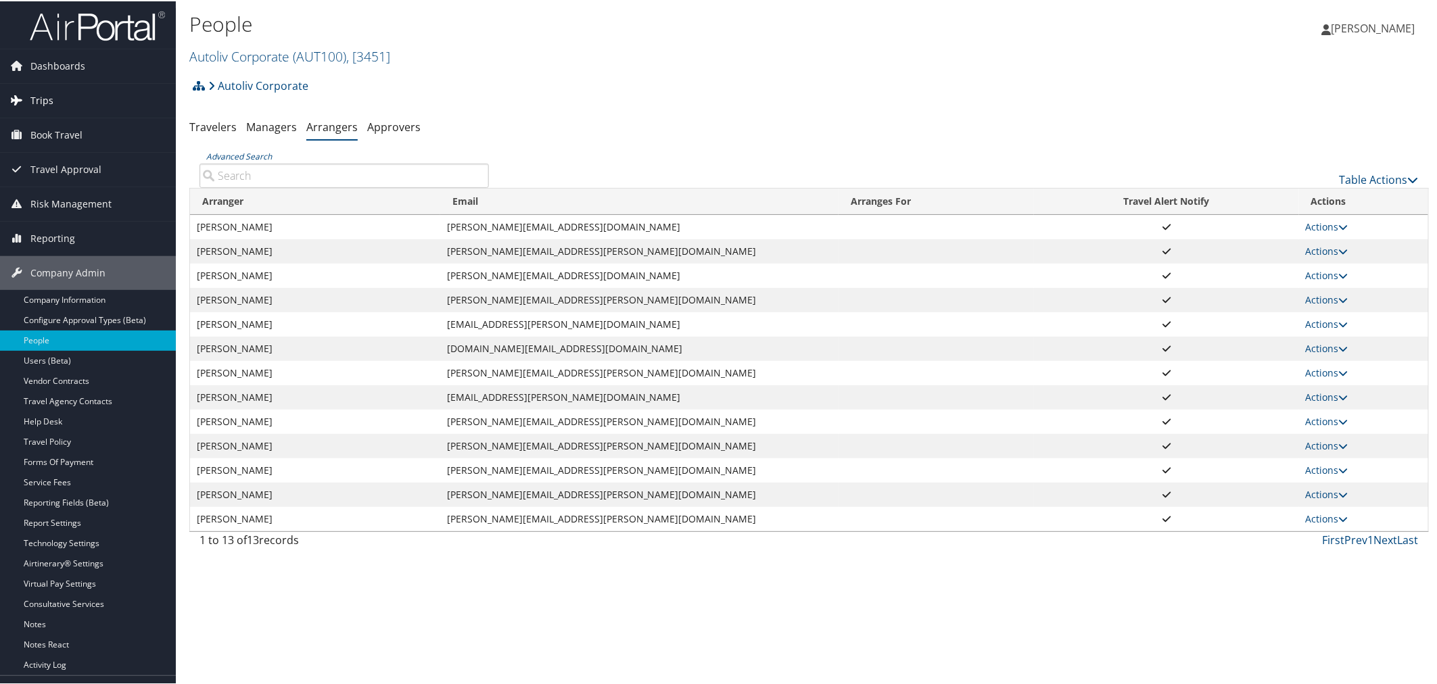
click at [57, 99] on link "Trips" at bounding box center [88, 100] width 176 height 34
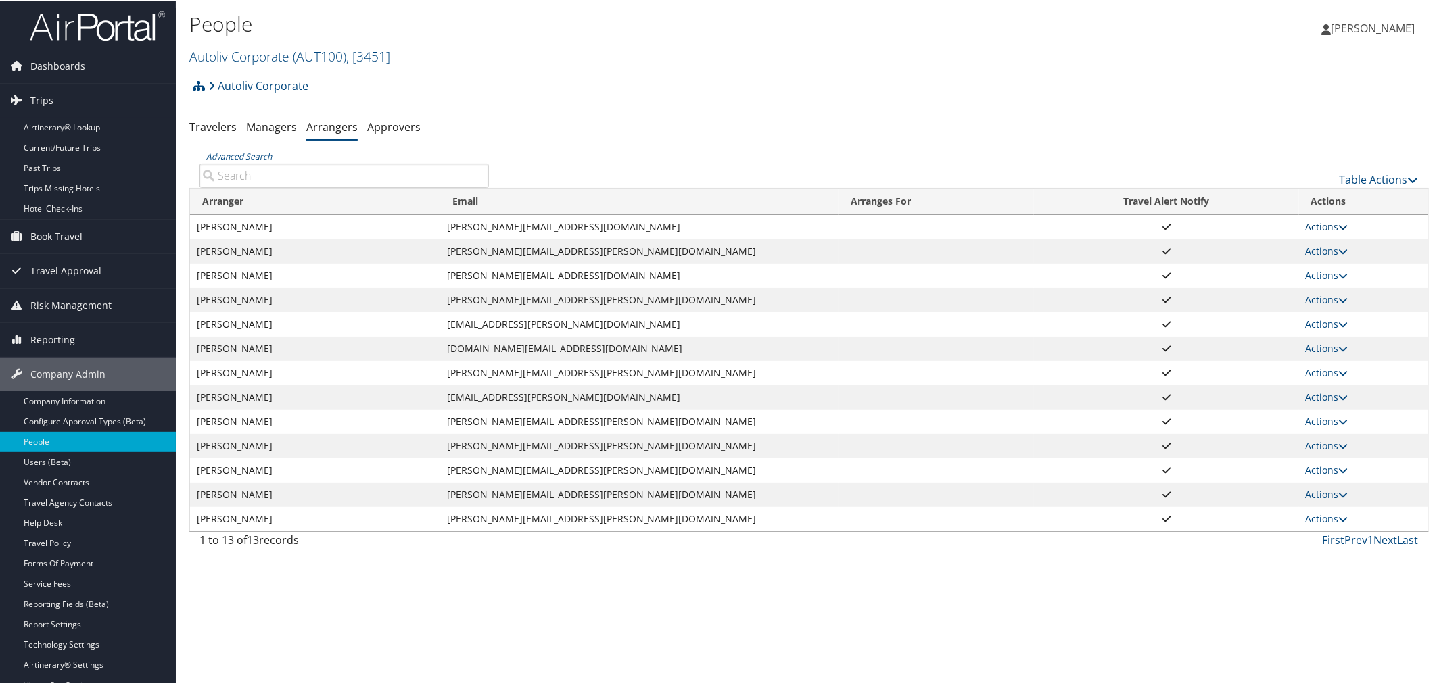
click at [1327, 221] on link "Actions" at bounding box center [1327, 225] width 43 height 13
click at [1333, 241] on link "View Profile" at bounding box center [1339, 245] width 75 height 23
click at [1333, 241] on td "Actions View Profile View Group Edit Delete" at bounding box center [1363, 250] width 129 height 24
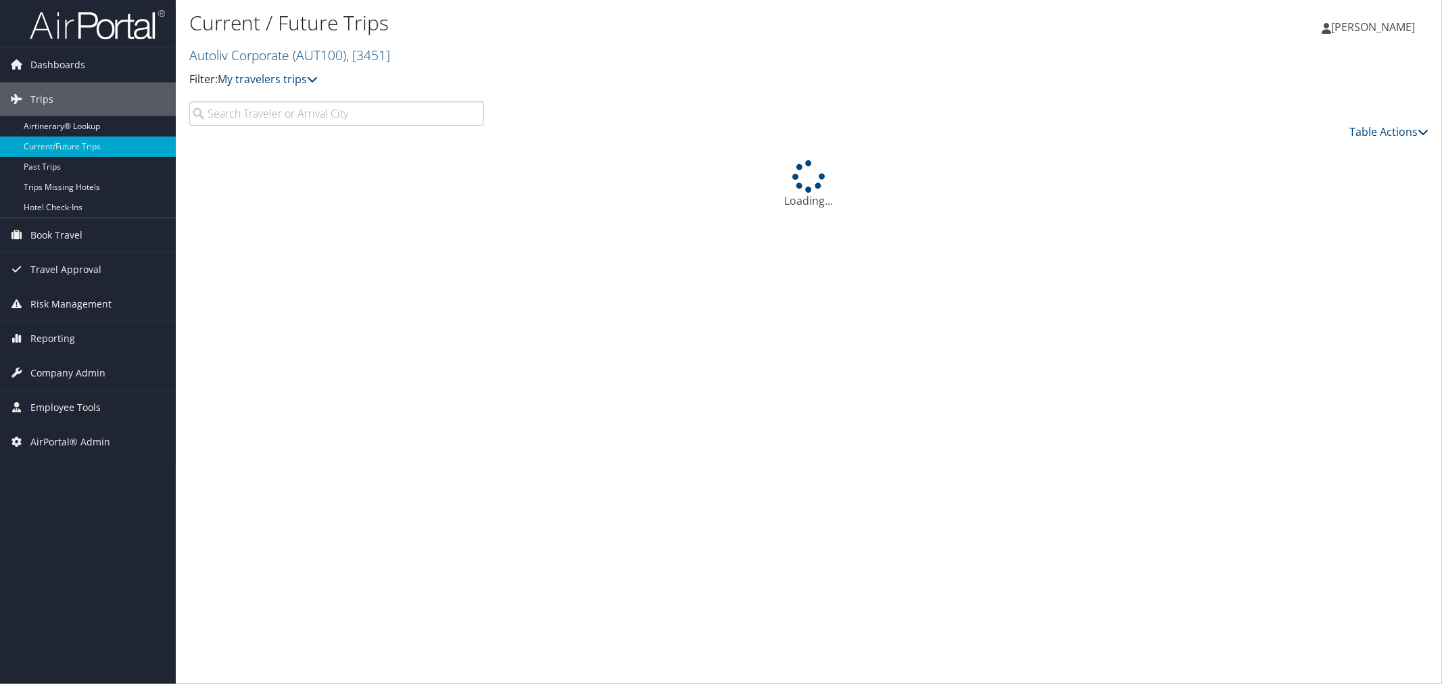
click at [279, 110] on input "search" at bounding box center [336, 113] width 295 height 24
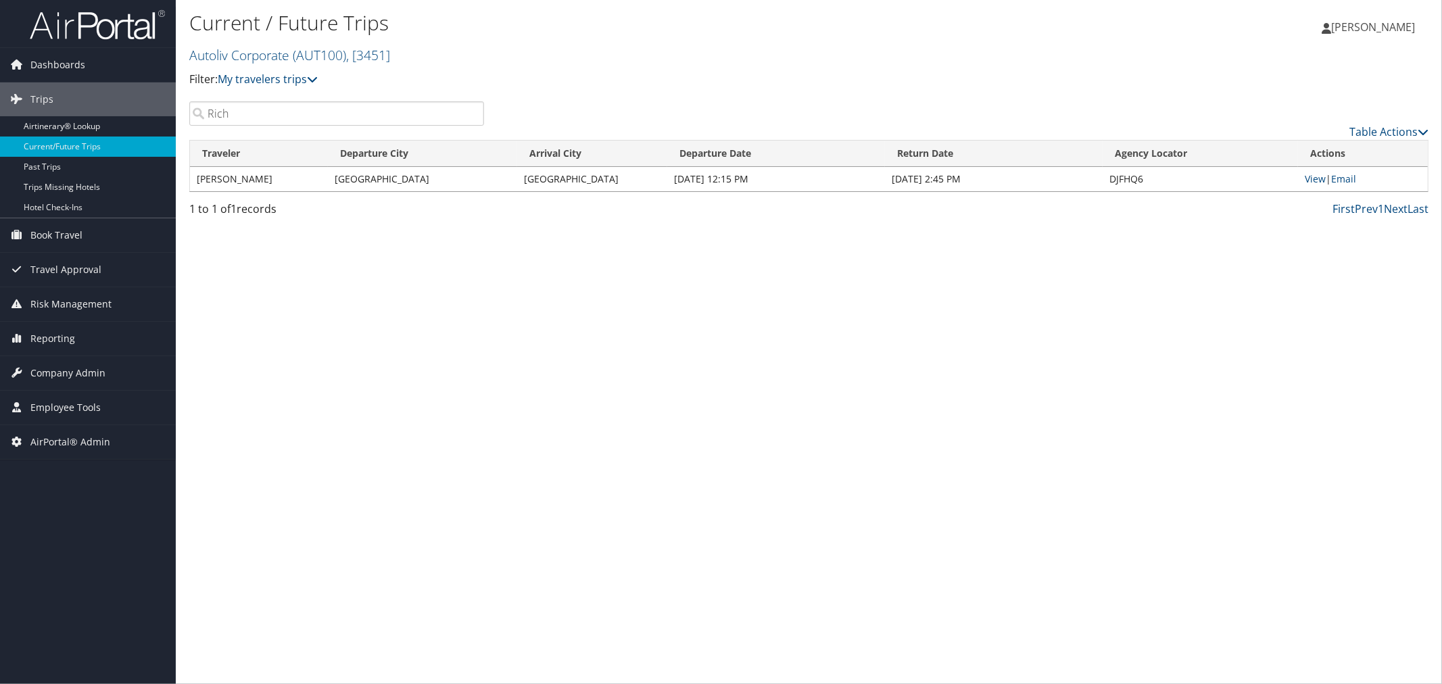
type input "Rich"
drag, startPoint x: 1154, startPoint y: 178, endPoint x: 1110, endPoint y: 176, distance: 44.0
click at [1110, 176] on td "DJFHQ6" at bounding box center [1200, 179] width 195 height 24
copy td "DJFHQ6"
click at [1321, 176] on link "View" at bounding box center [1315, 178] width 21 height 13
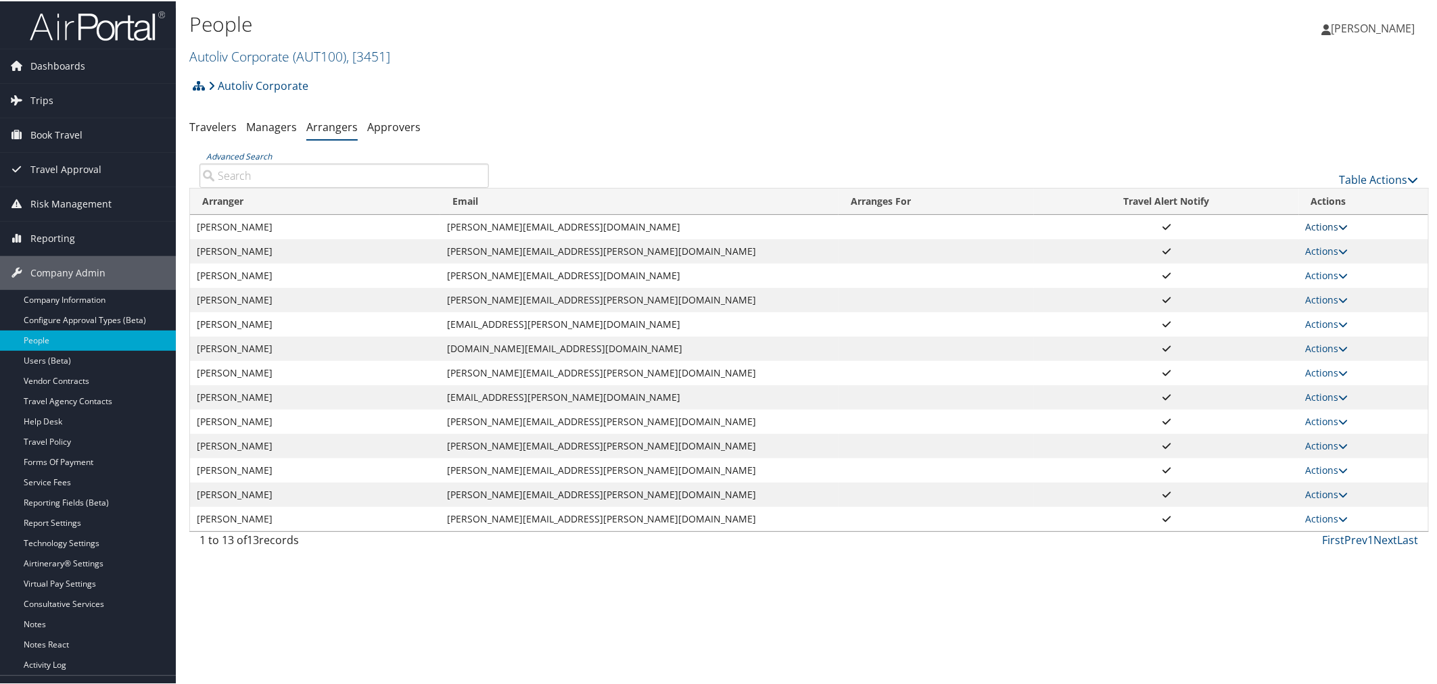
click at [1310, 227] on link "Actions" at bounding box center [1327, 225] width 43 height 13
click at [1321, 266] on link "View Group" at bounding box center [1339, 268] width 75 height 23
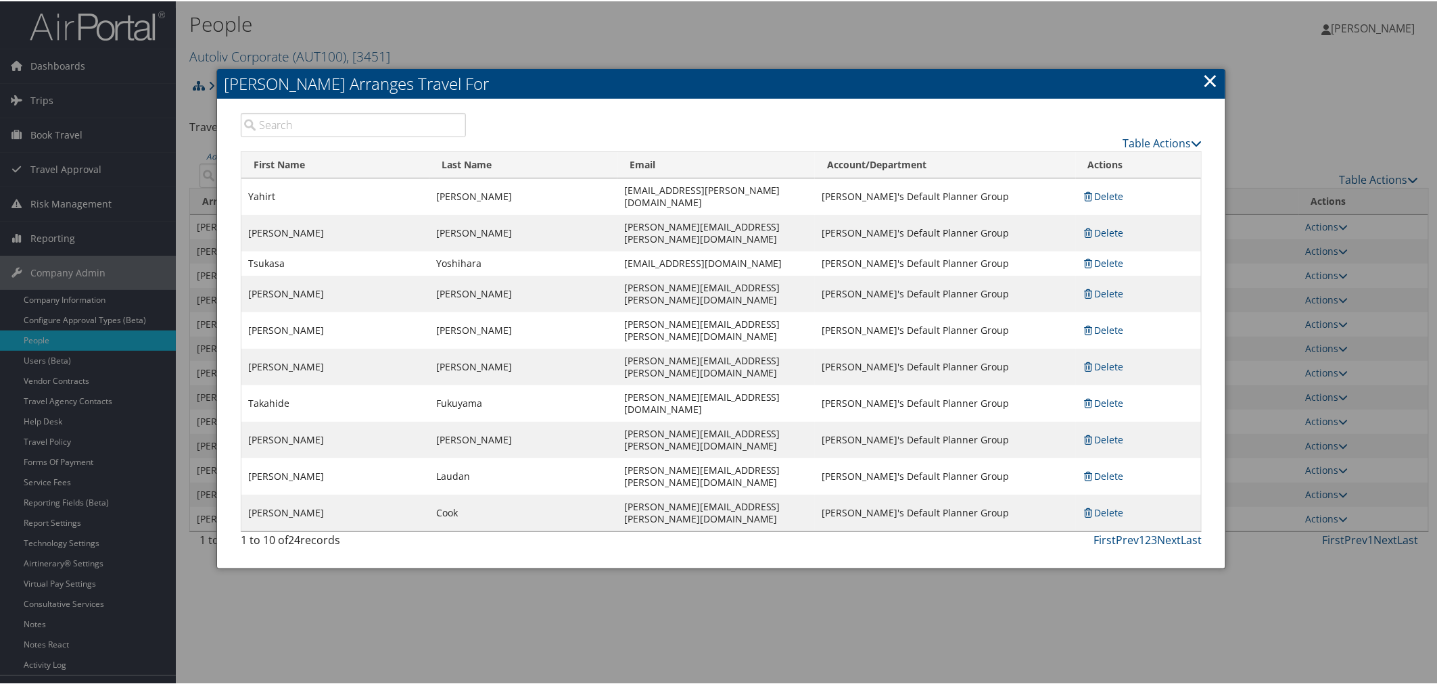
click at [329, 122] on input "search" at bounding box center [353, 124] width 225 height 24
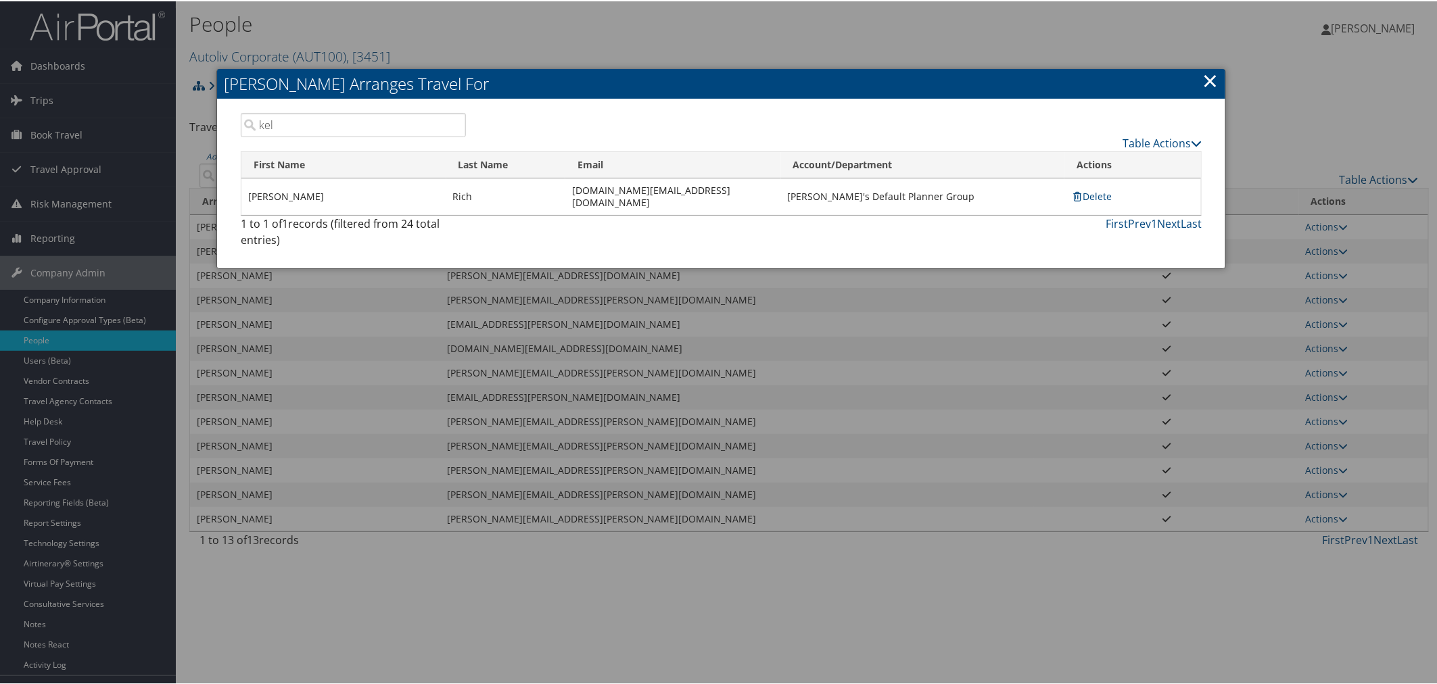
type input "kel"
drag, startPoint x: 598, startPoint y: 189, endPoint x: 496, endPoint y: 193, distance: 102.2
click at [565, 193] on td "[DOMAIN_NAME][EMAIL_ADDRESS][DOMAIN_NAME]" at bounding box center [673, 195] width 216 height 37
copy td "[DOMAIN_NAME][EMAIL_ADDRESS][DOMAIN_NAME]"
click at [480, 21] on div at bounding box center [721, 342] width 1442 height 684
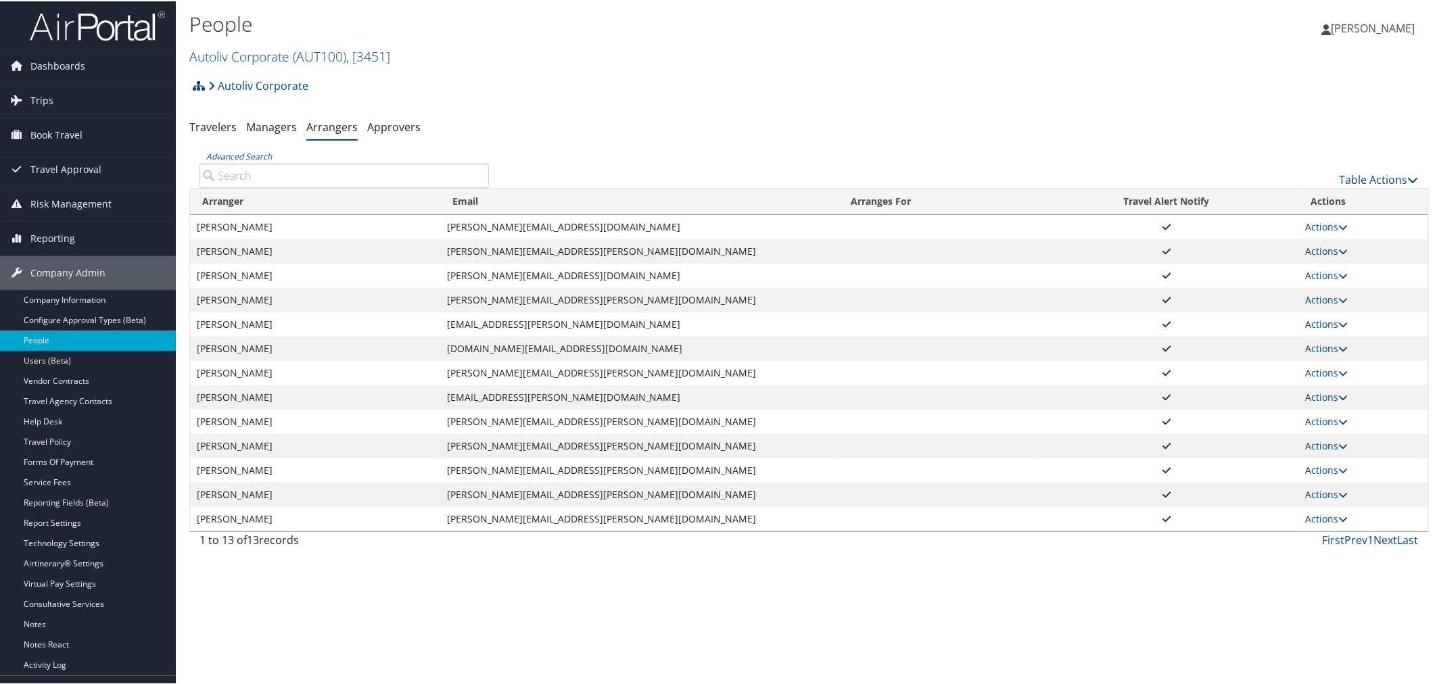
click at [511, 56] on h2 "Autoliv Corporate ( AUT100 ) , [ 3451 ]" at bounding box center [602, 54] width 826 height 23
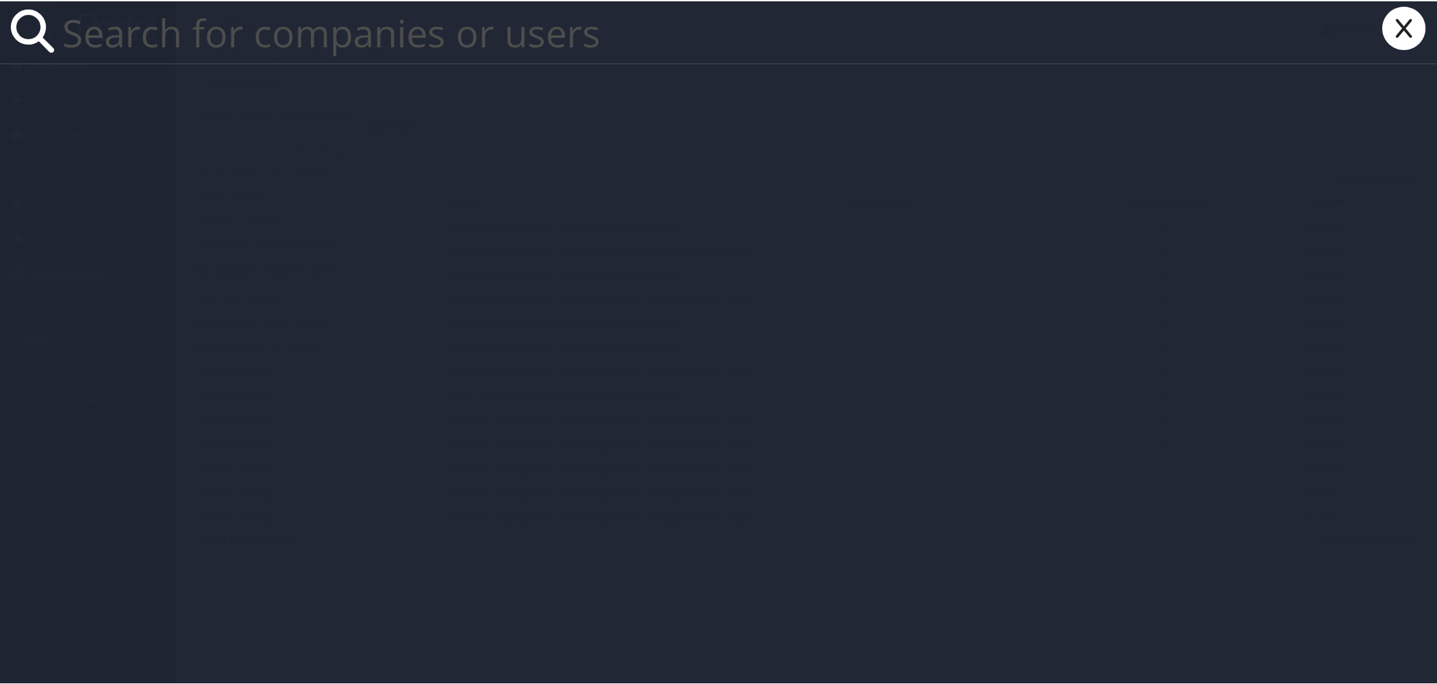
paste input "mga98b@acu.edu"
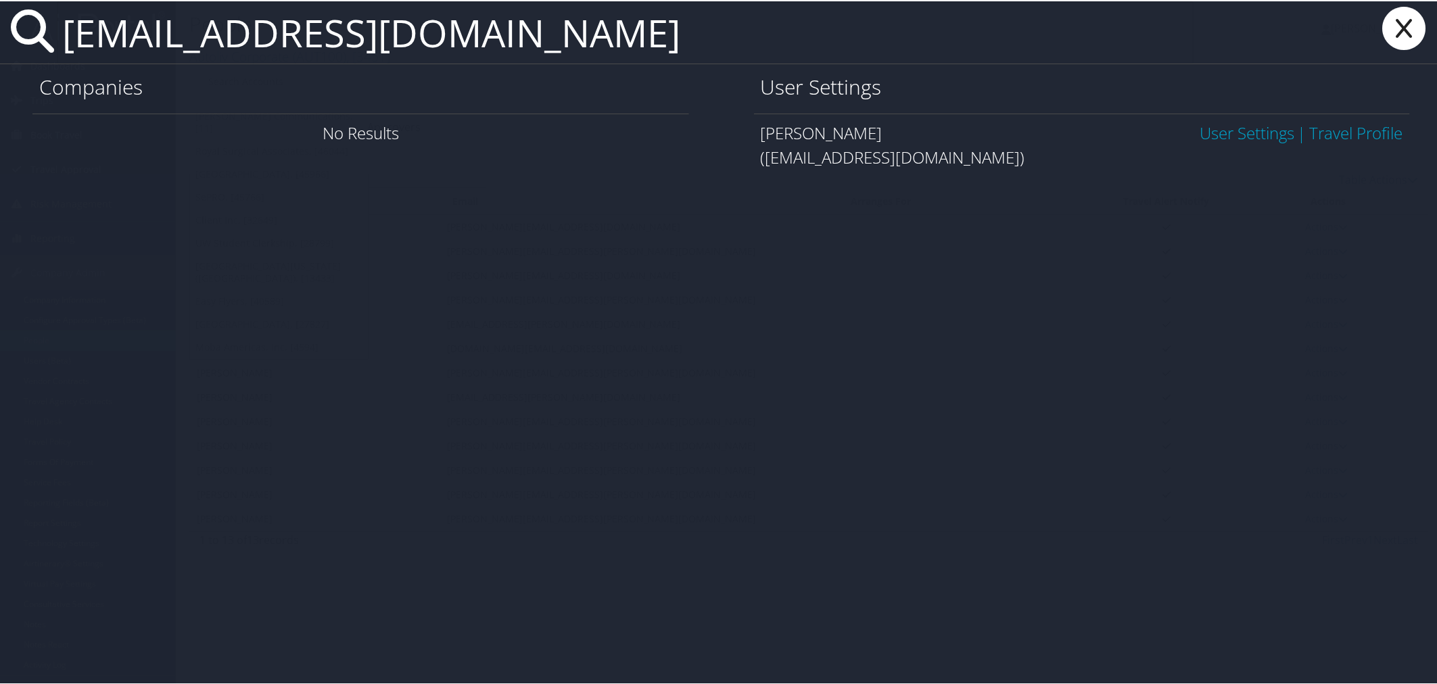
type input "mga98b@acu.edu"
click at [1234, 126] on link "User Settings" at bounding box center [1247, 131] width 95 height 22
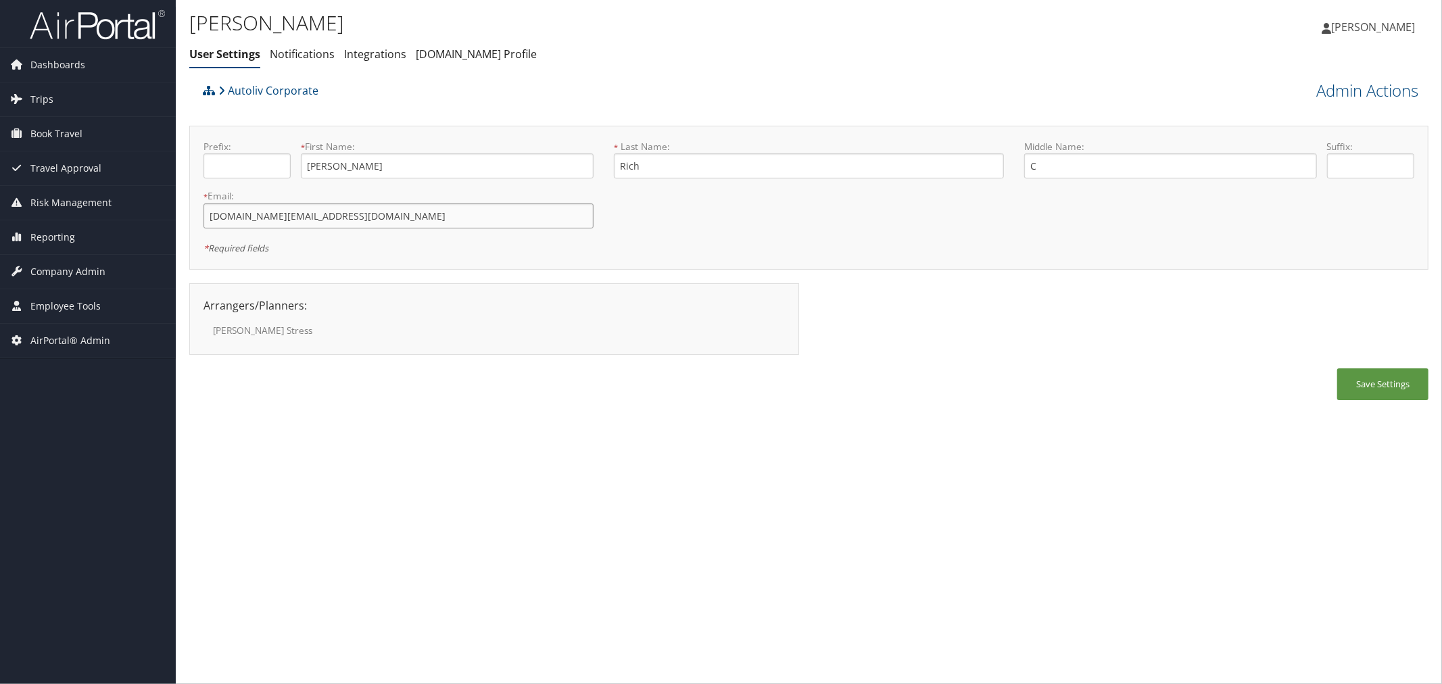
drag, startPoint x: 316, startPoint y: 216, endPoint x: 207, endPoint y: 216, distance: 108.9
click at [207, 216] on input "[DOMAIN_NAME][EMAIL_ADDRESS][DOMAIN_NAME]" at bounding box center [399, 216] width 390 height 25
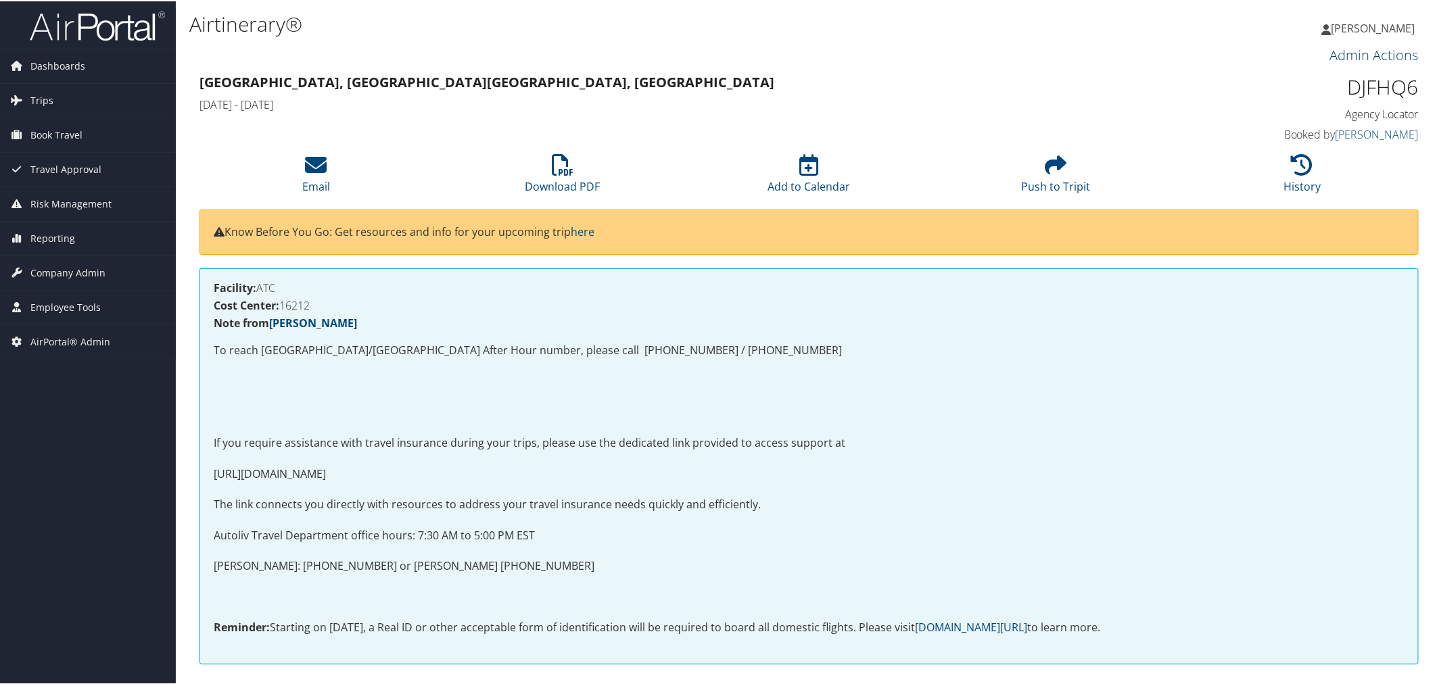
click at [1348, 55] on link "Admin Actions" at bounding box center [1374, 54] width 89 height 18
click at [1333, 72] on link "Repair Airtinerary®" at bounding box center [1359, 76] width 110 height 23
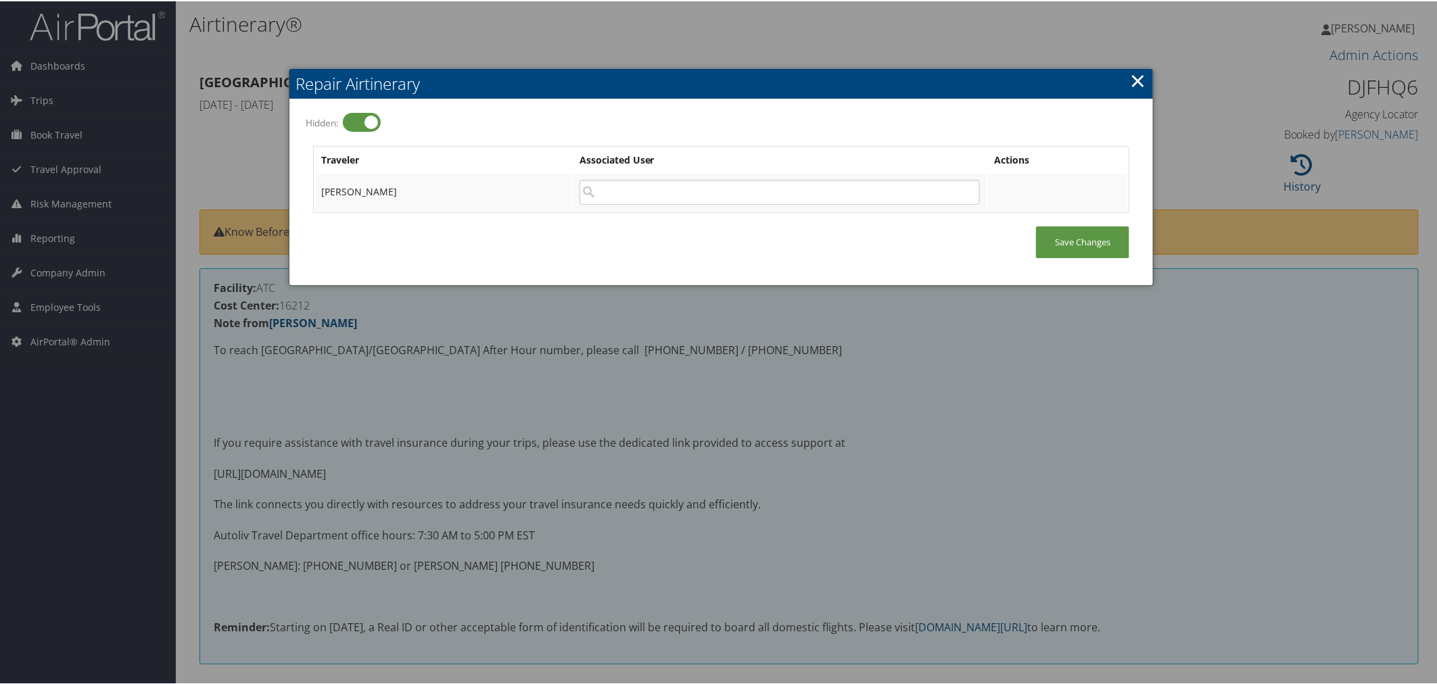
click at [373, 124] on label at bounding box center [362, 121] width 38 height 19
click at [319, 124] on input "Hidden:" at bounding box center [314, 122] width 9 height 9
checkbox input "false"
click at [580, 183] on input "search" at bounding box center [780, 191] width 400 height 25
paste input "kelly.rich@autoliv.com"
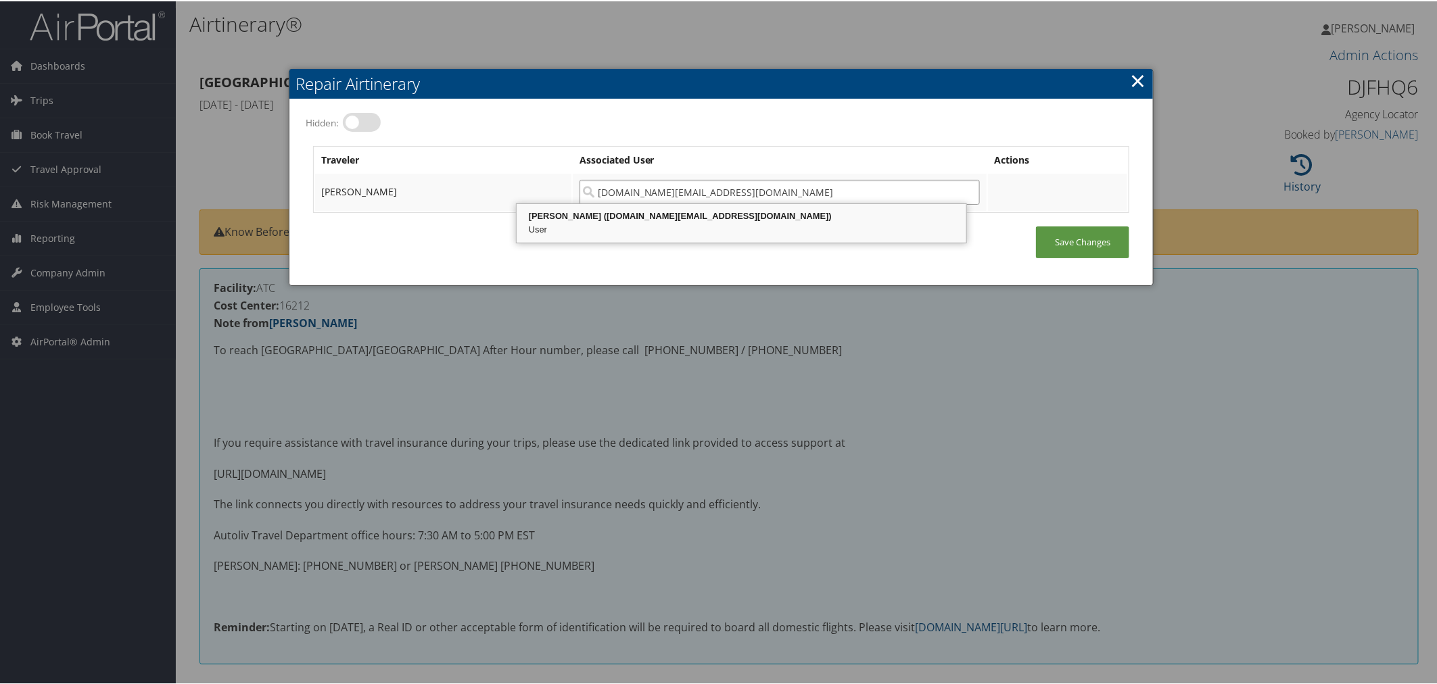
click at [715, 222] on div "User" at bounding box center [742, 229] width 446 height 14
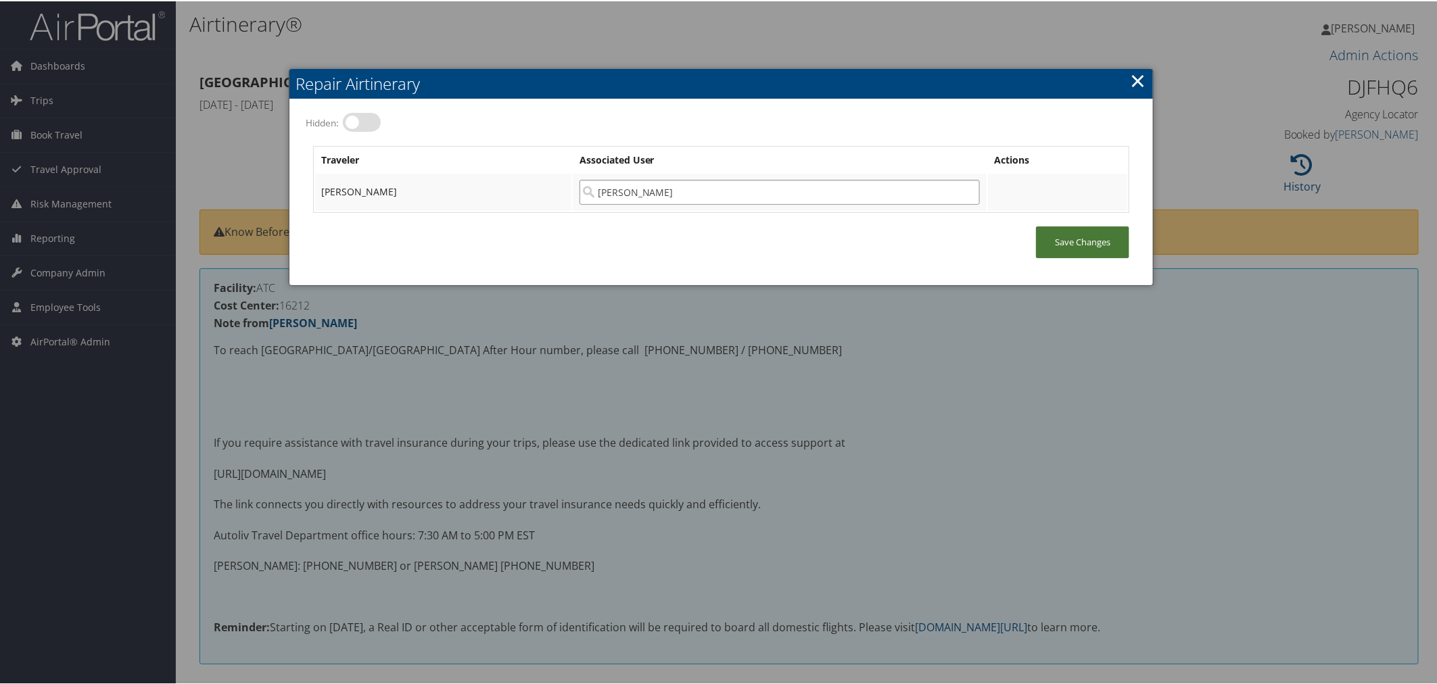
type input "Kelly Rich"
click at [1069, 227] on link "Save Changes" at bounding box center [1082, 241] width 93 height 32
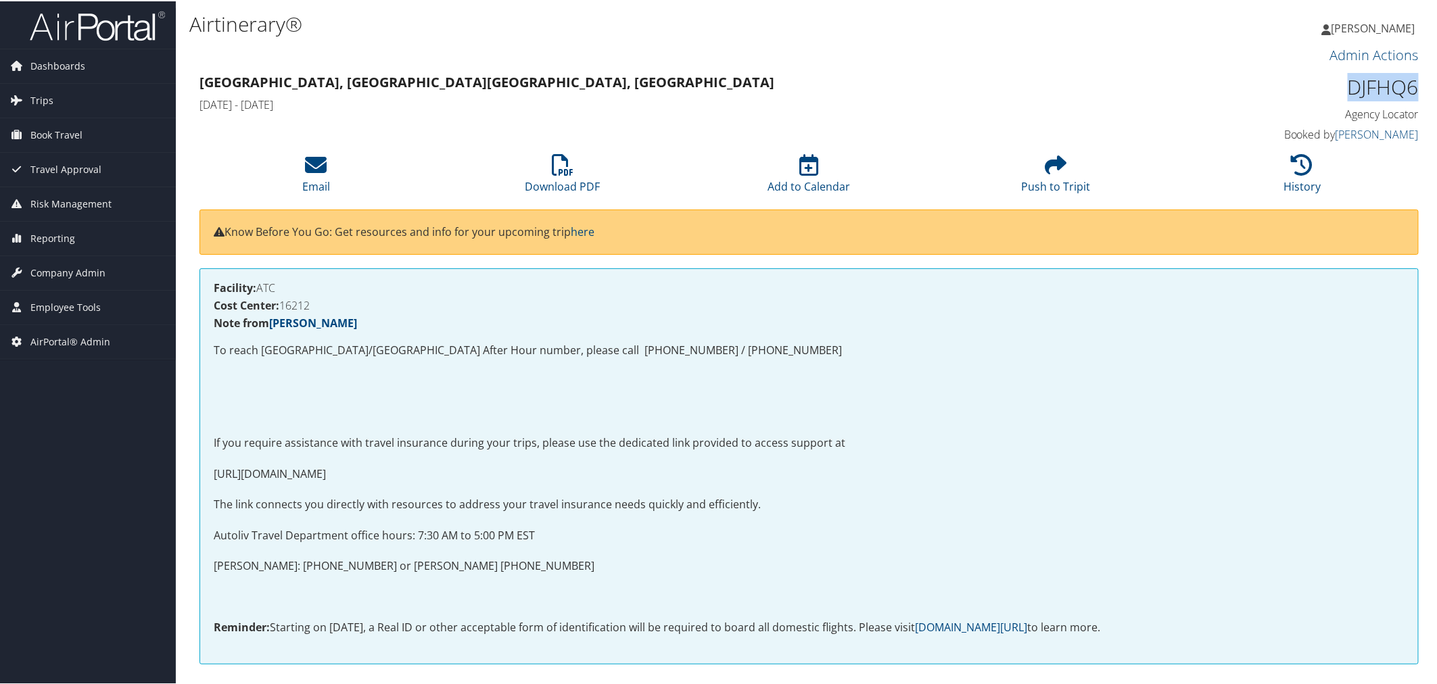
drag, startPoint x: 1340, startPoint y: 85, endPoint x: 1411, endPoint y: 85, distance: 71.0
click at [1411, 85] on h1 "DJFHQ6" at bounding box center [1273, 86] width 289 height 28
copy h1 "DJFHQ6"
click at [1305, 80] on h1 "DJFHQ6" at bounding box center [1273, 86] width 289 height 28
click at [1339, 89] on h1 "DJFHQ6" at bounding box center [1273, 86] width 289 height 28
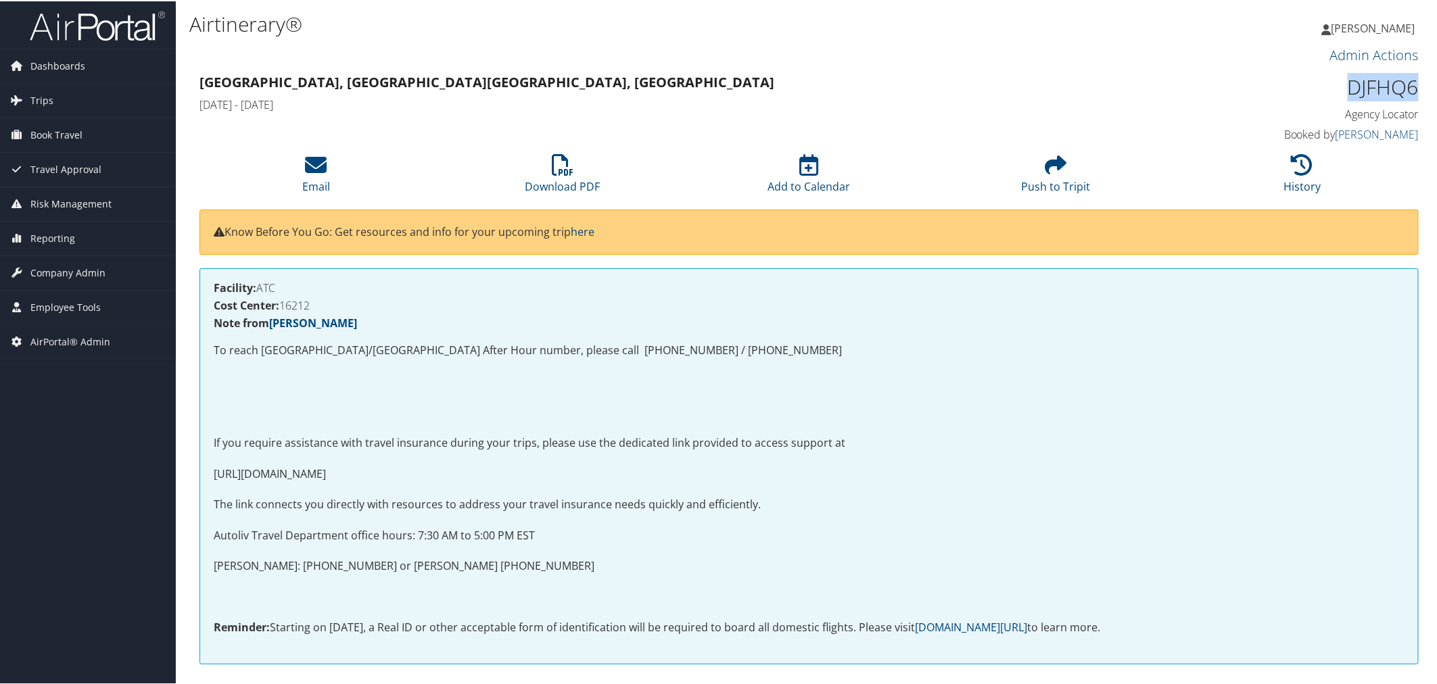
drag, startPoint x: 1339, startPoint y: 88, endPoint x: 1409, endPoint y: 87, distance: 69.7
click at [1409, 87] on h1 "DJFHQ6" at bounding box center [1273, 86] width 289 height 28
copy h1 "DJFHQ6"
click at [1363, 52] on link "Admin Actions" at bounding box center [1374, 54] width 89 height 18
click at [1342, 75] on link "Repair Airtinerary®" at bounding box center [1359, 76] width 110 height 23
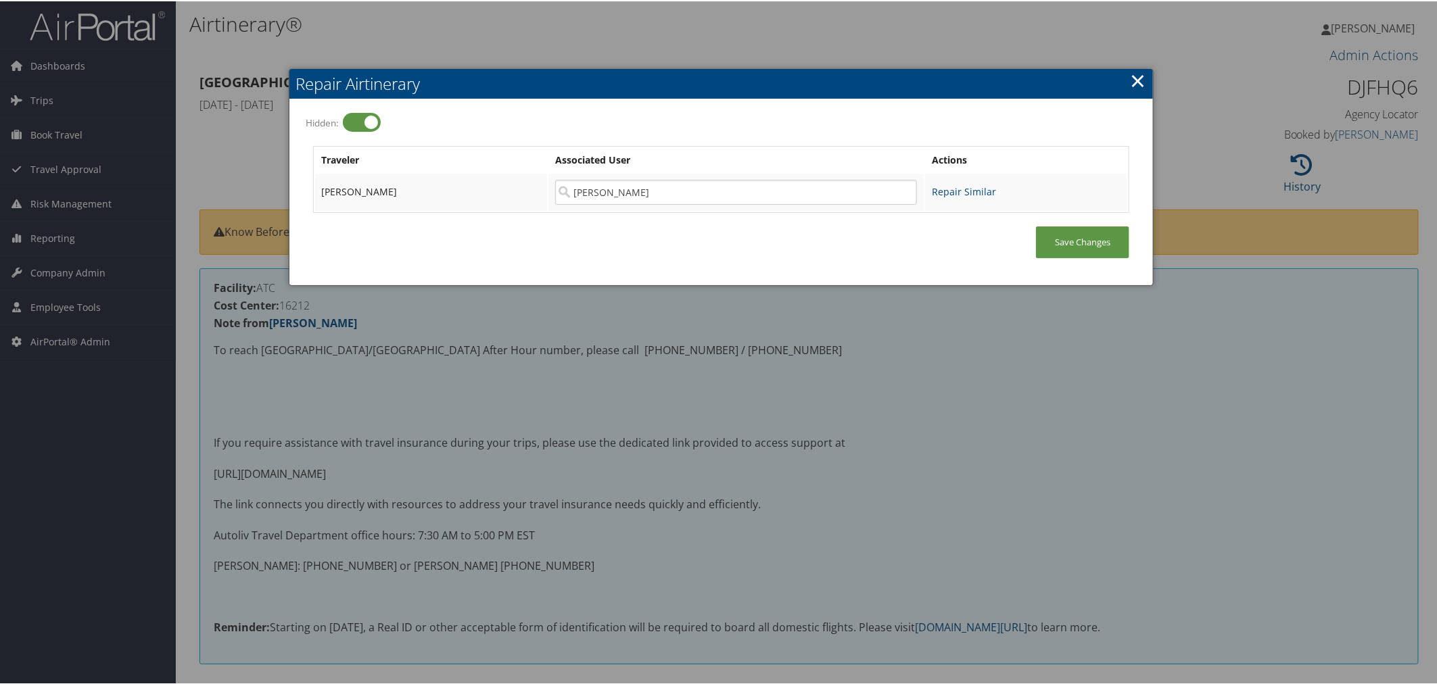
click at [370, 116] on label at bounding box center [362, 121] width 38 height 19
click at [319, 118] on input "Hidden:" at bounding box center [314, 122] width 9 height 9
checkbox input "false"
click at [540, 38] on div at bounding box center [721, 342] width 1442 height 684
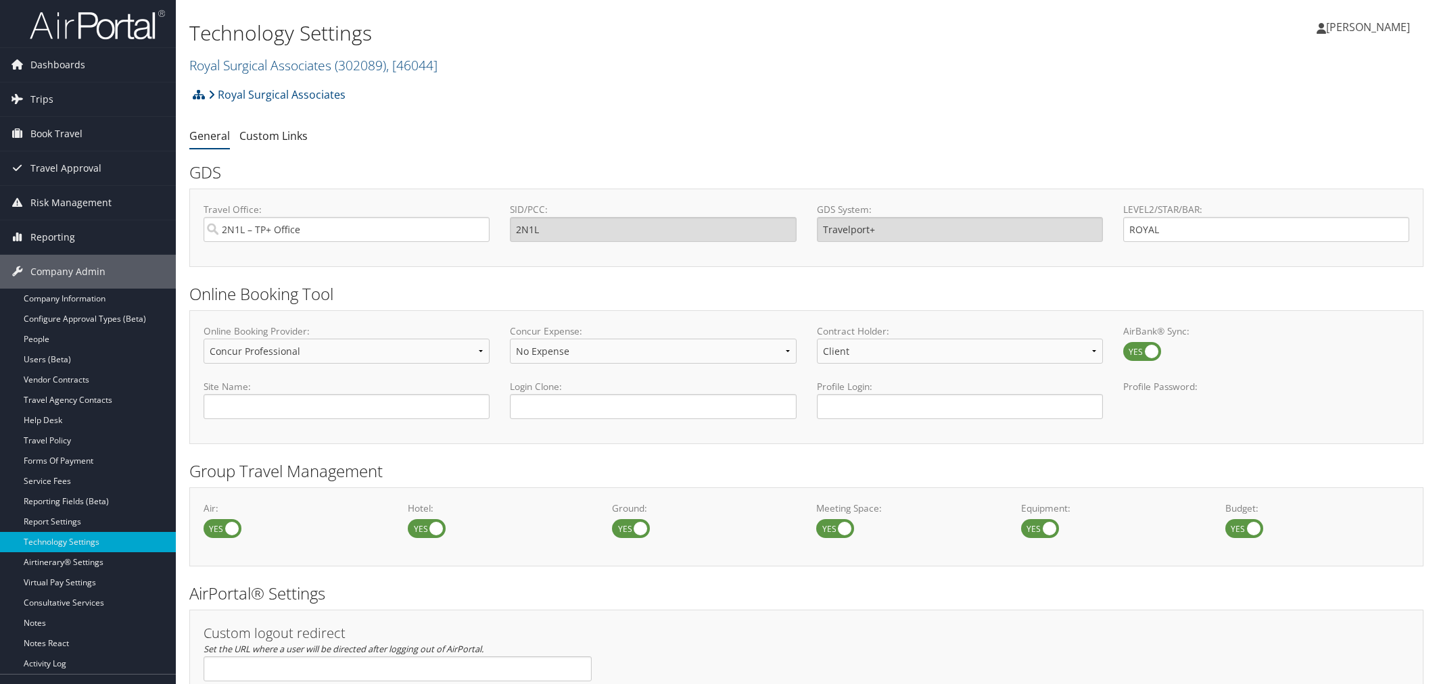
select select "4"
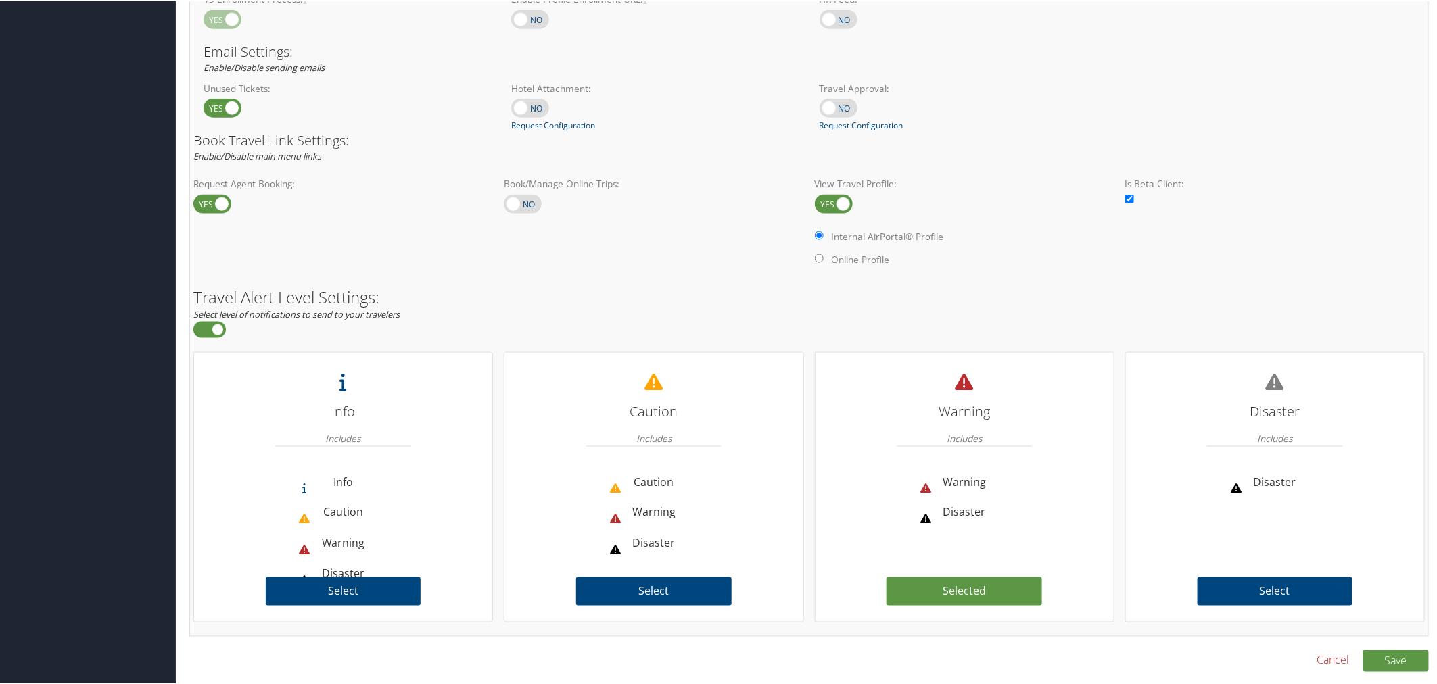
click at [388, 93] on div "Unused Tickets:" at bounding box center [347, 105] width 308 height 50
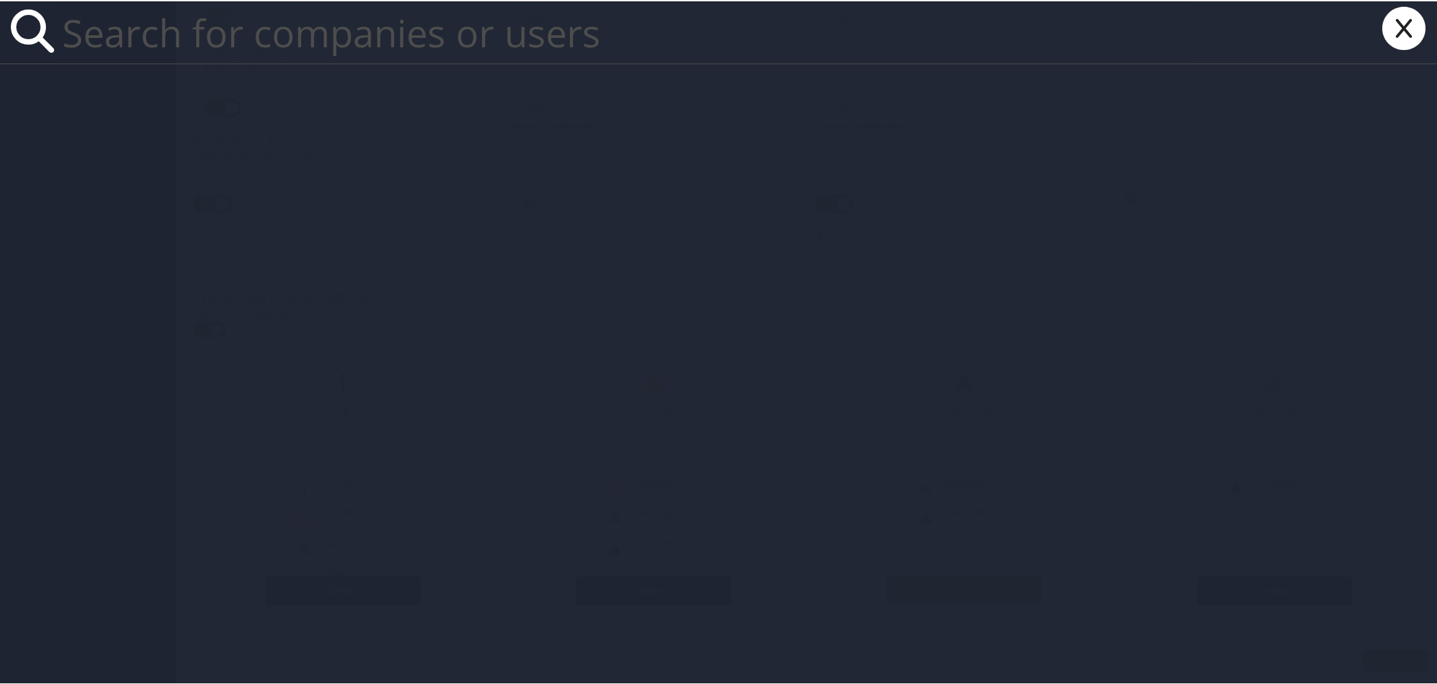
paste input "[PERSON_NAME]"
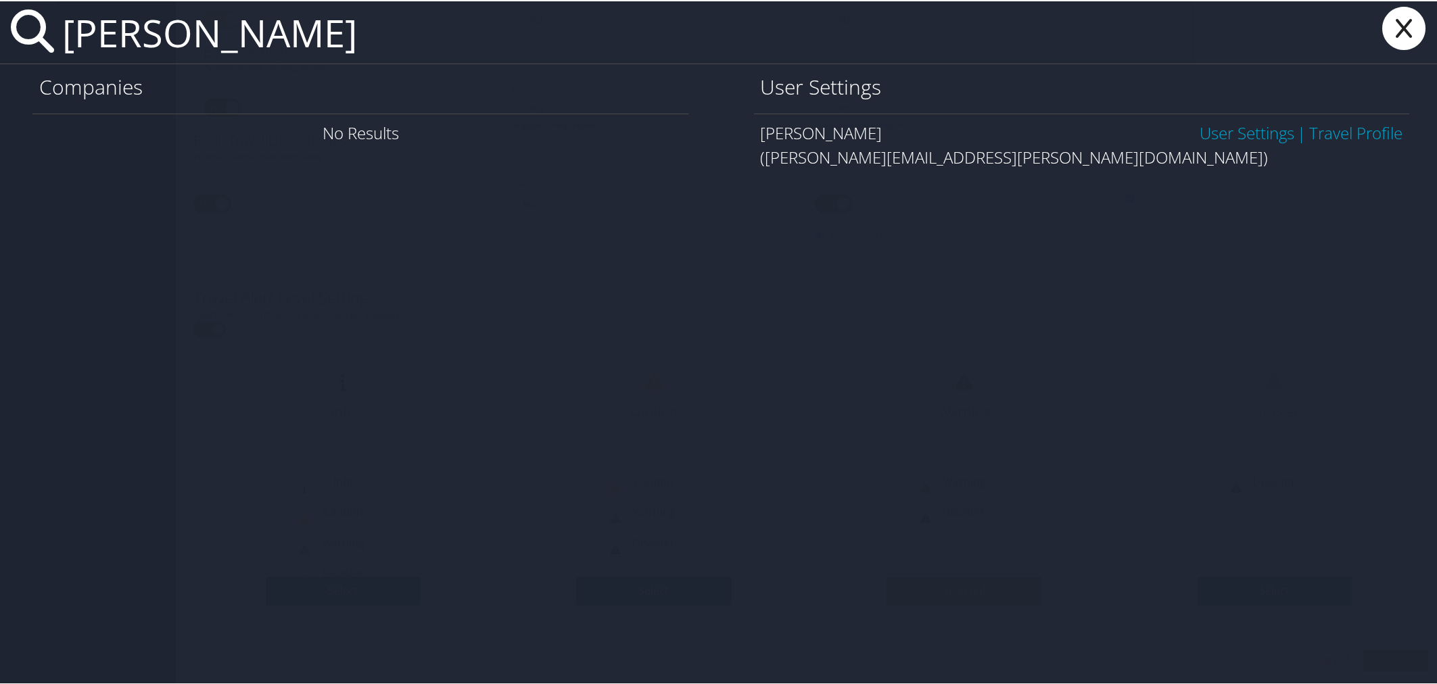
type input "[PERSON_NAME]"
click at [1200, 133] on link "User Settings" at bounding box center [1247, 131] width 95 height 22
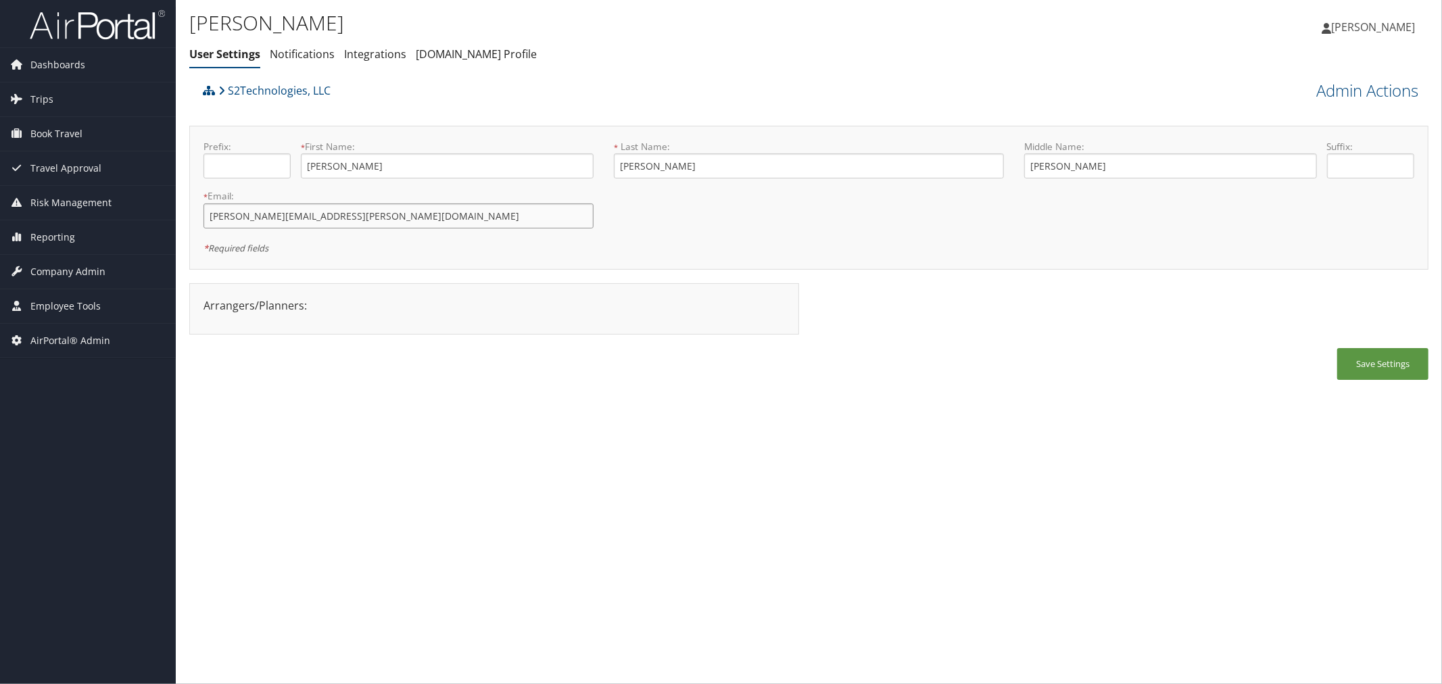
drag, startPoint x: 346, startPoint y: 216, endPoint x: 210, endPoint y: 218, distance: 135.9
click at [210, 218] on input "[PERSON_NAME][EMAIL_ADDRESS][PERSON_NAME][DOMAIN_NAME]" at bounding box center [399, 216] width 390 height 25
click at [1337, 85] on link "Admin Actions" at bounding box center [1368, 90] width 102 height 23
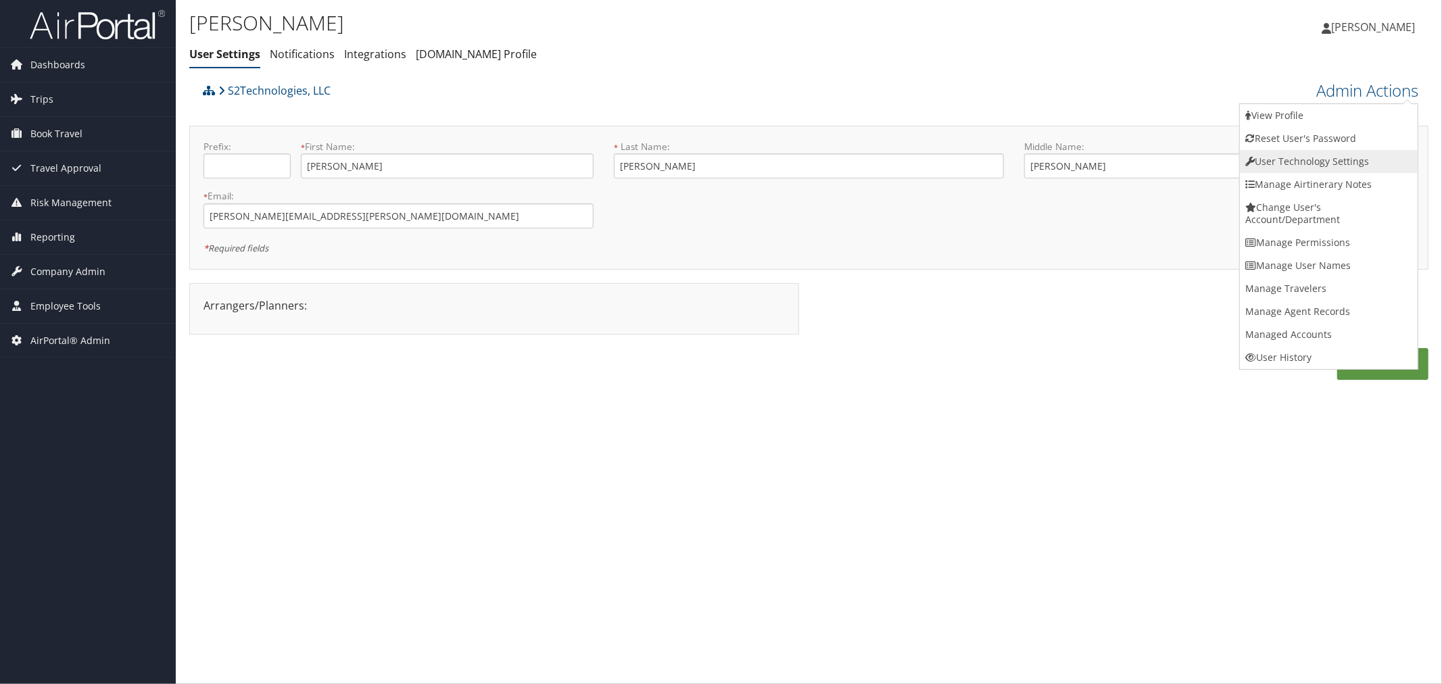
click at [1321, 164] on link "User Technology Settings" at bounding box center [1329, 161] width 178 height 23
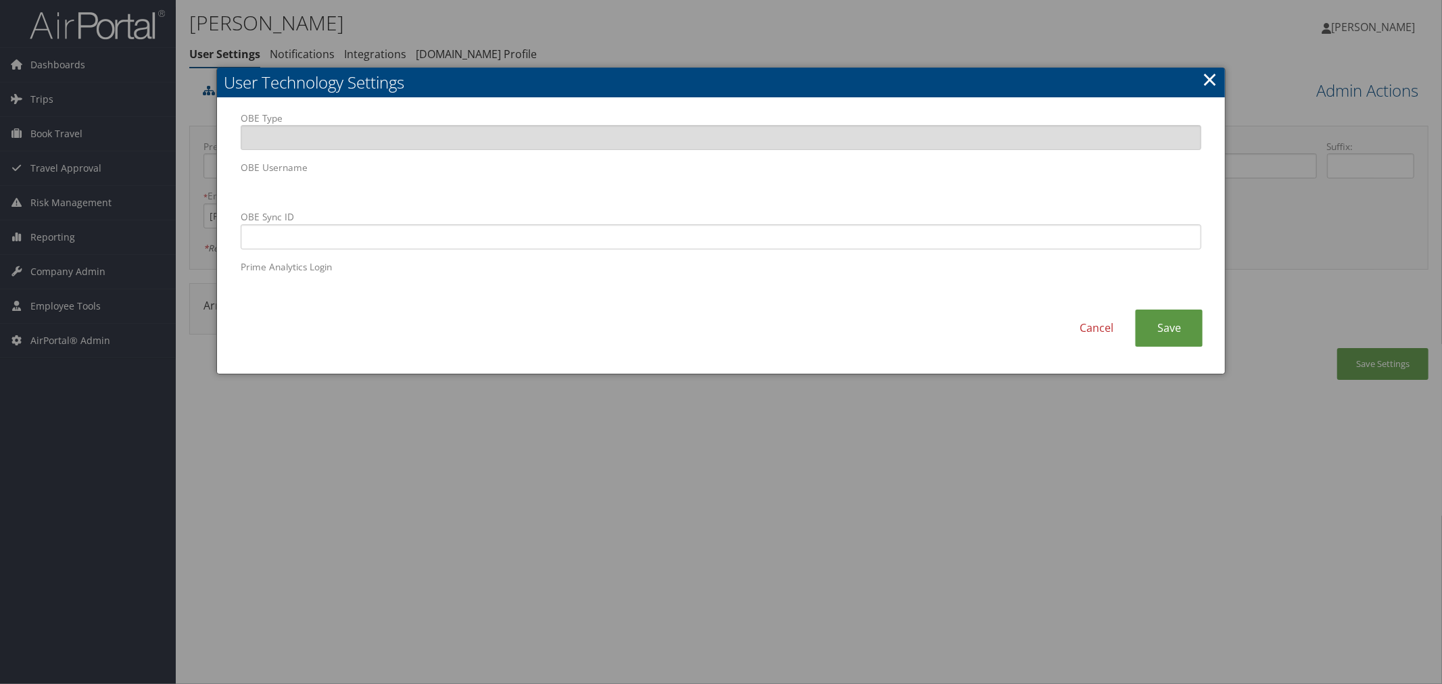
click at [680, 43] on div at bounding box center [721, 342] width 1442 height 684
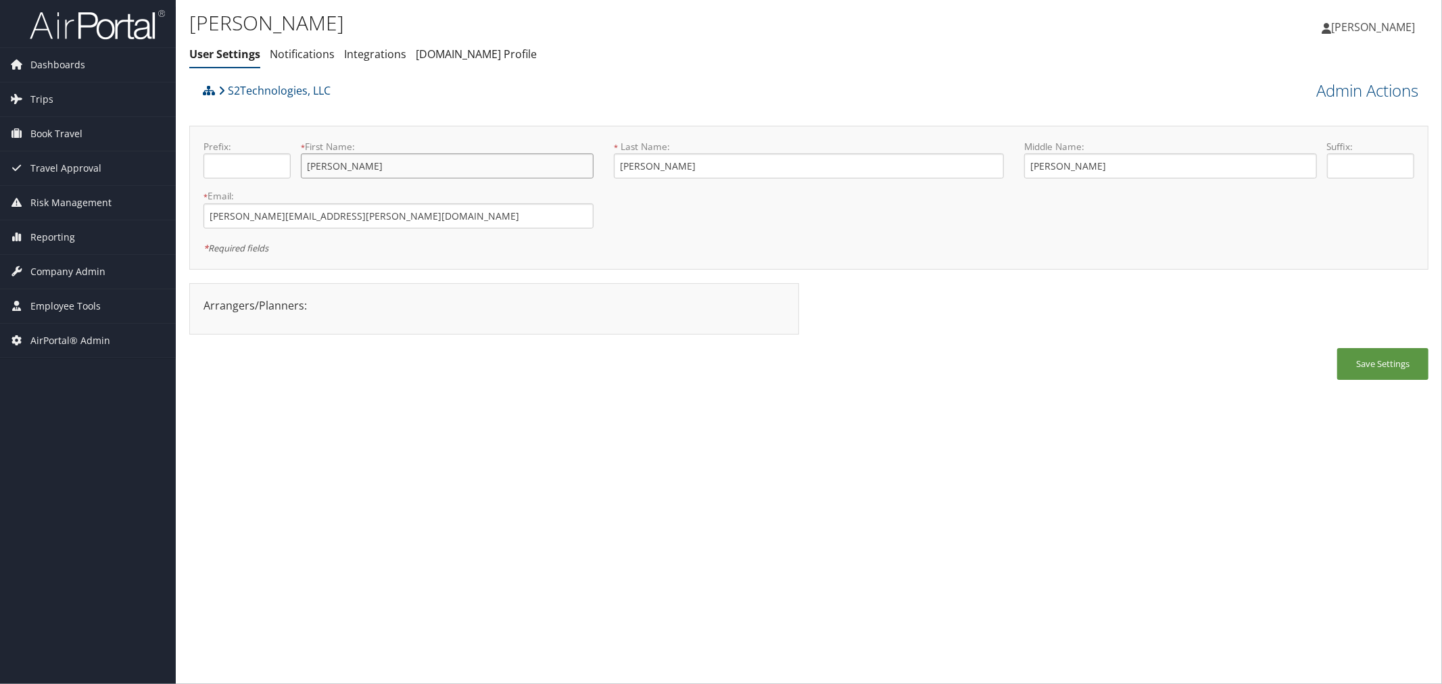
drag, startPoint x: 349, startPoint y: 165, endPoint x: 294, endPoint y: 166, distance: 54.8
click at [294, 166] on div "Prefix: * First Name: [PERSON_NAME] This field is required" at bounding box center [398, 164] width 410 height 49
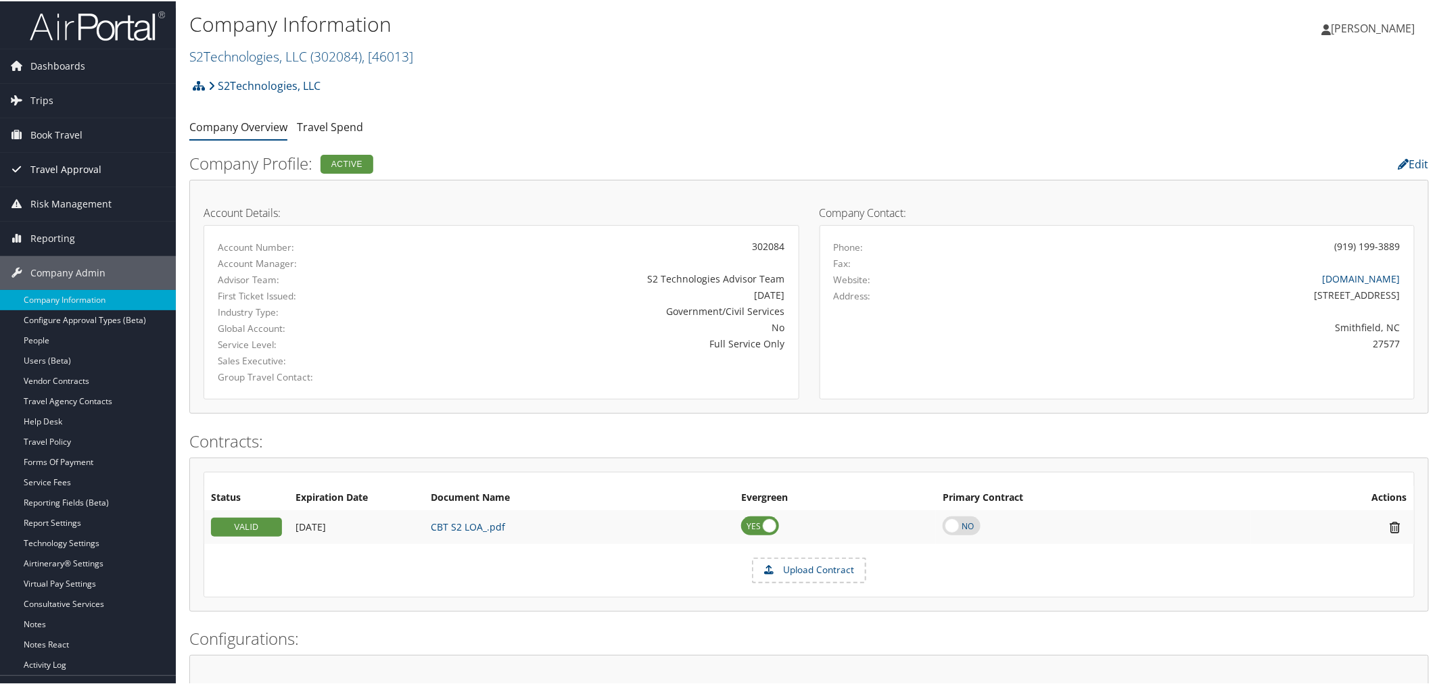
click at [54, 170] on span "Travel Approval" at bounding box center [65, 168] width 71 height 34
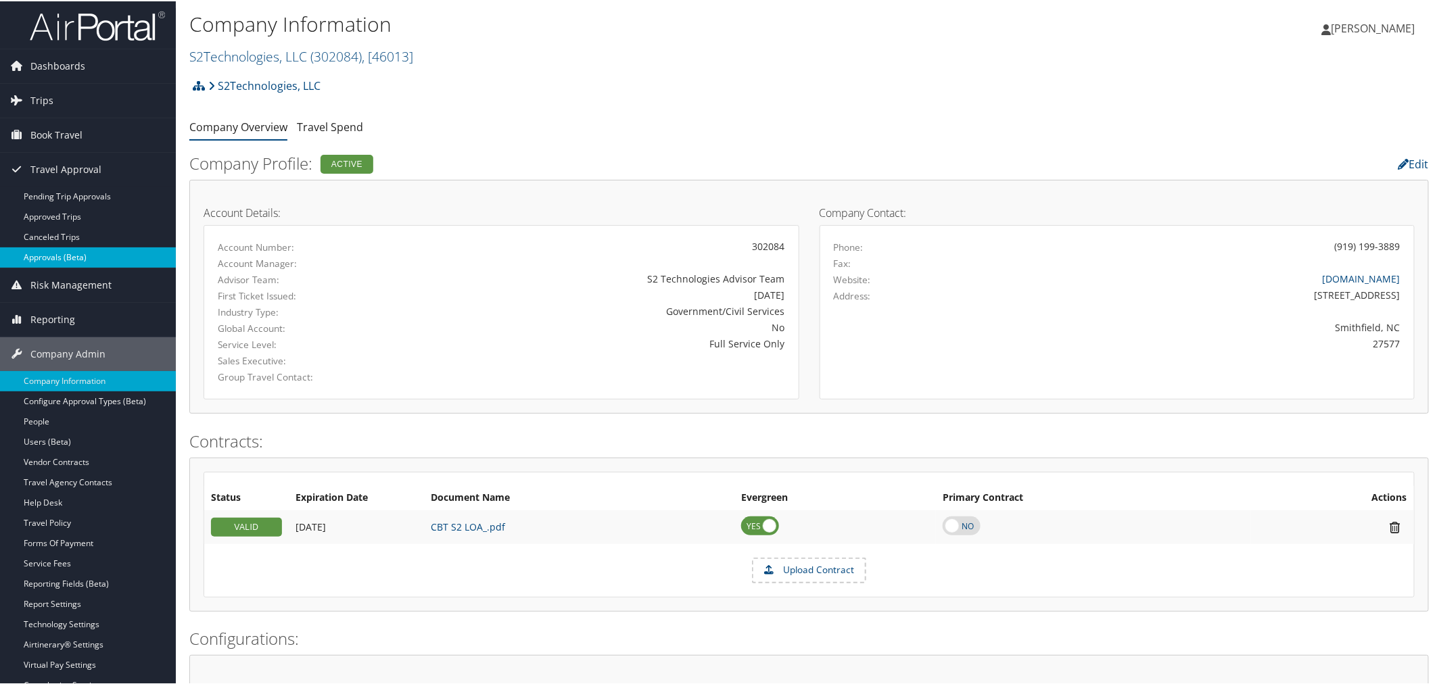
click at [47, 256] on link "Approvals (Beta)" at bounding box center [88, 256] width 176 height 20
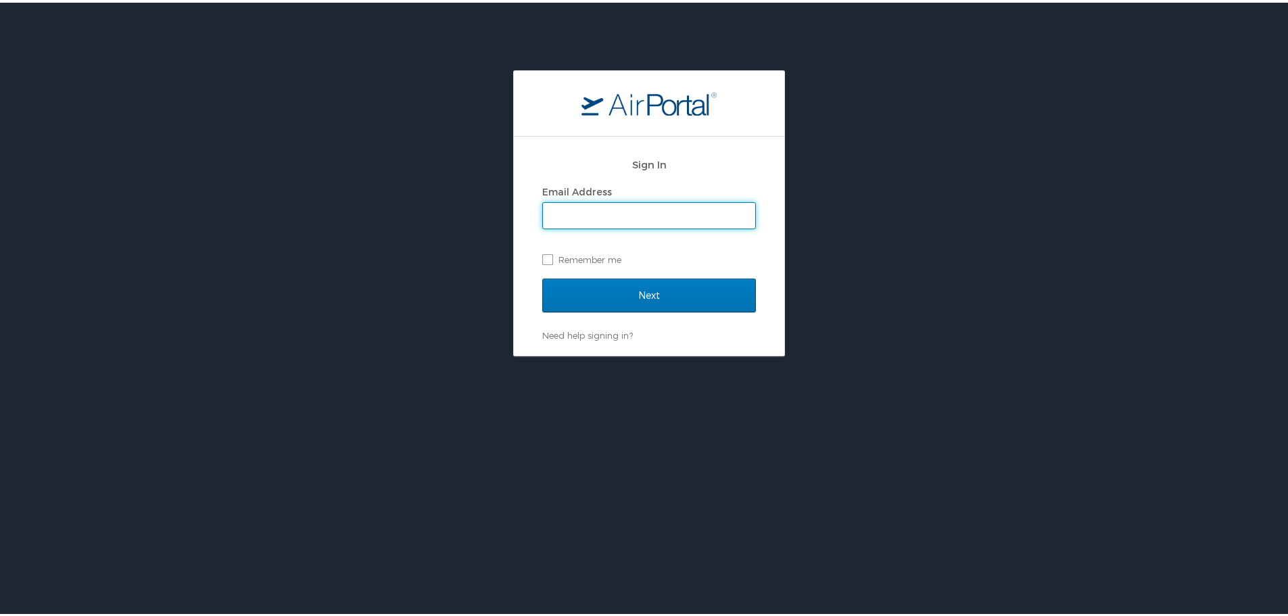
type input "[PERSON_NAME][EMAIL_ADDRESS][PERSON_NAME][DOMAIN_NAME]"
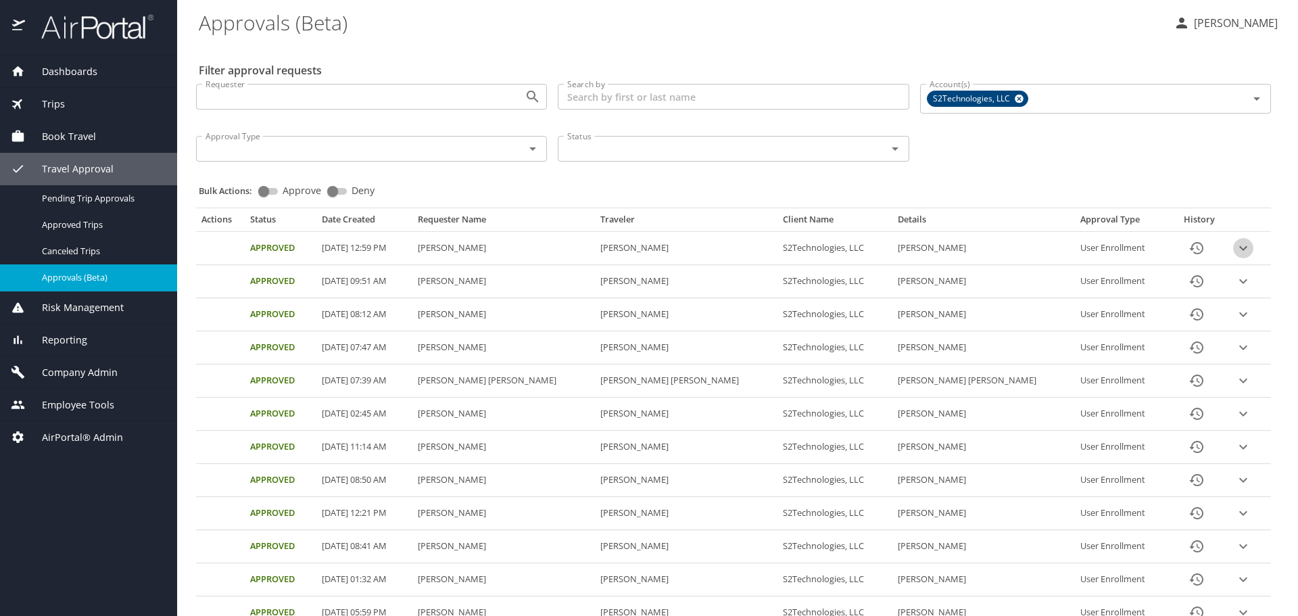
click at [1240, 247] on icon "expand row" at bounding box center [1244, 248] width 8 height 5
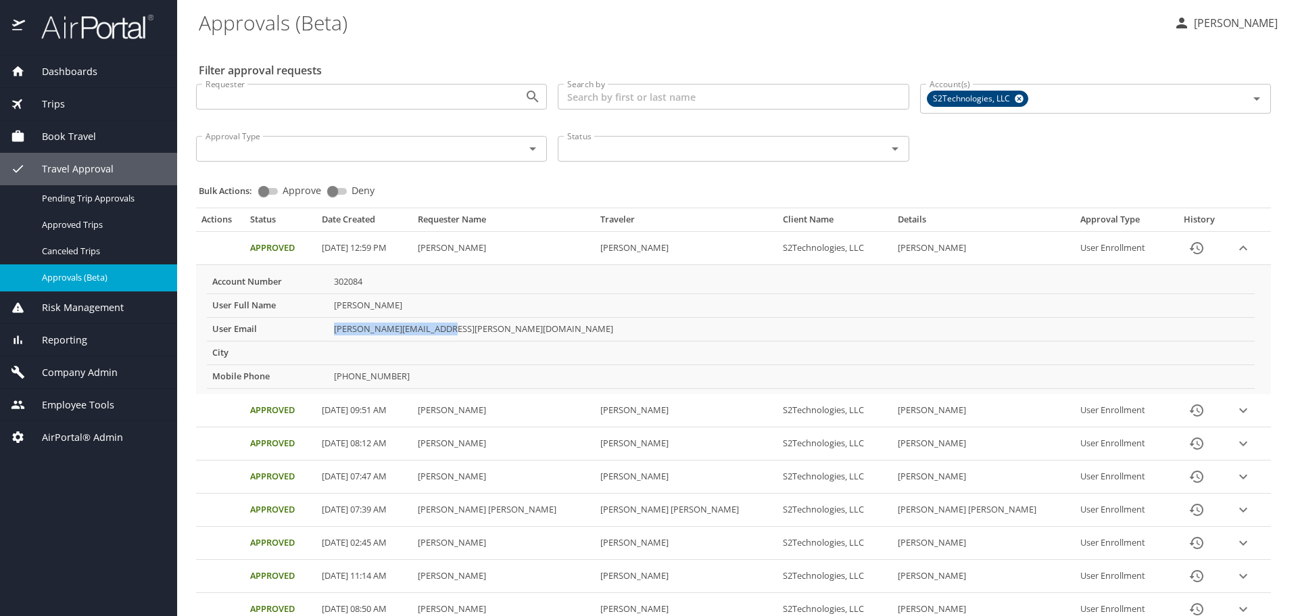
drag, startPoint x: 433, startPoint y: 330, endPoint x: 335, endPoint y: 330, distance: 98.1
click at [335, 330] on td "leonard.mikula@gmail.com" at bounding box center [792, 329] width 926 height 24
copy td "leonard.mikula@gmail.com"
click at [78, 377] on span "Company Admin" at bounding box center [71, 372] width 93 height 15
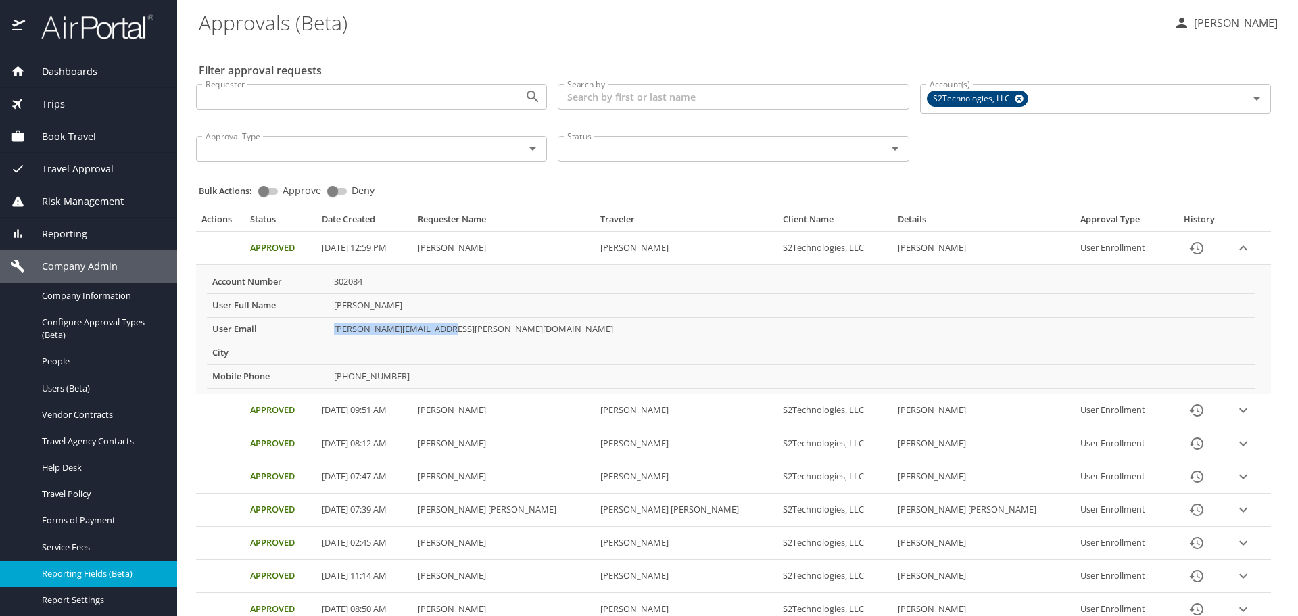
scroll to position [68, 0]
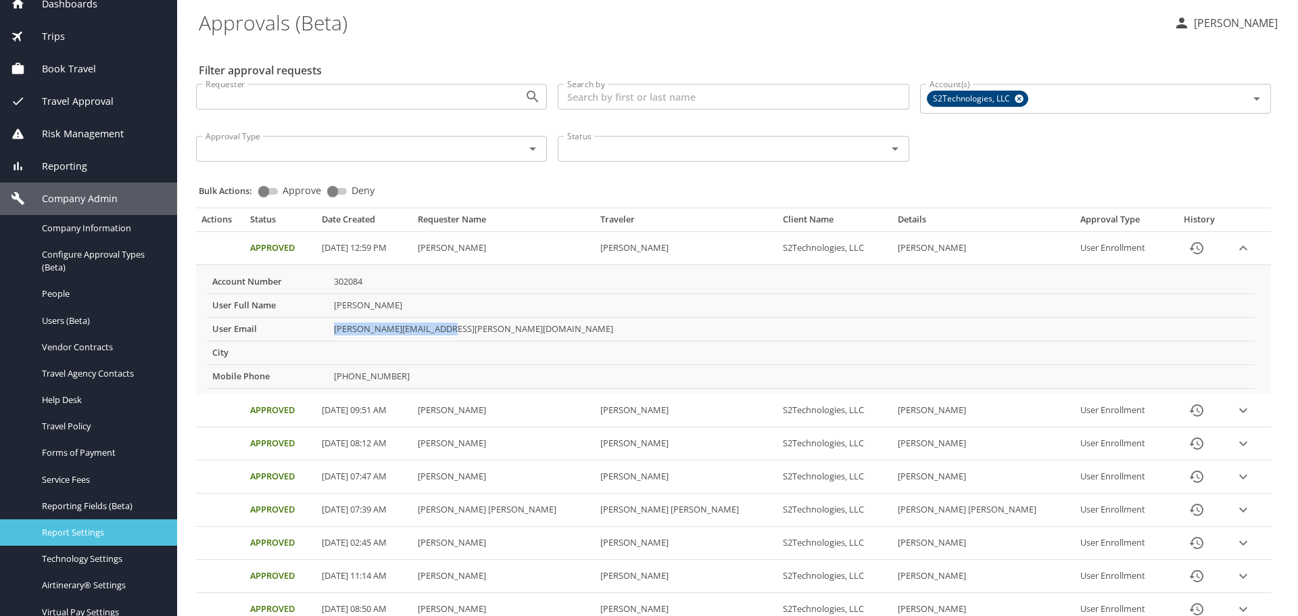
click at [81, 538] on span "Report Settings" at bounding box center [101, 532] width 119 height 13
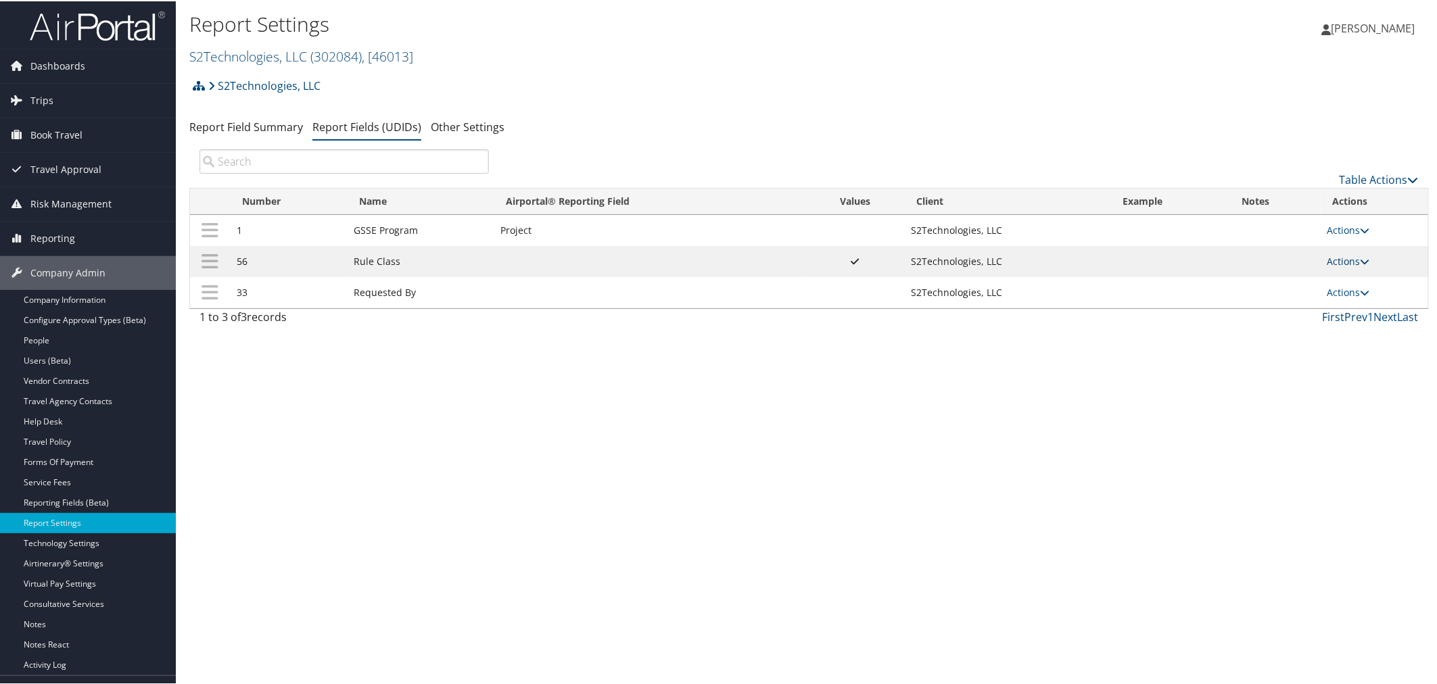
click at [1340, 255] on link "Actions" at bounding box center [1348, 260] width 43 height 13
click at [1279, 278] on link "Update Report Field Values" at bounding box center [1292, 281] width 146 height 23
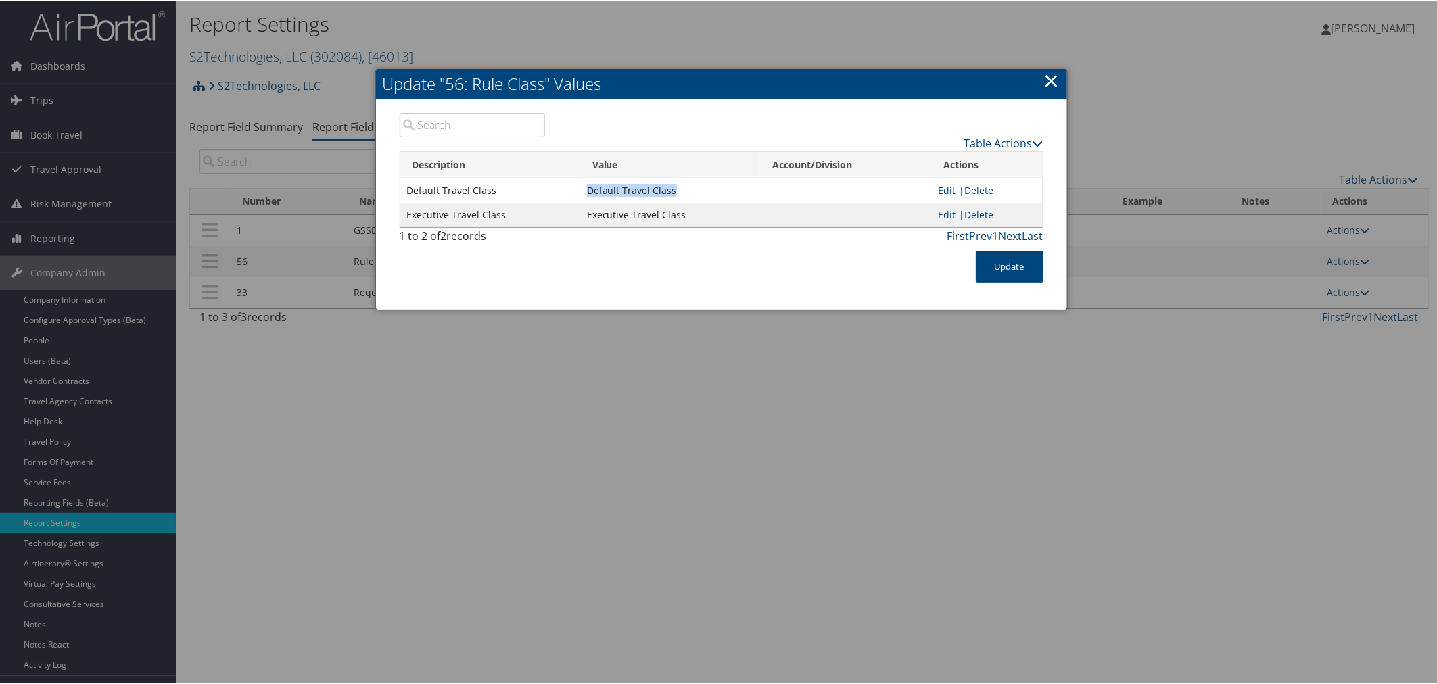
drag, startPoint x: 676, startPoint y: 183, endPoint x: 586, endPoint y: 186, distance: 90.7
click at [586, 186] on td "Default Travel Class" at bounding box center [670, 189] width 180 height 24
copy td "Default Travel Class"
click at [414, 22] on div at bounding box center [721, 342] width 1442 height 684
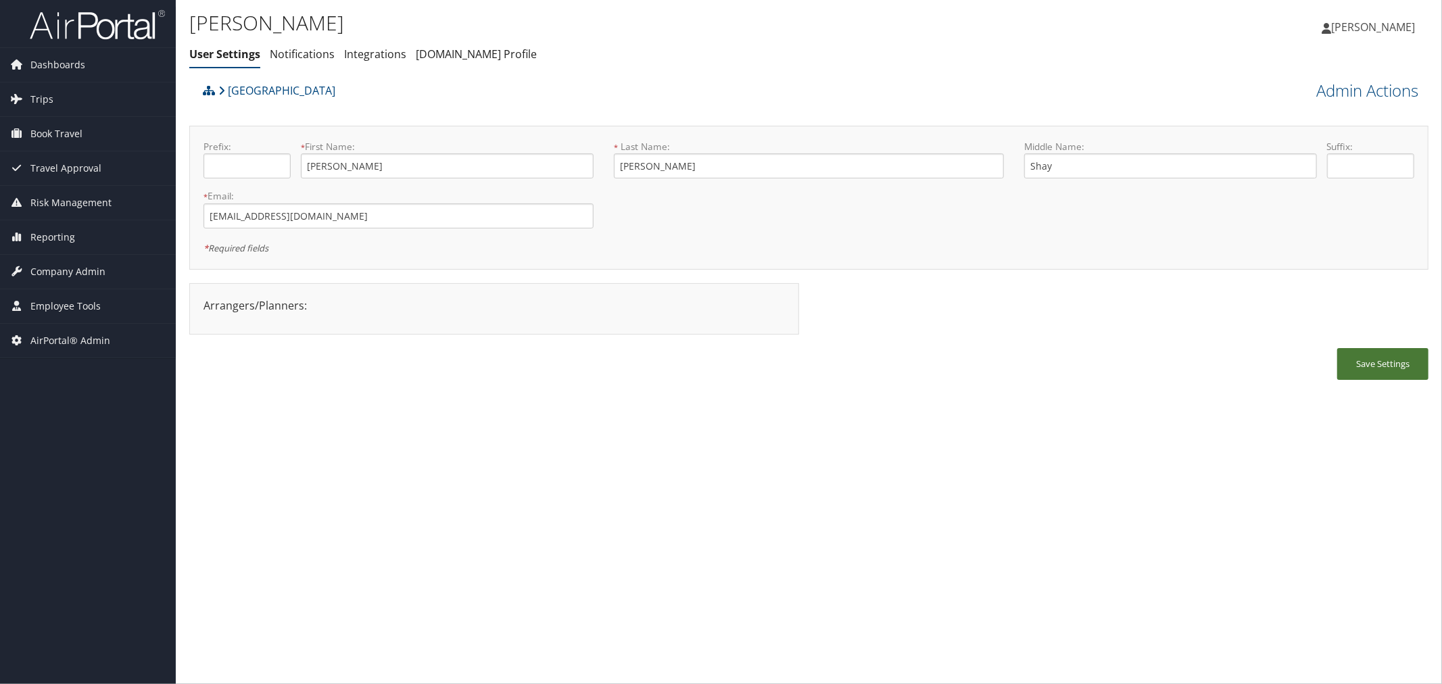
click at [1373, 358] on button "Save Settings" at bounding box center [1383, 364] width 91 height 32
click at [1371, 362] on button "Save Settings" at bounding box center [1383, 364] width 91 height 32
drag, startPoint x: 306, startPoint y: 216, endPoint x: 208, endPoint y: 220, distance: 97.4
click at [208, 220] on input "mga98b@acu.edu" at bounding box center [399, 216] width 390 height 25
click at [1371, 360] on button "Save Settings" at bounding box center [1383, 364] width 91 height 32
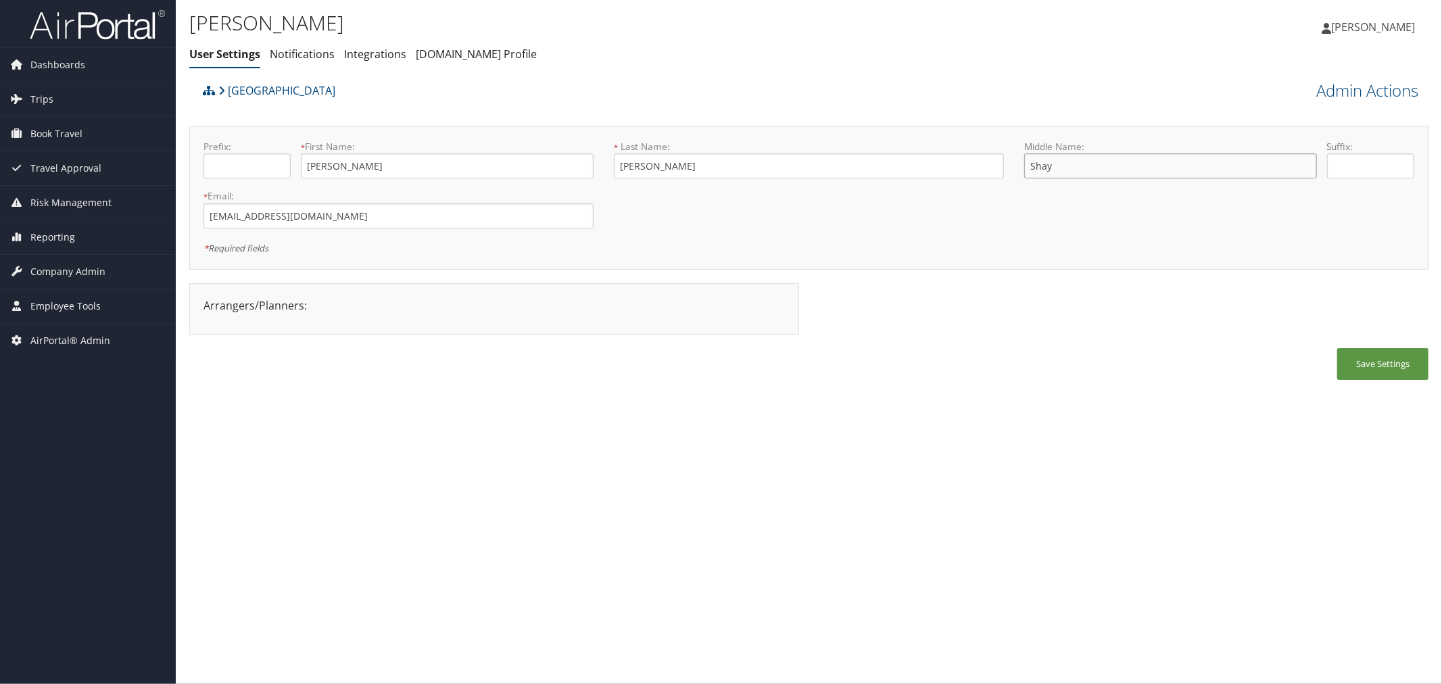
click at [1112, 160] on input "Shay" at bounding box center [1170, 166] width 293 height 25
type input "Shayw"
click at [1373, 360] on button "Save Settings" at bounding box center [1383, 364] width 91 height 32
drag, startPoint x: 289, startPoint y: 214, endPoint x: 201, endPoint y: 213, distance: 88.6
click at [201, 213] on div "* Email: mga98b@acu.edu This field is required" at bounding box center [398, 213] width 410 height 49
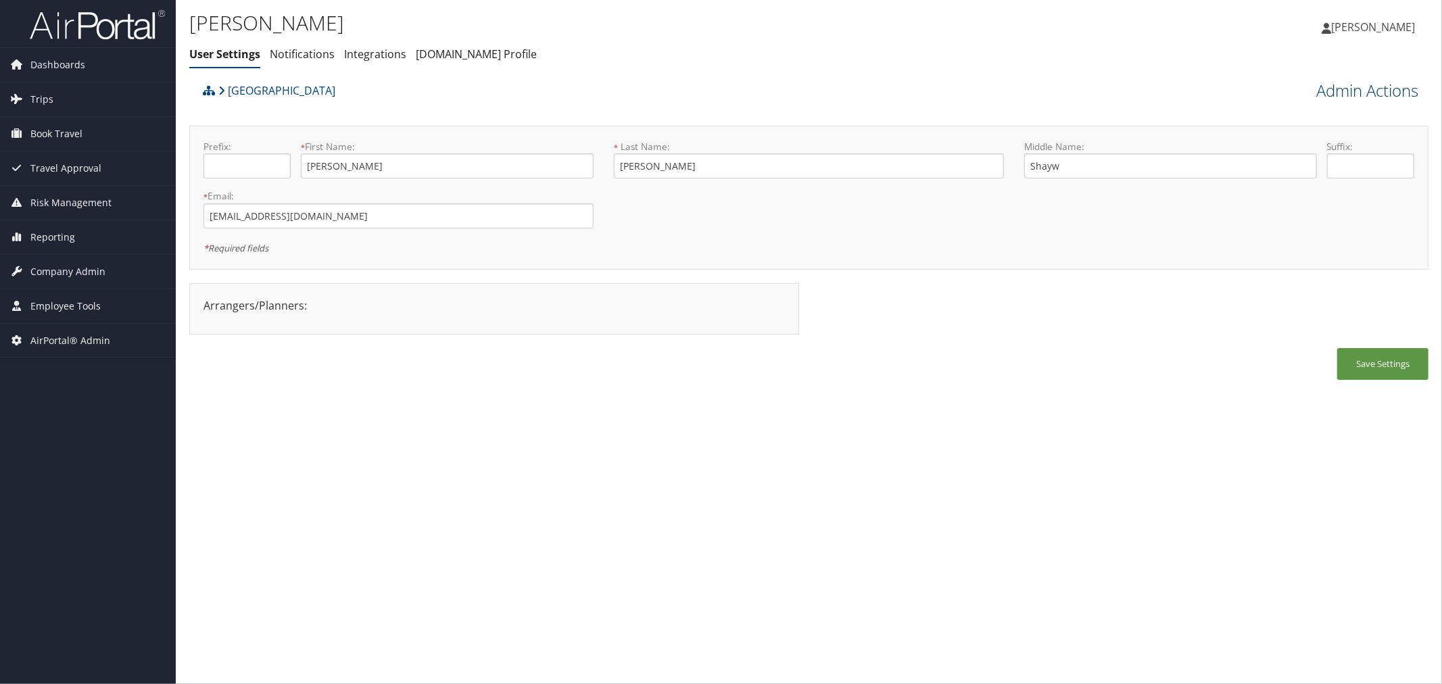
click at [1344, 84] on link "Admin Actions" at bounding box center [1368, 90] width 102 height 23
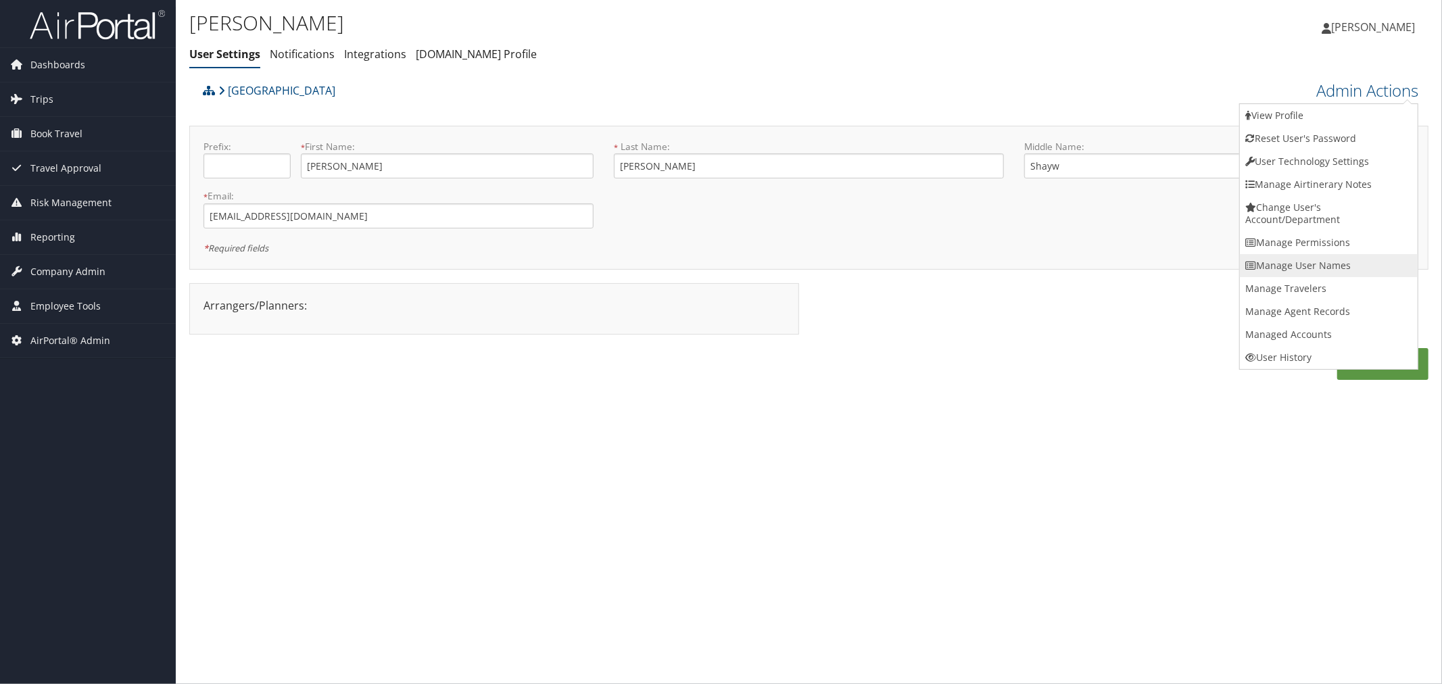
click at [1294, 258] on link "Manage User Names" at bounding box center [1329, 265] width 178 height 23
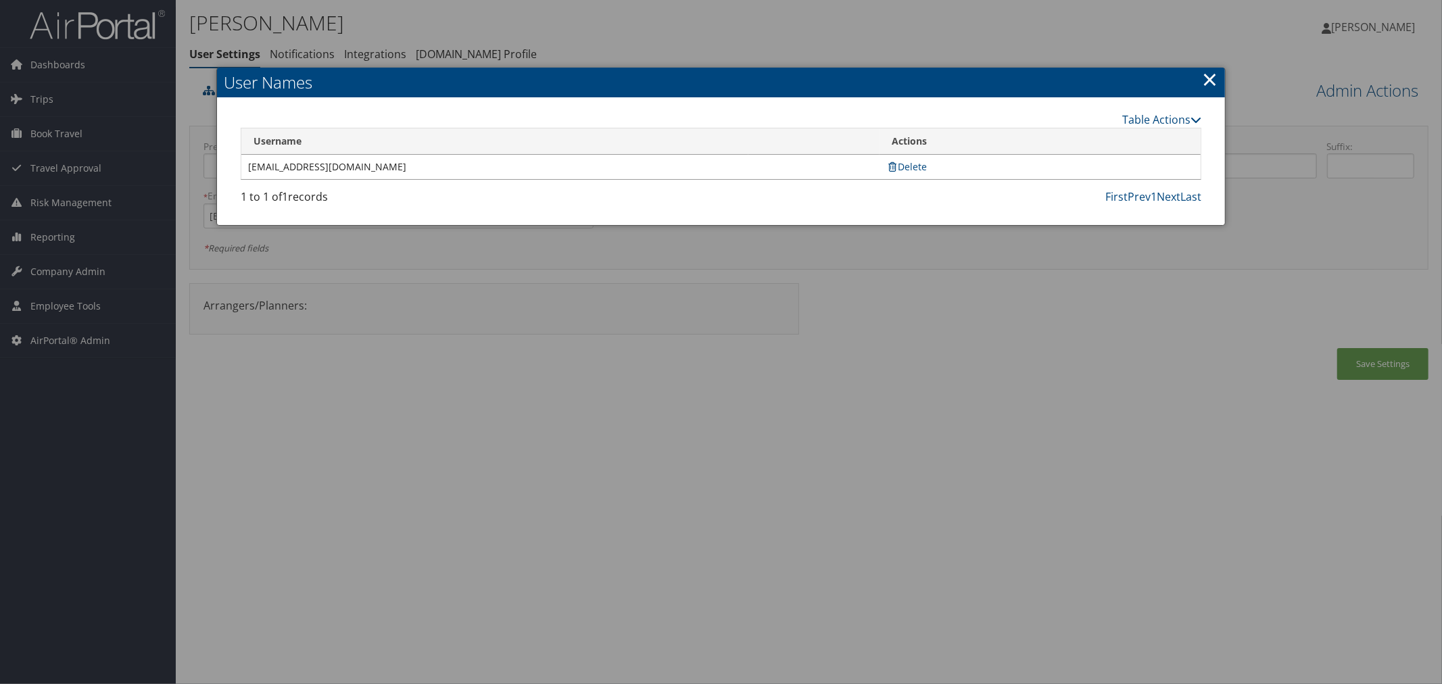
drag, startPoint x: 1215, startPoint y: 76, endPoint x: 1223, endPoint y: 75, distance: 7.5
click at [1216, 76] on link "×" at bounding box center [1210, 79] width 16 height 27
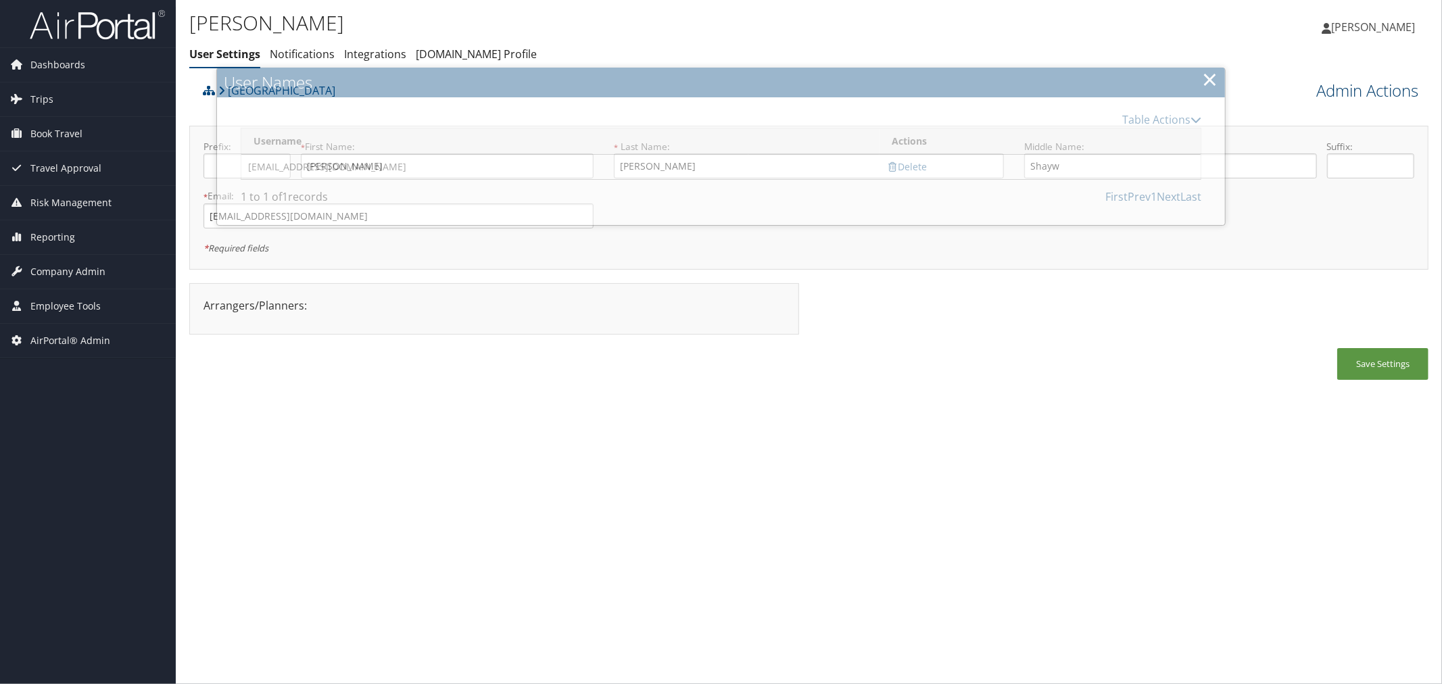
click at [1350, 83] on link "Admin Actions" at bounding box center [1368, 90] width 102 height 23
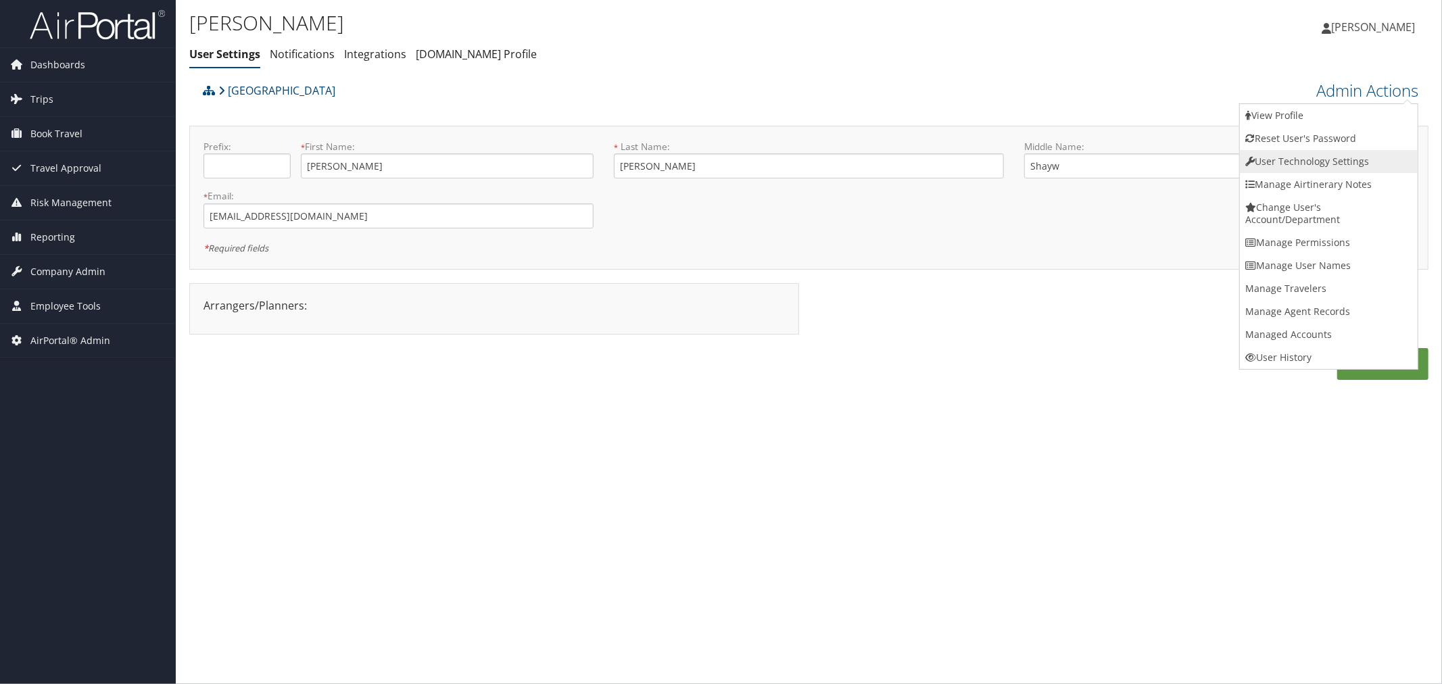
click at [1314, 158] on link "User Technology Settings" at bounding box center [1329, 161] width 178 height 23
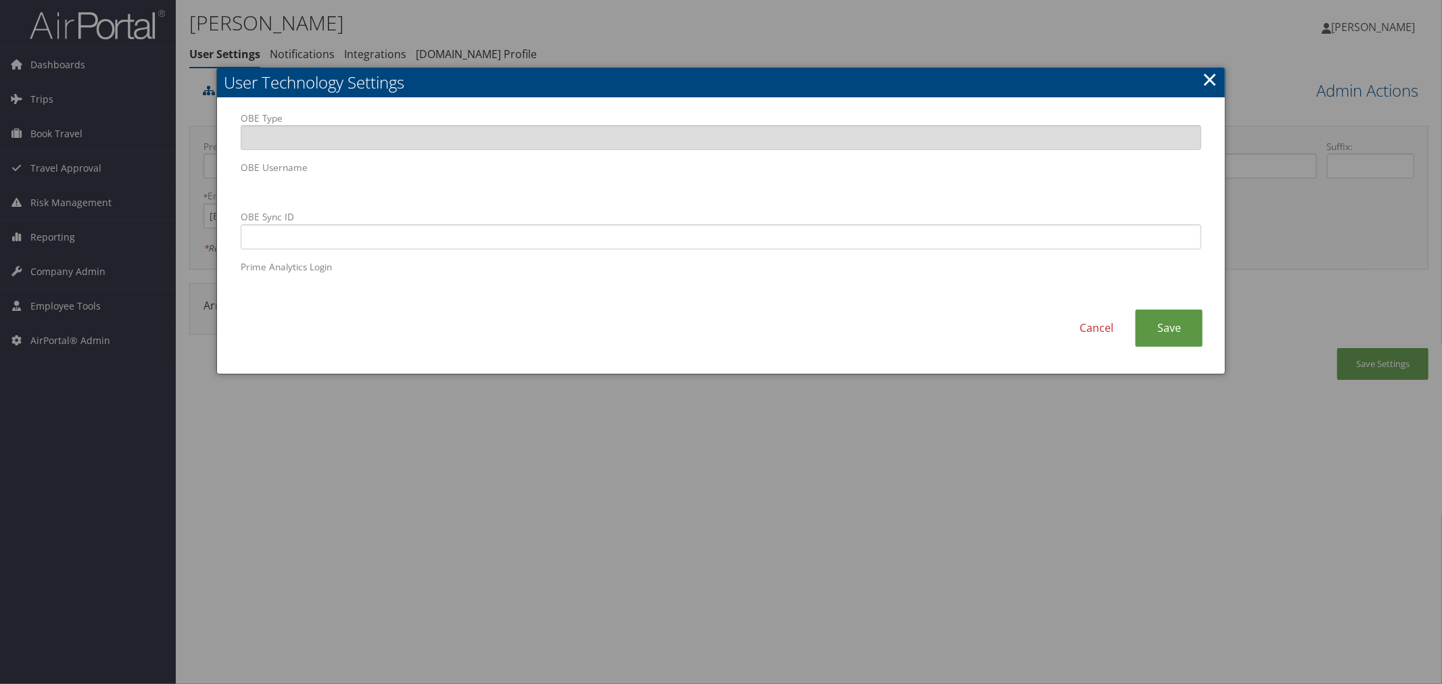
click at [776, 44] on div at bounding box center [721, 342] width 1442 height 684
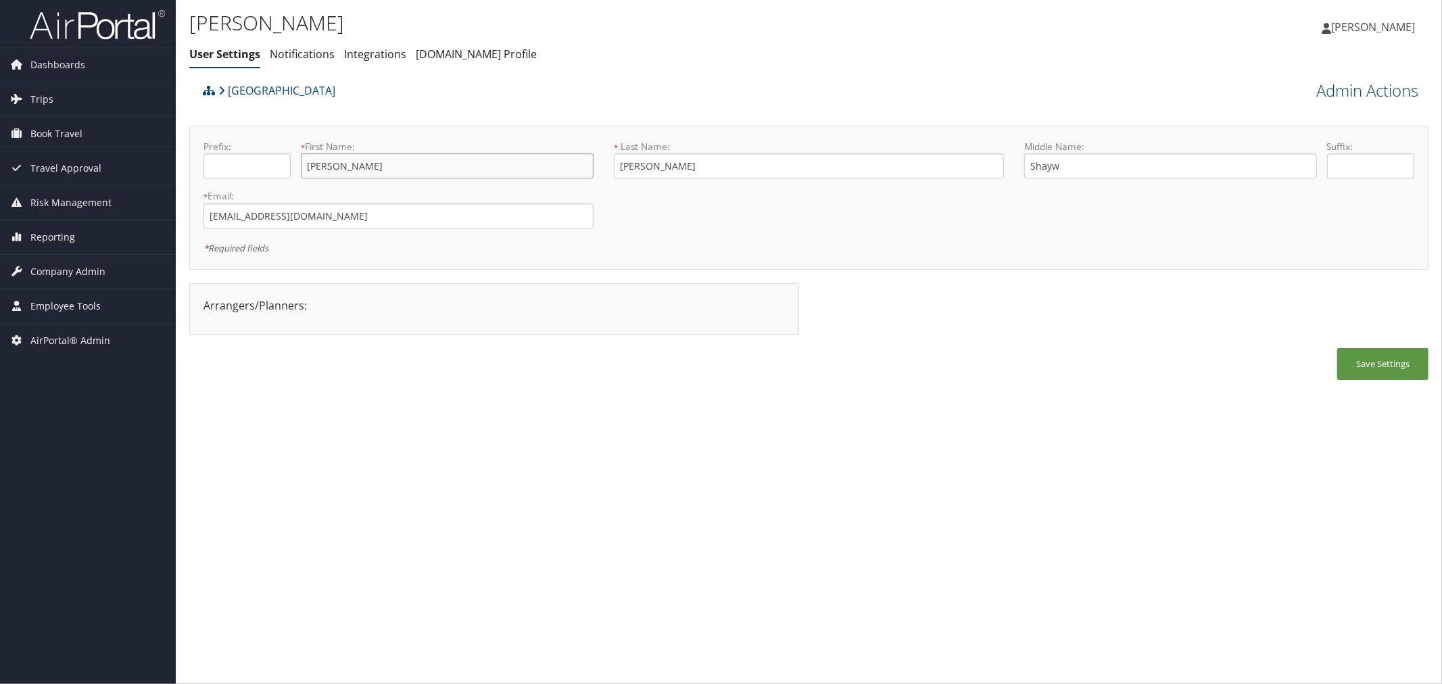
drag, startPoint x: 343, startPoint y: 163, endPoint x: 307, endPoint y: 165, distance: 35.9
click at [307, 165] on input "Misty" at bounding box center [447, 166] width 293 height 25
click at [428, 105] on div "[GEOGRAPHIC_DATA]" at bounding box center [654, 95] width 910 height 37
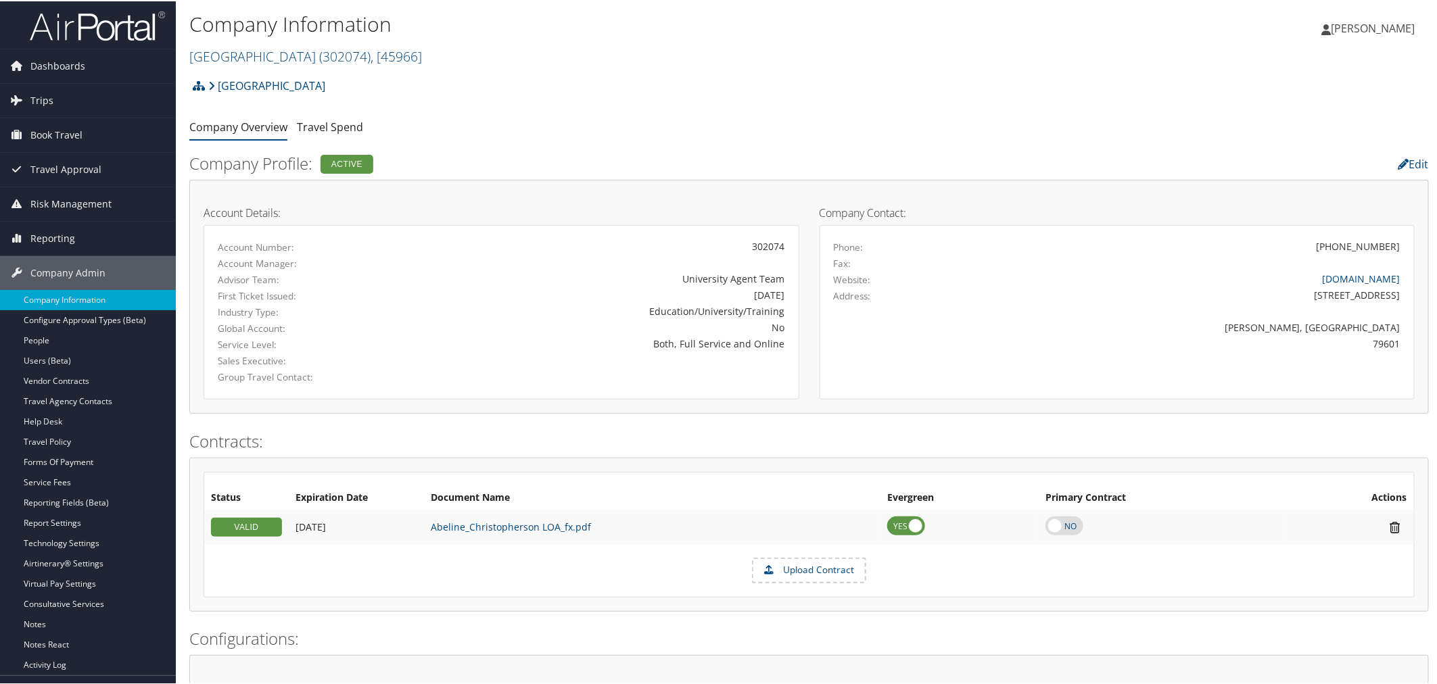
click at [475, 80] on div "Abilene [DEMOGRAPHIC_DATA] University Account Structure [GEOGRAPHIC_DATA][DEMOG…" at bounding box center [809, 89] width 1240 height 37
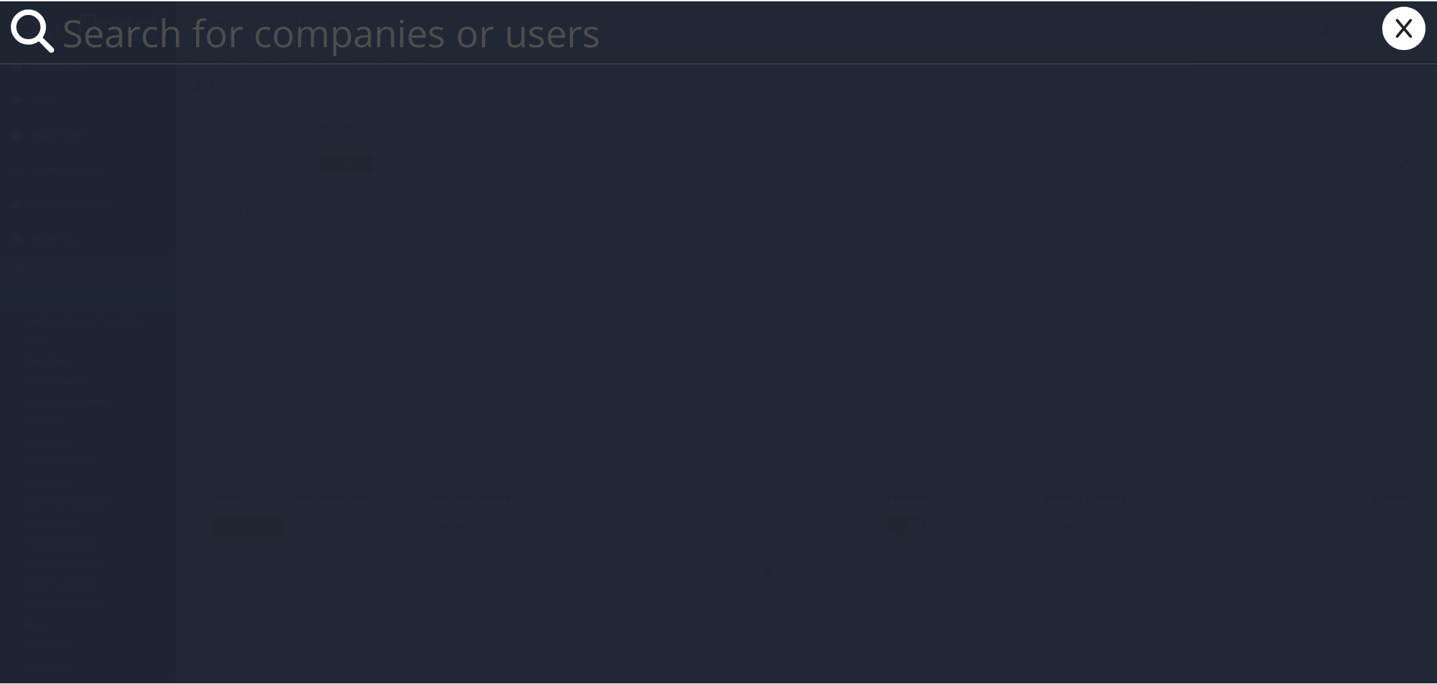
paste input "[EMAIL_ADDRESS][DOMAIN_NAME]"
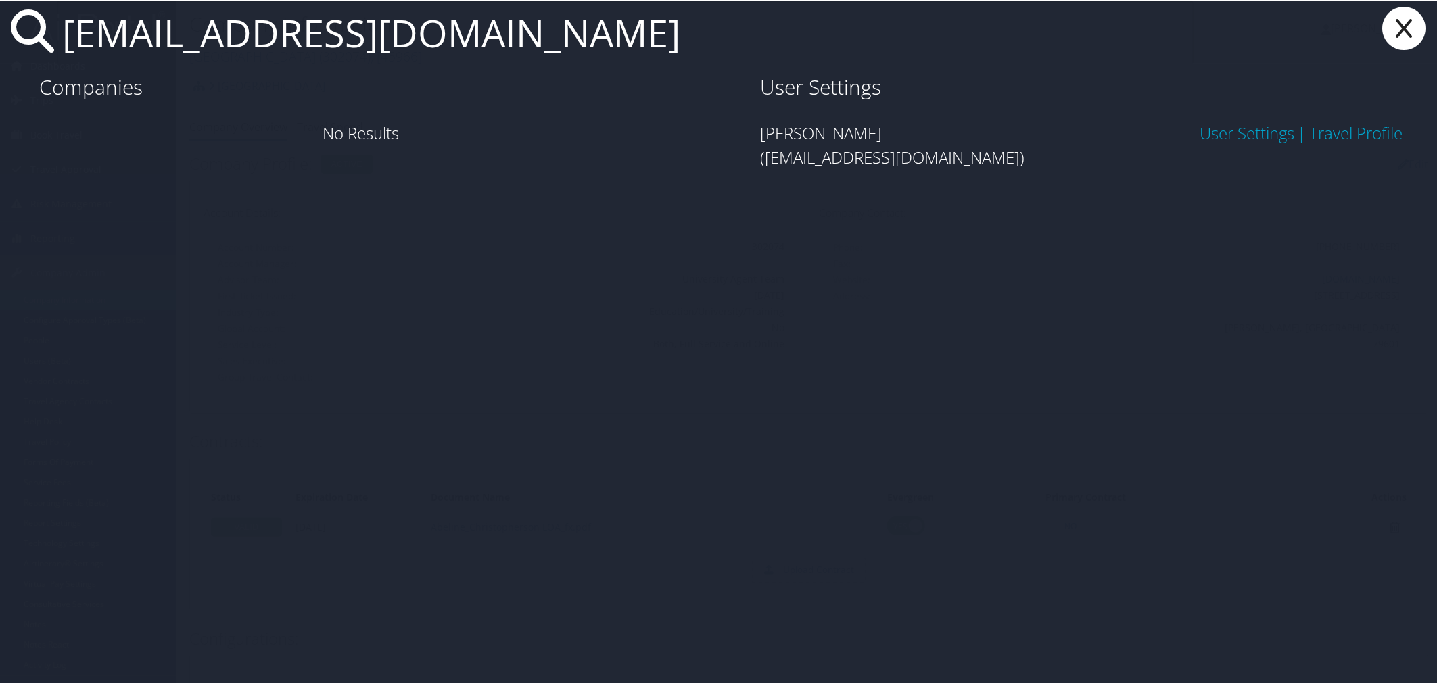
type input "[EMAIL_ADDRESS][DOMAIN_NAME]"
click at [1202, 126] on link "User Settings" at bounding box center [1247, 131] width 95 height 22
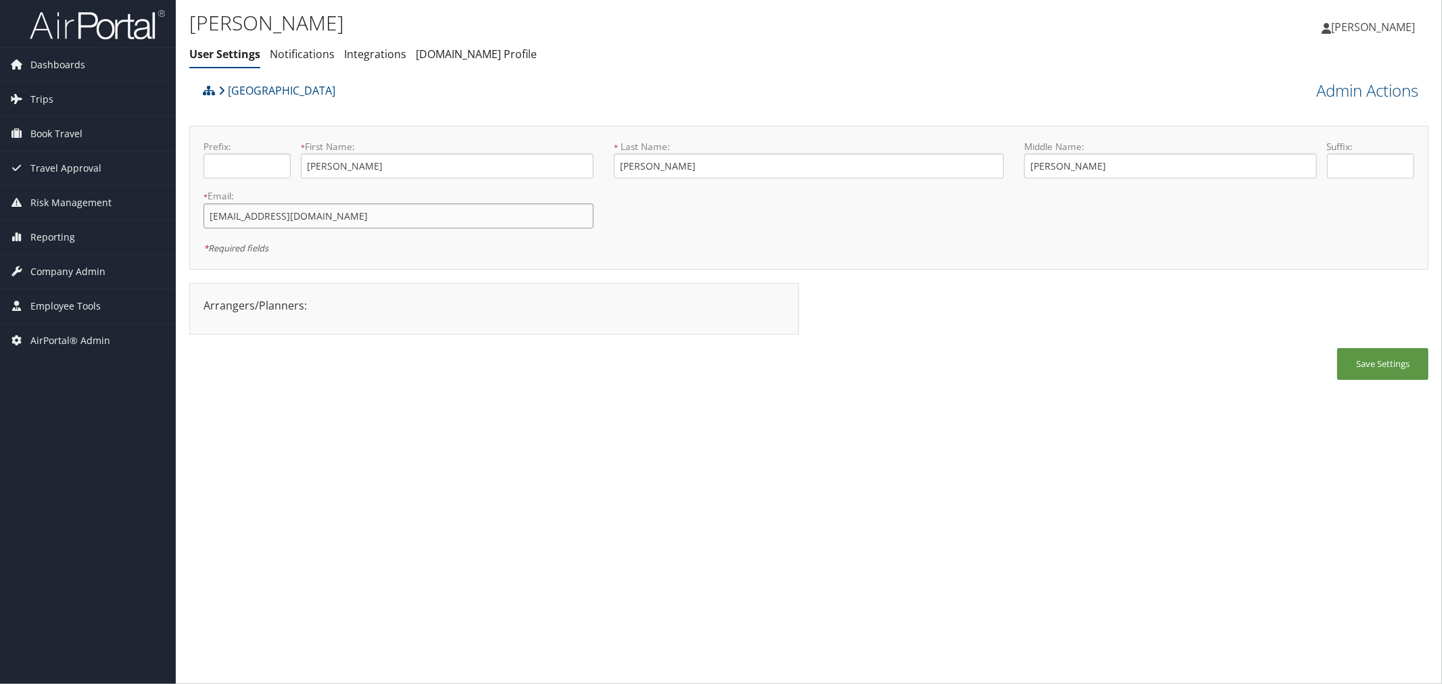
drag, startPoint x: 325, startPoint y: 218, endPoint x: 205, endPoint y: 219, distance: 120.4
click at [205, 219] on input "[EMAIL_ADDRESS][DOMAIN_NAME]" at bounding box center [399, 216] width 390 height 25
click at [1362, 357] on button "Save Settings" at bounding box center [1383, 364] width 91 height 32
